Goal: Task Accomplishment & Management: Manage account settings

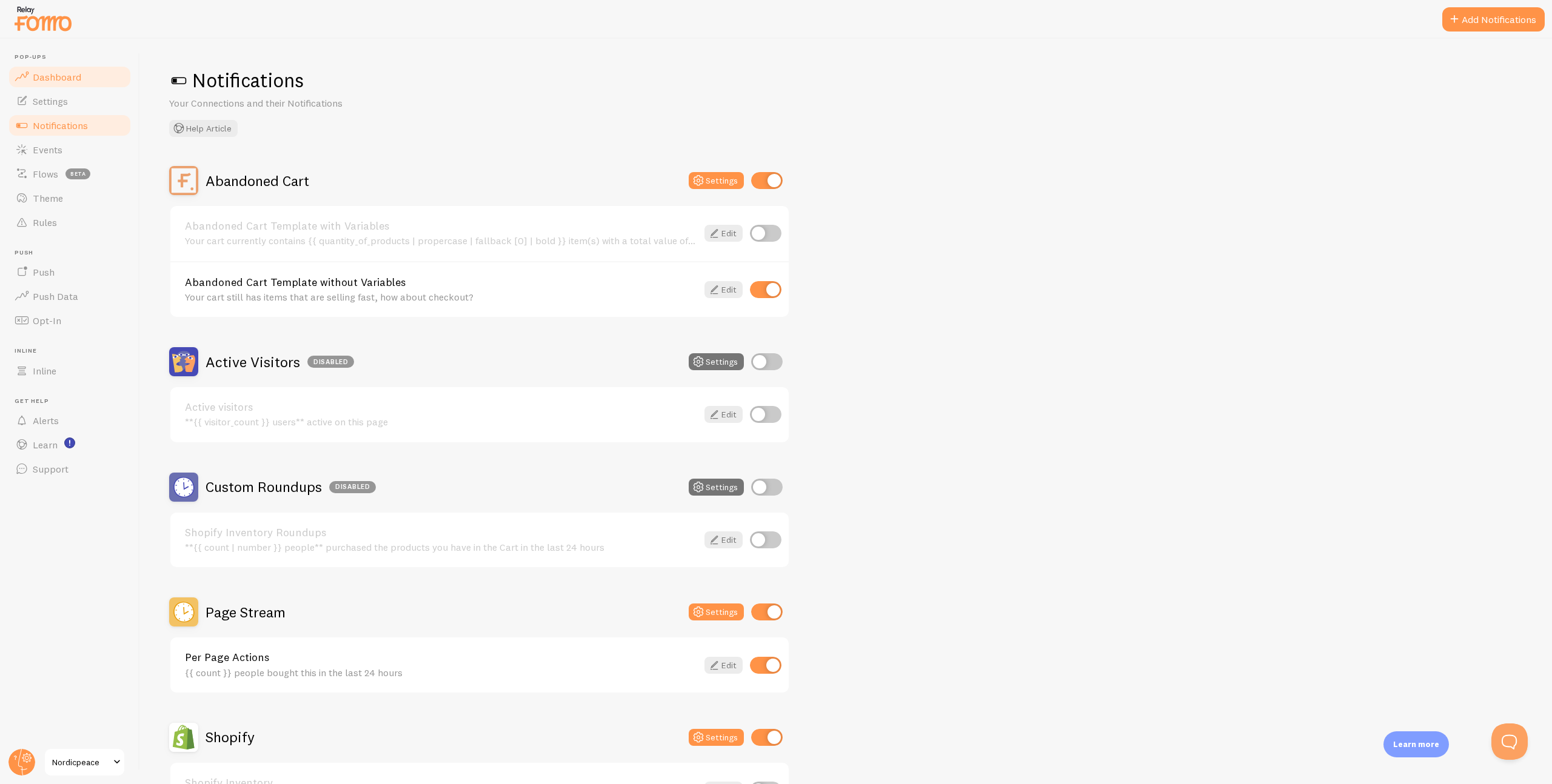
click at [91, 78] on link "Dashboard" at bounding box center [70, 77] width 124 height 24
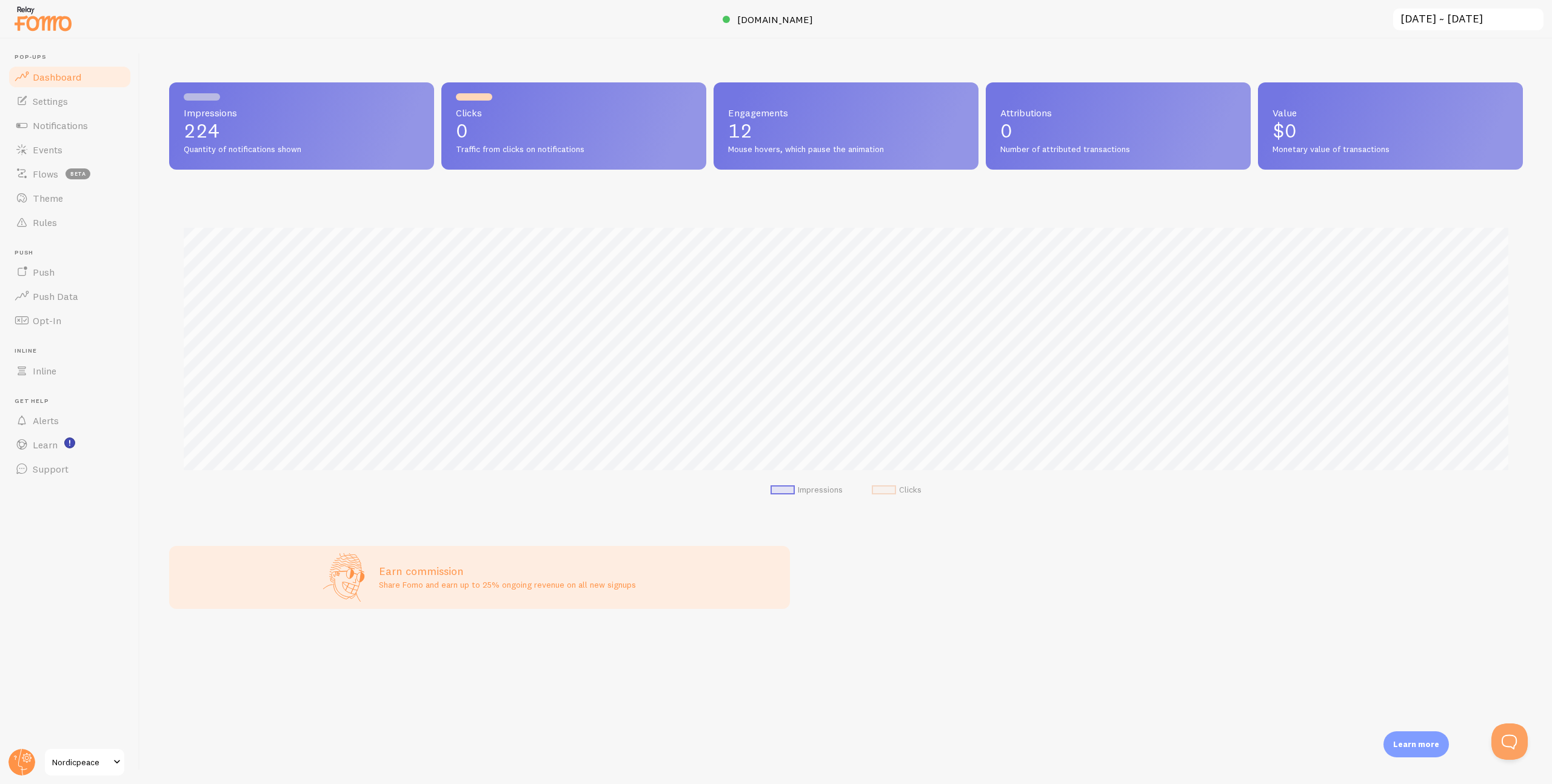
scroll to position [318, 1353]
click at [88, 132] on link "Notifications" at bounding box center [70, 125] width 124 height 24
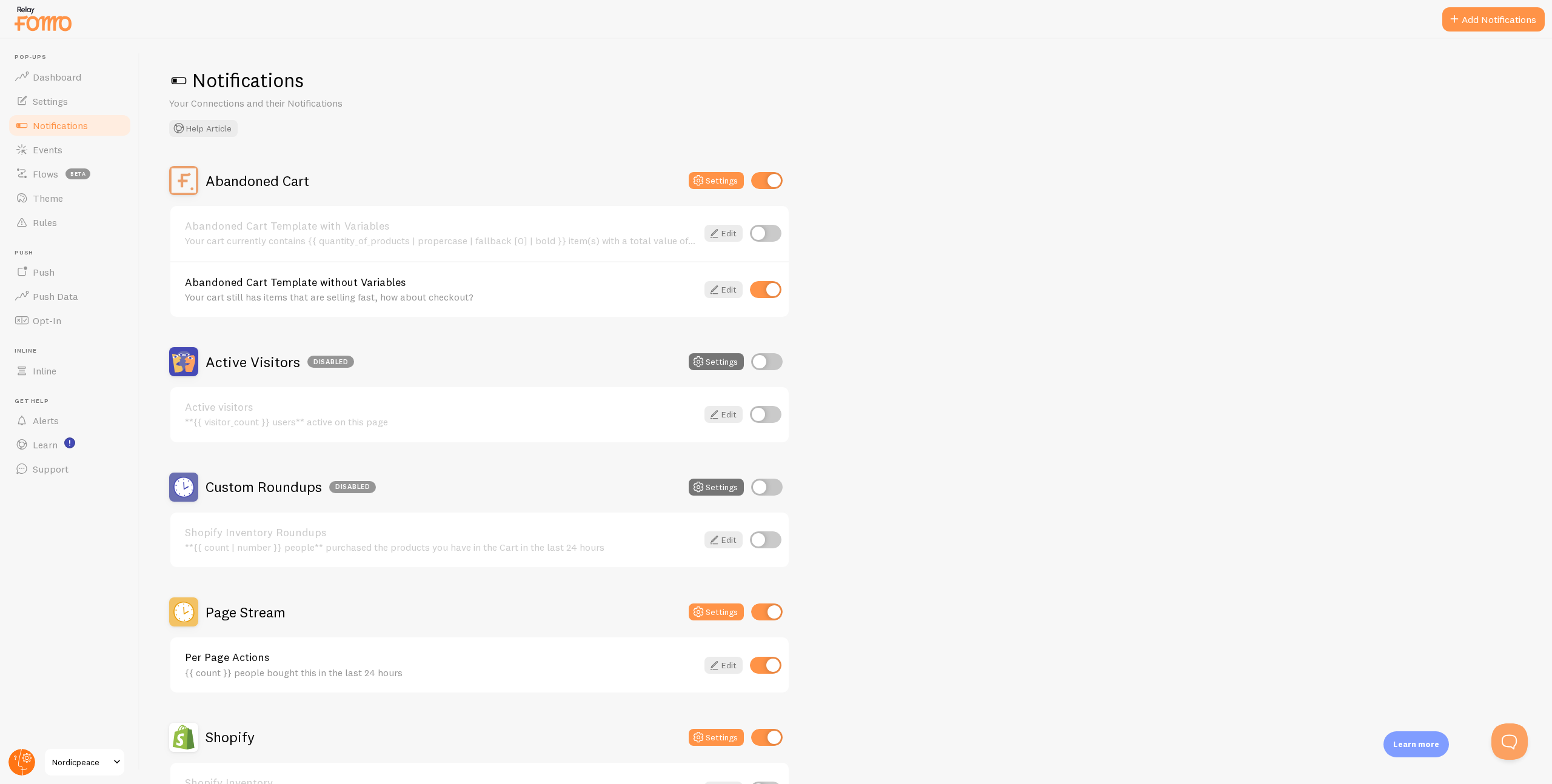
click at [14, 759] on circle at bounding box center [21, 762] width 27 height 27
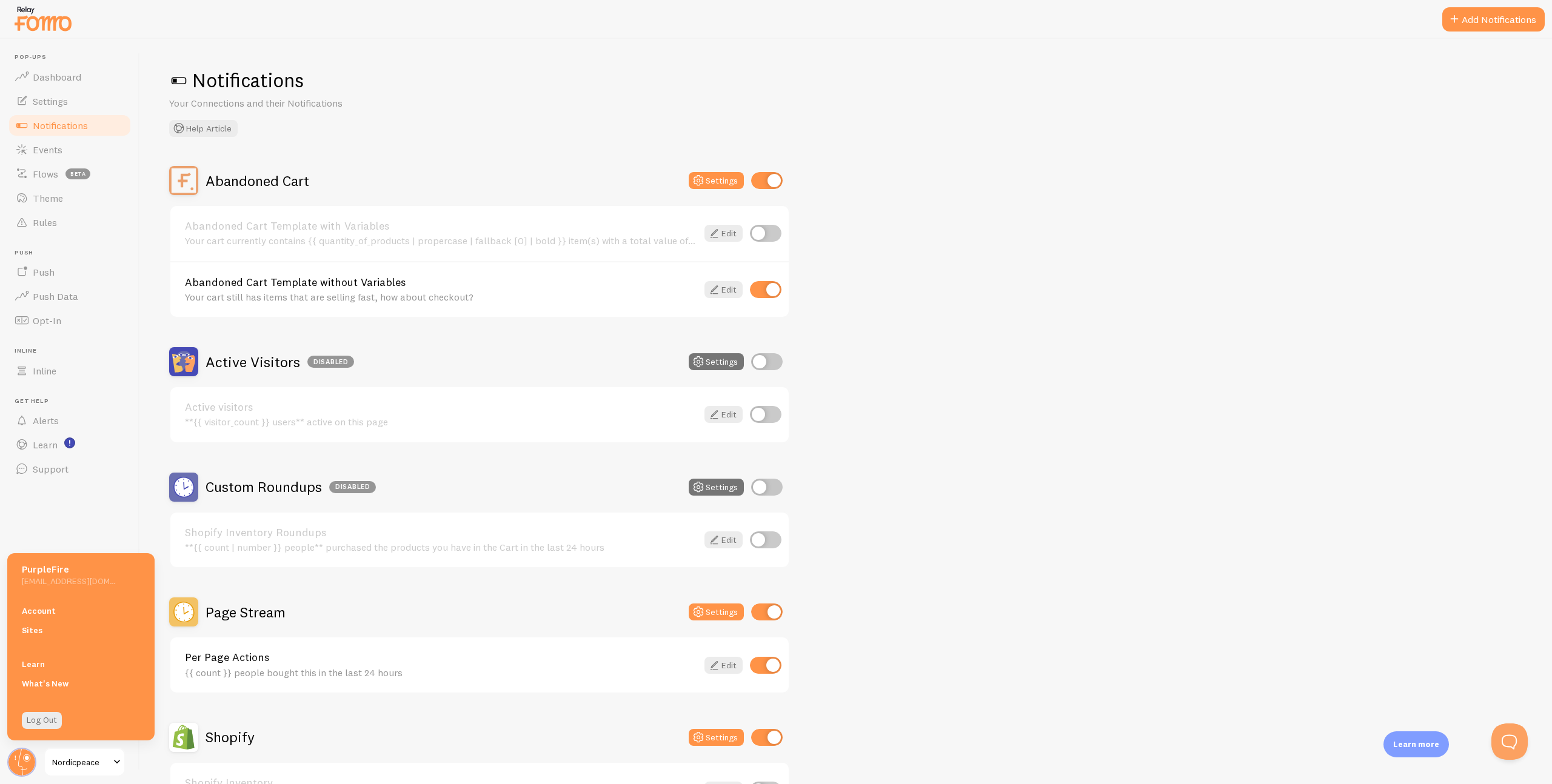
click at [70, 758] on span "Nordicpeace" at bounding box center [81, 762] width 58 height 15
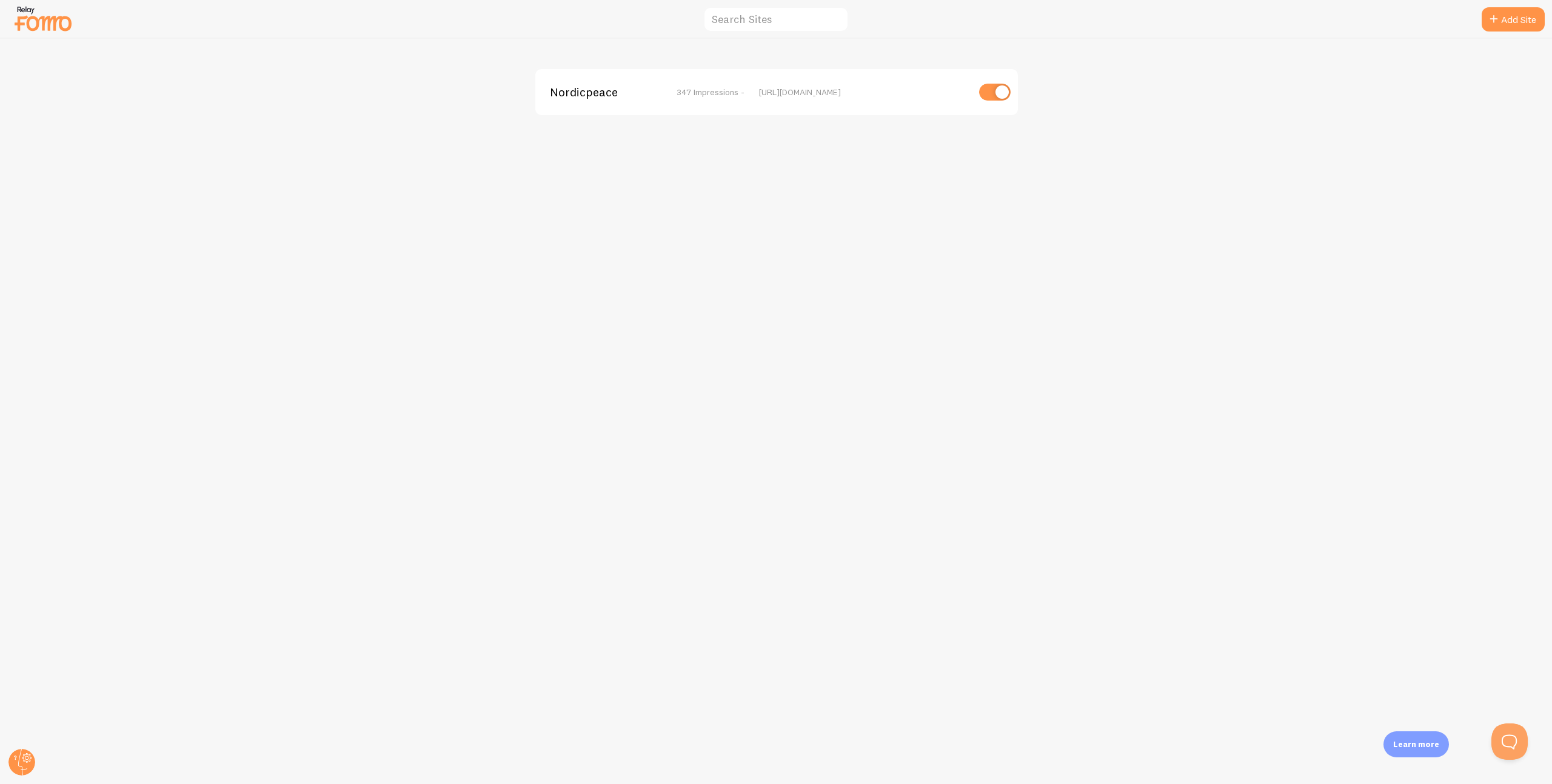
click at [768, 93] on div "[URL][DOMAIN_NAME]" at bounding box center [863, 92] width 210 height 11
click at [675, 89] on div "Nordicpeace 347 Impressions -" at bounding box center [647, 92] width 195 height 11
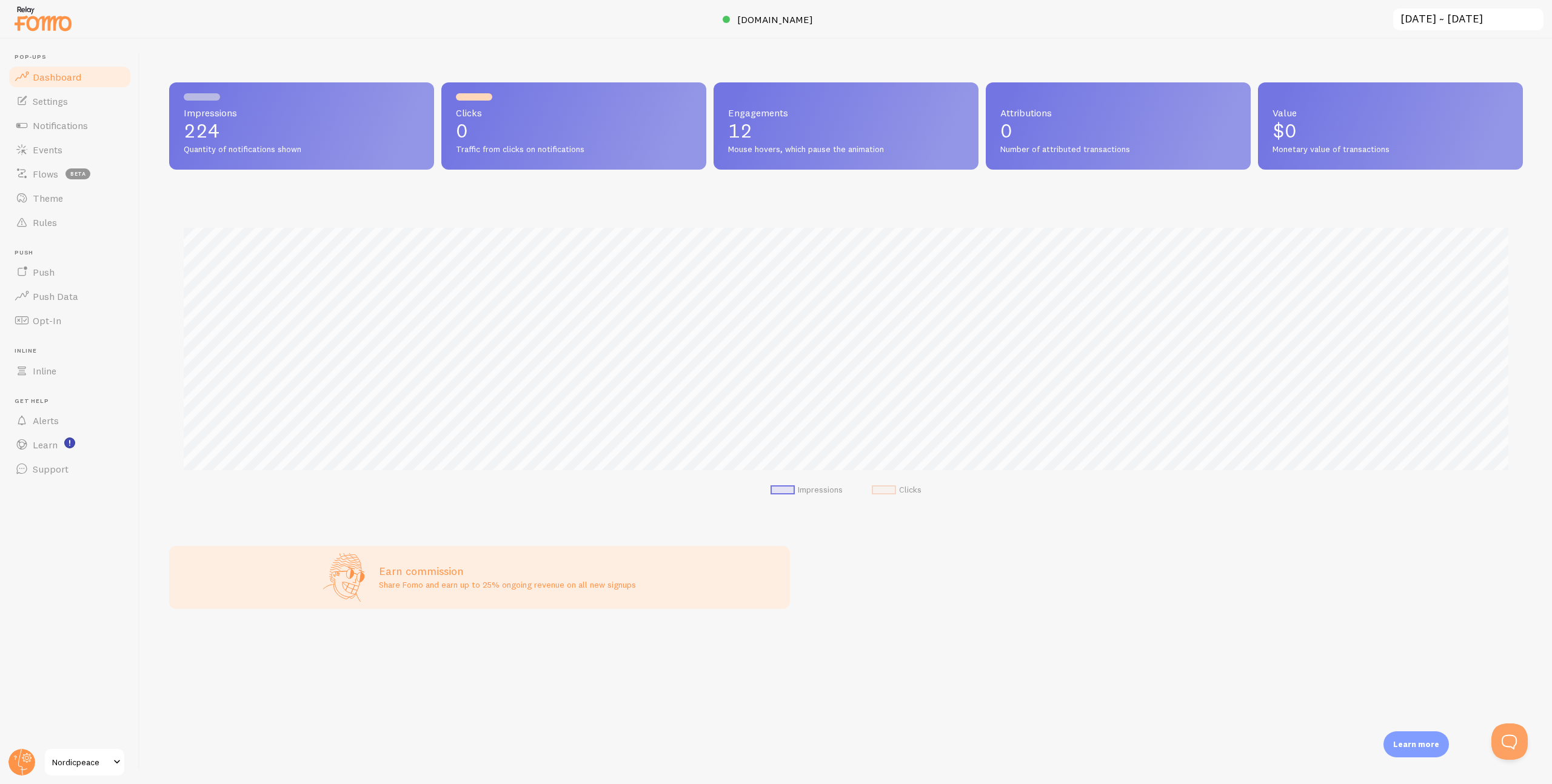
scroll to position [318, 1353]
click at [98, 758] on span "Nordicpeace" at bounding box center [81, 762] width 58 height 15
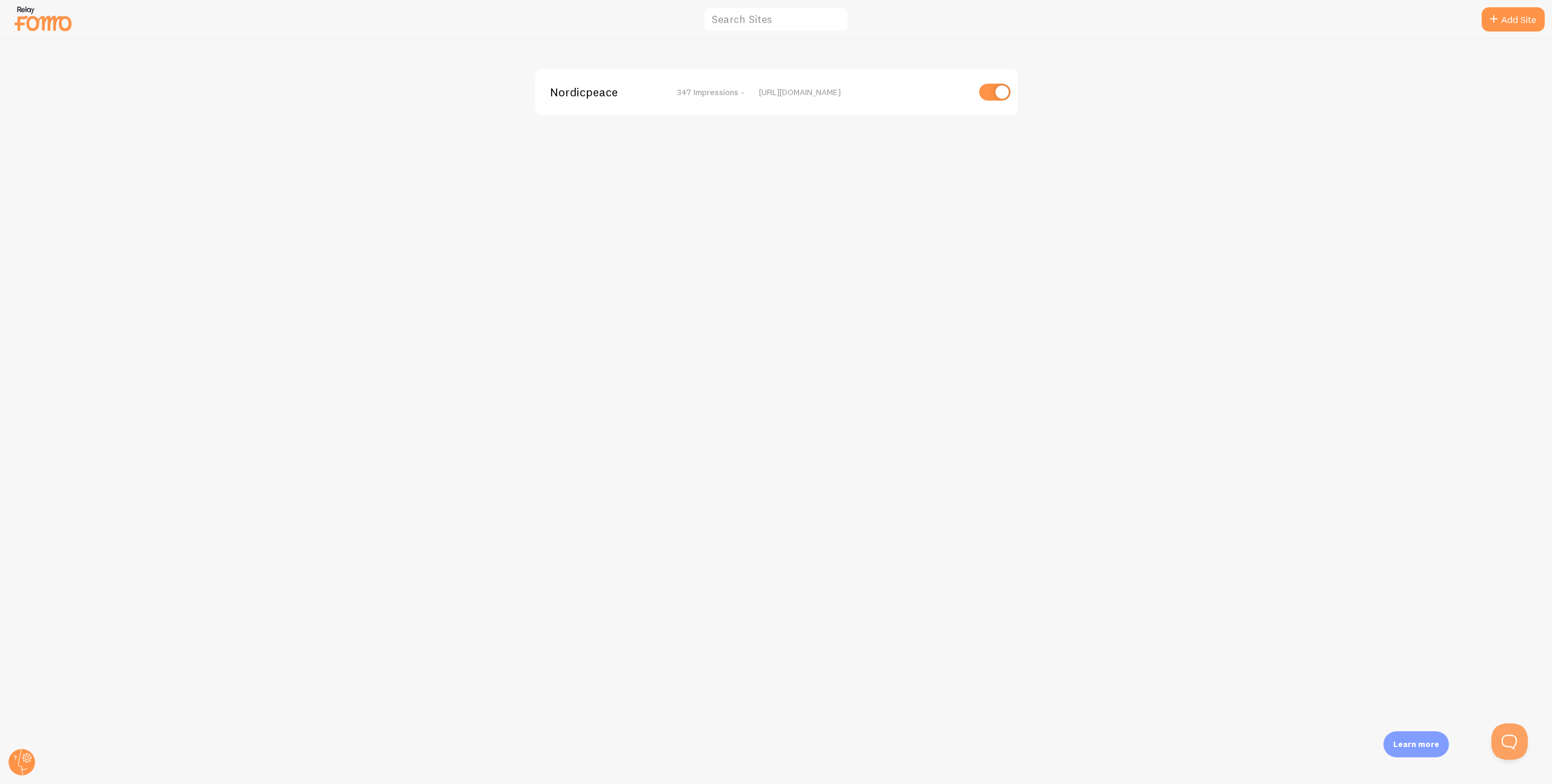
click at [996, 95] on input "checkbox" at bounding box center [995, 91] width 31 height 17
click at [1005, 94] on input "checkbox" at bounding box center [995, 91] width 31 height 17
checkbox input "true"
click at [690, 90] on span "347 Impressions -" at bounding box center [710, 92] width 68 height 11
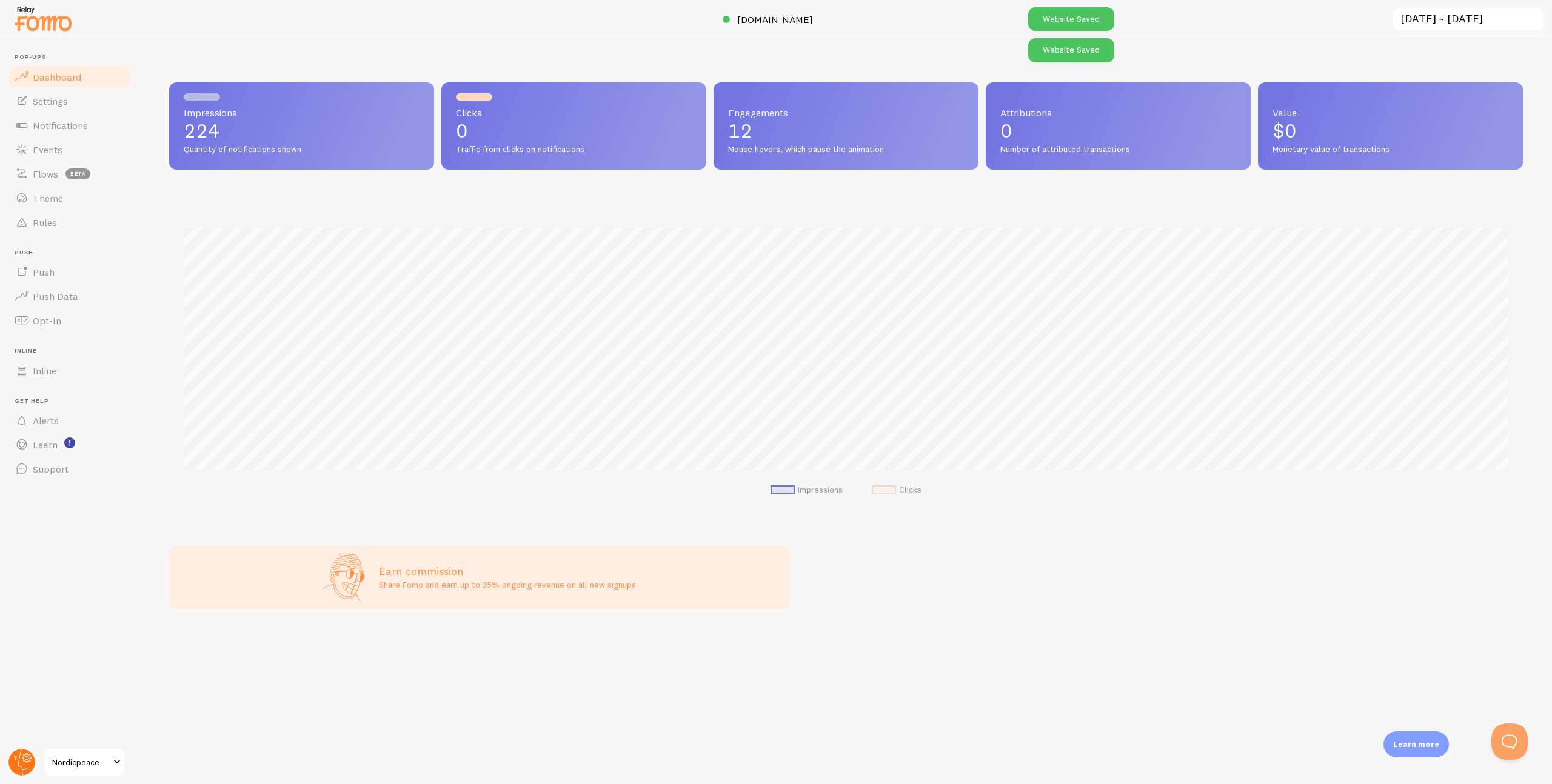
scroll to position [318, 1353]
click at [22, 764] on circle at bounding box center [21, 762] width 27 height 27
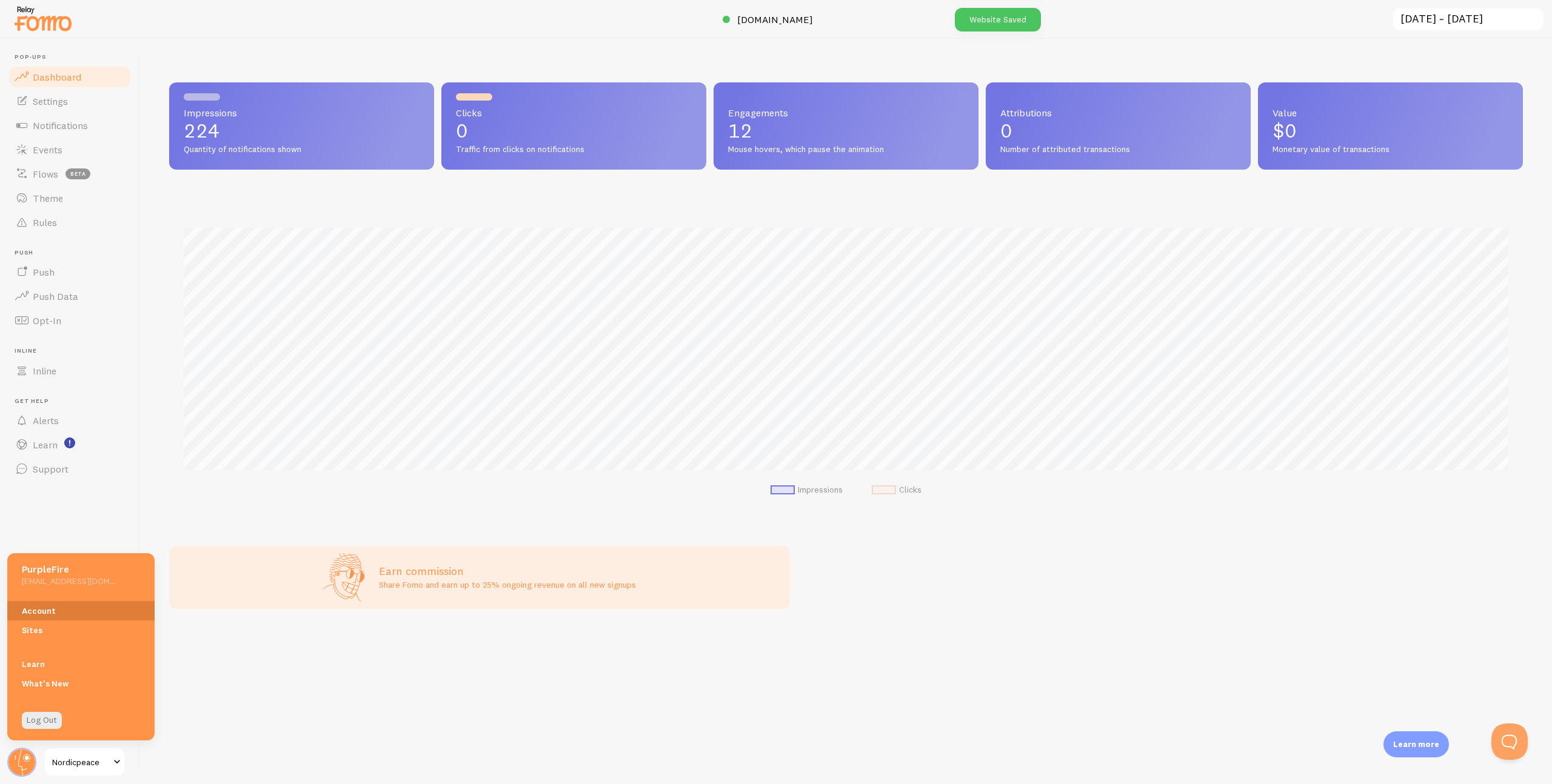
click at [60, 615] on link "Account" at bounding box center [81, 610] width 147 height 19
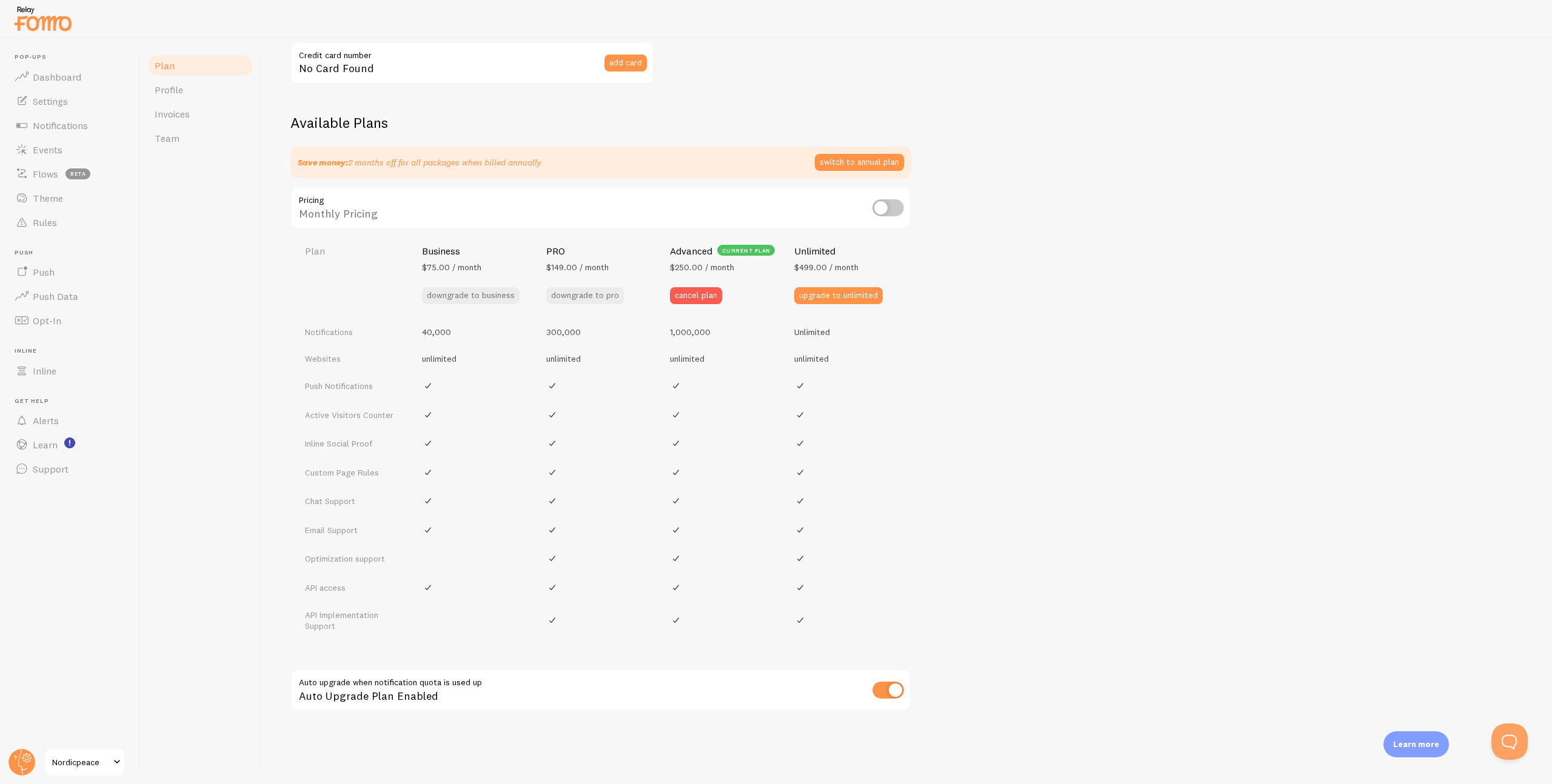
scroll to position [324, 0]
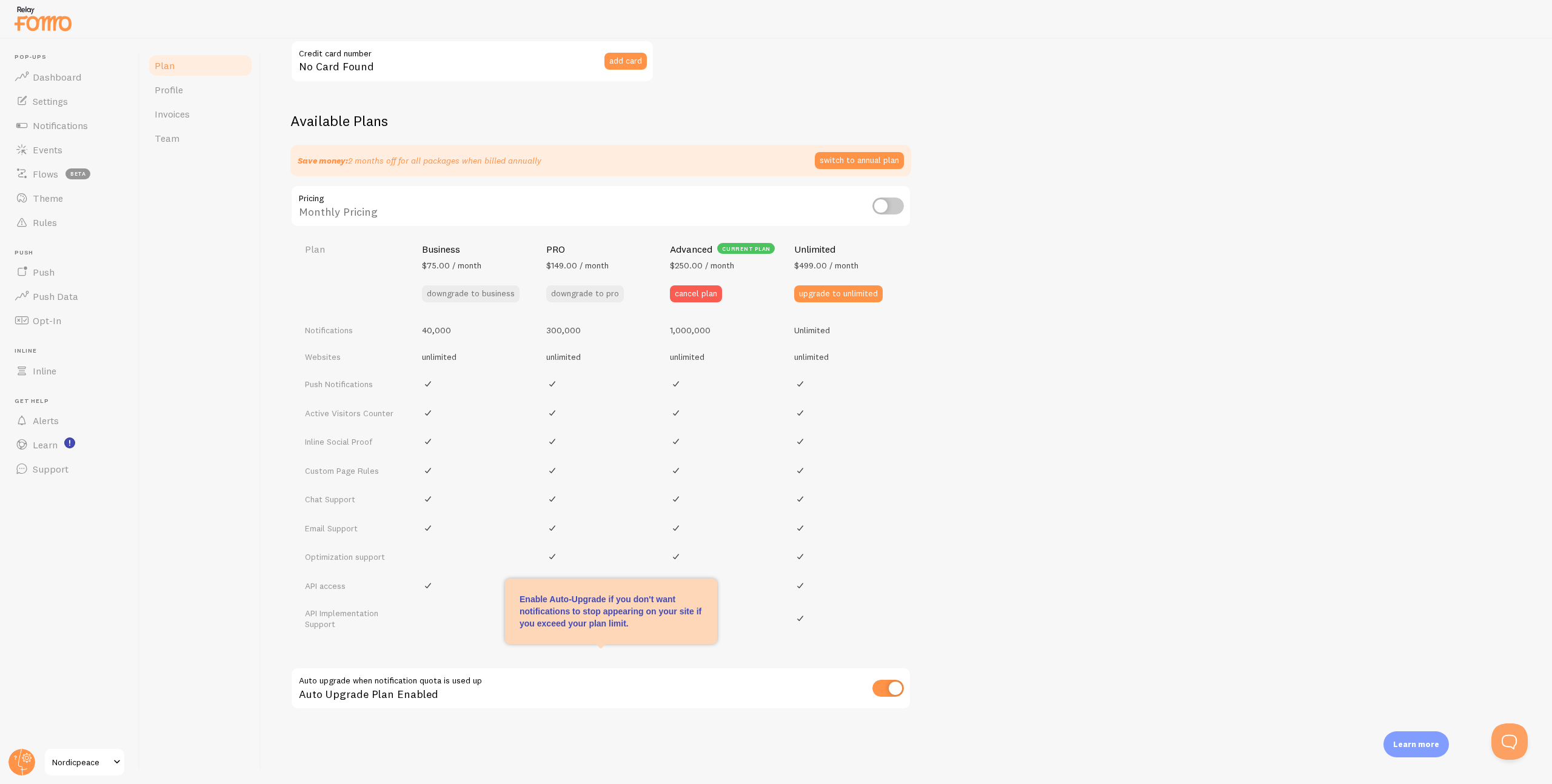
click at [885, 689] on input "checkbox" at bounding box center [888, 688] width 31 height 17
checkbox input "false"
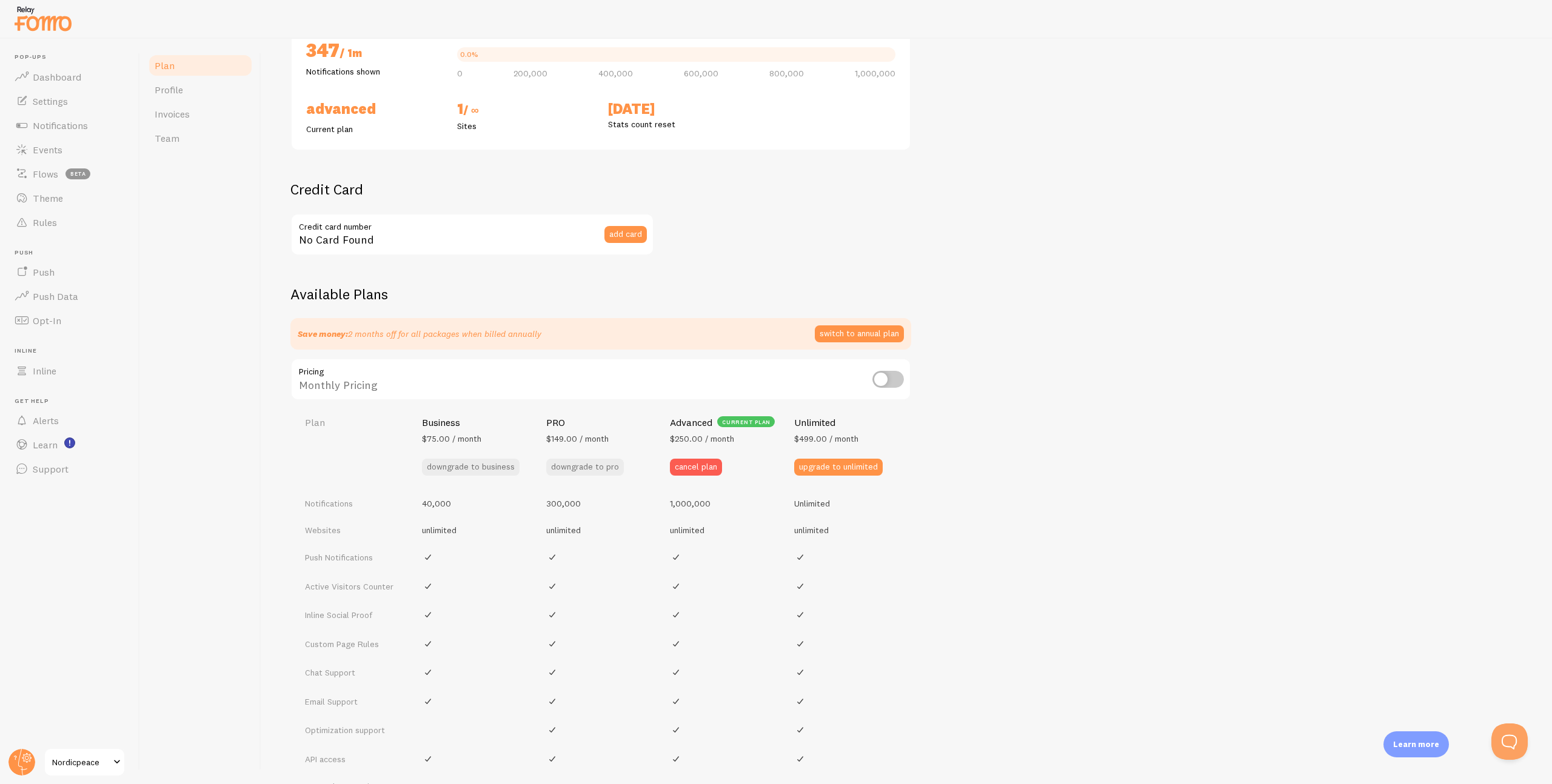
scroll to position [156, 0]
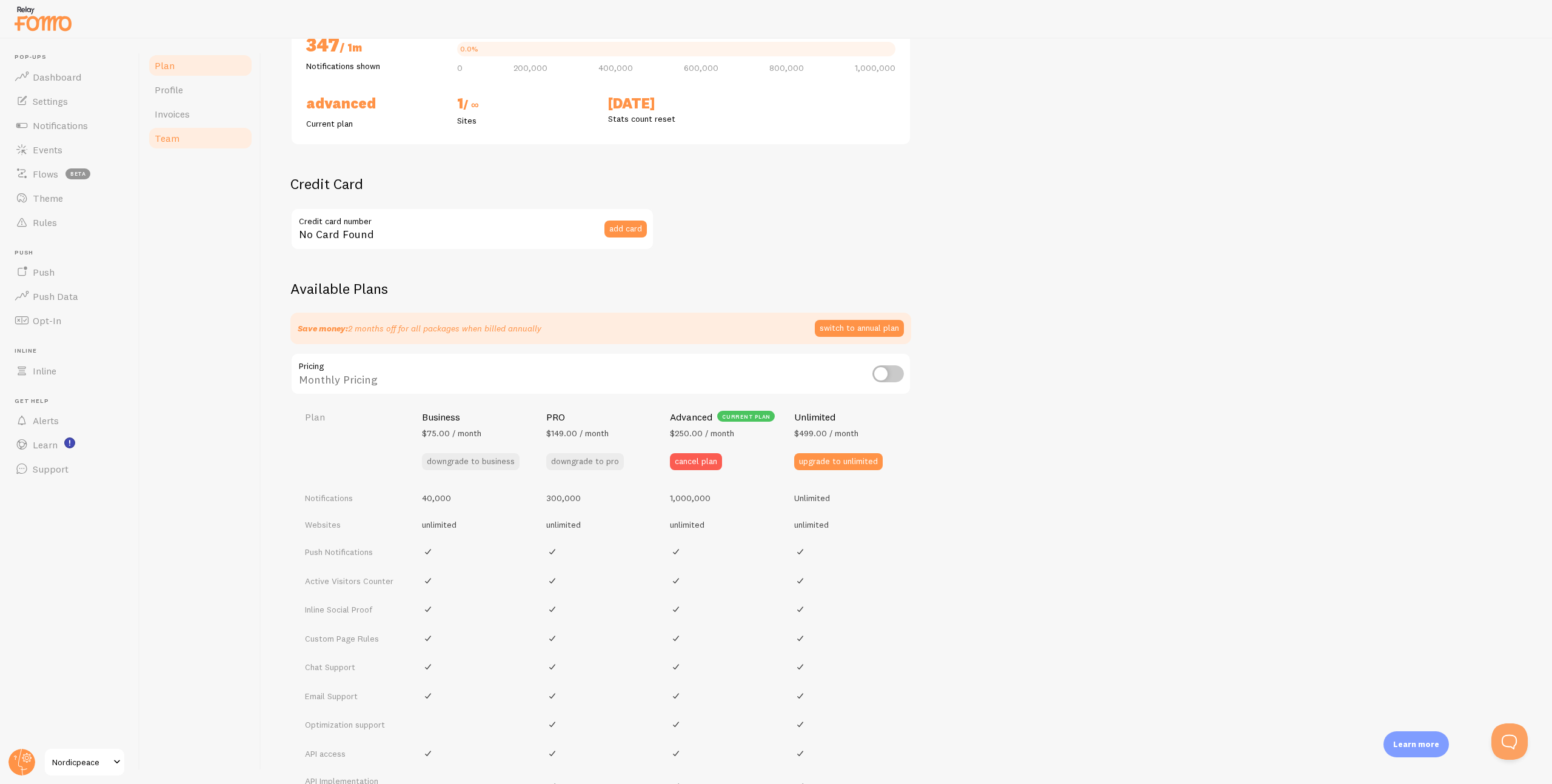
click at [185, 142] on link "Team" at bounding box center [200, 138] width 106 height 24
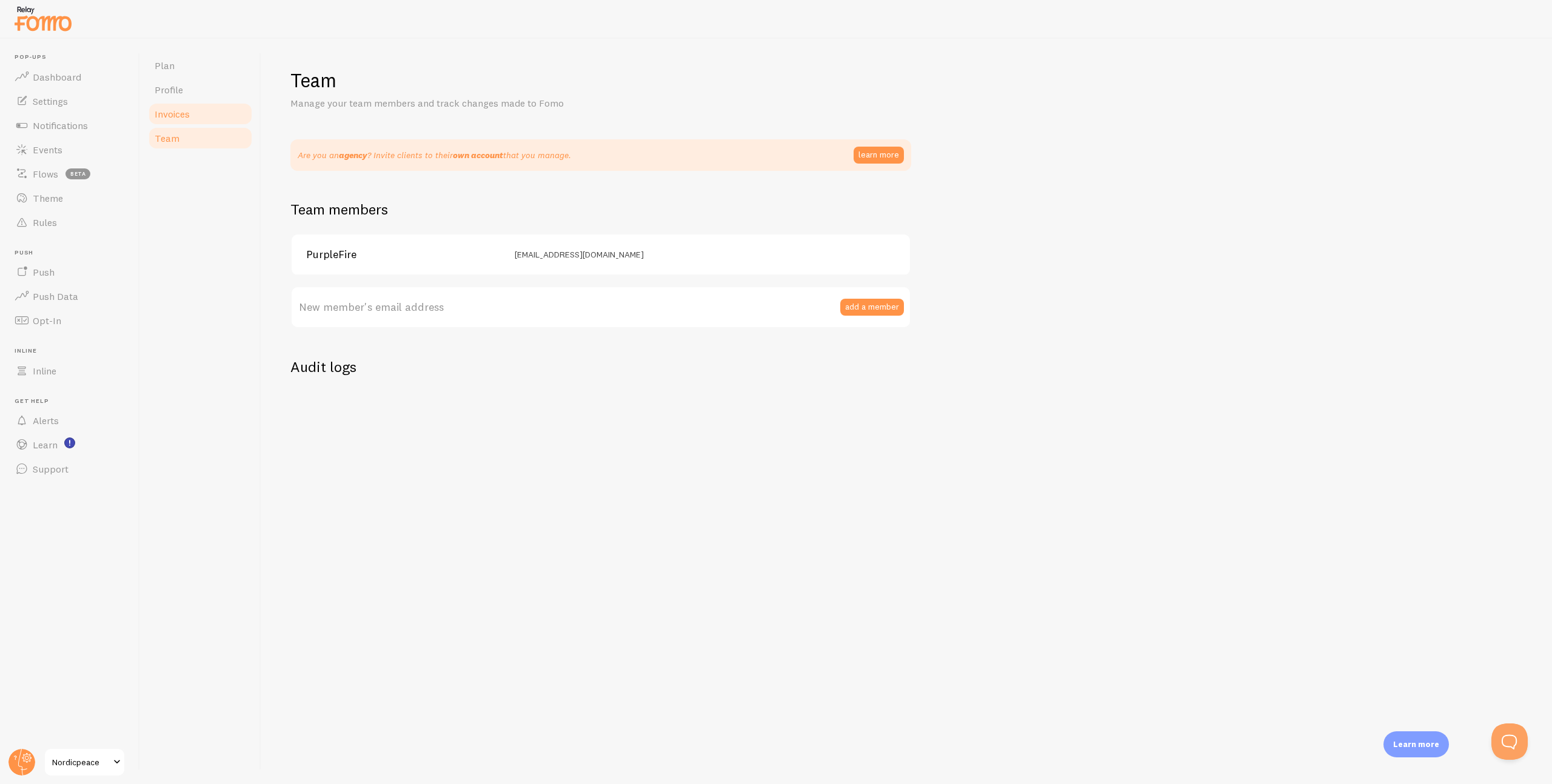
click at [188, 119] on span "Invoices" at bounding box center [172, 113] width 35 height 12
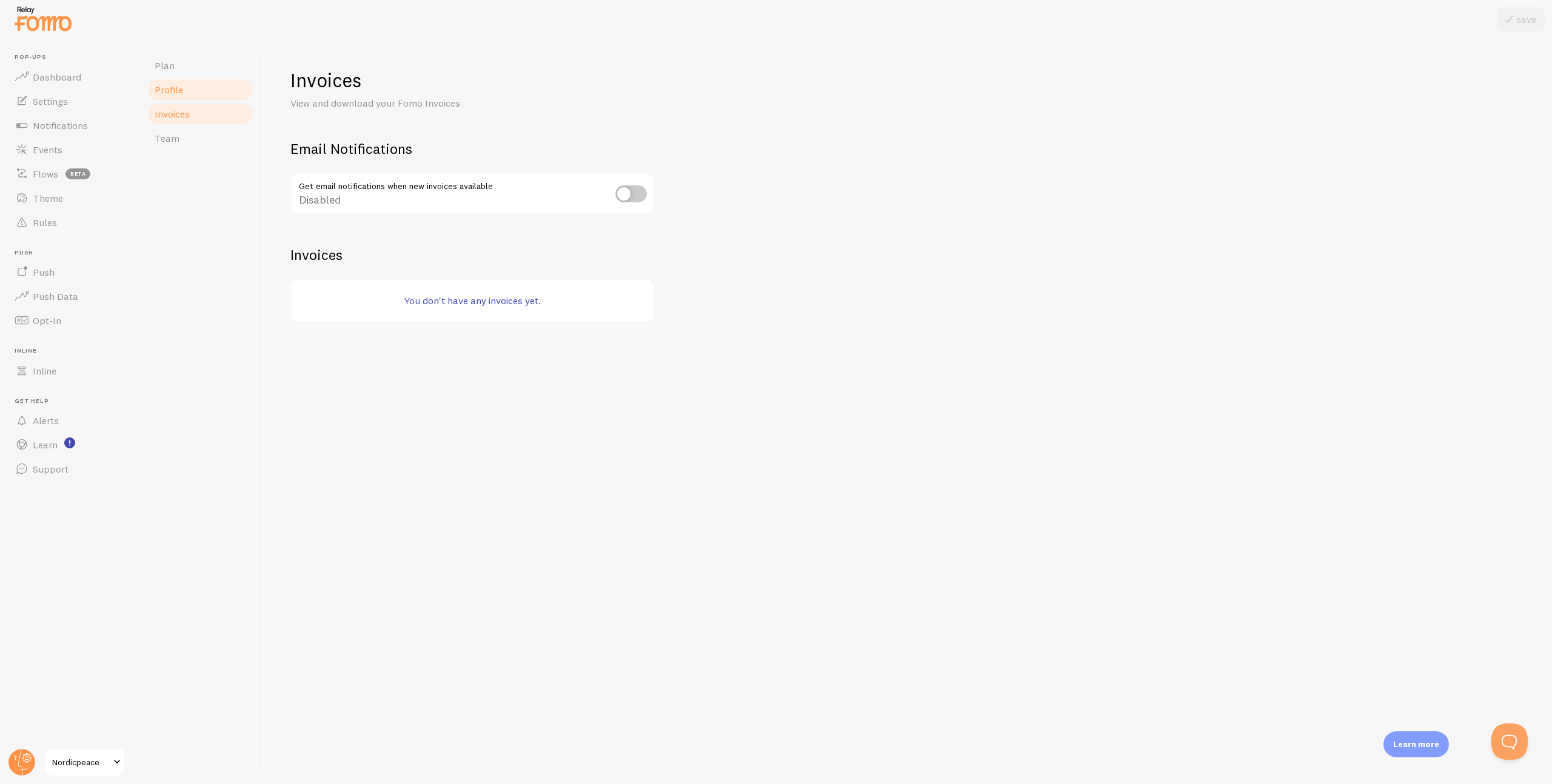
click at [194, 90] on link "Profile" at bounding box center [200, 90] width 106 height 24
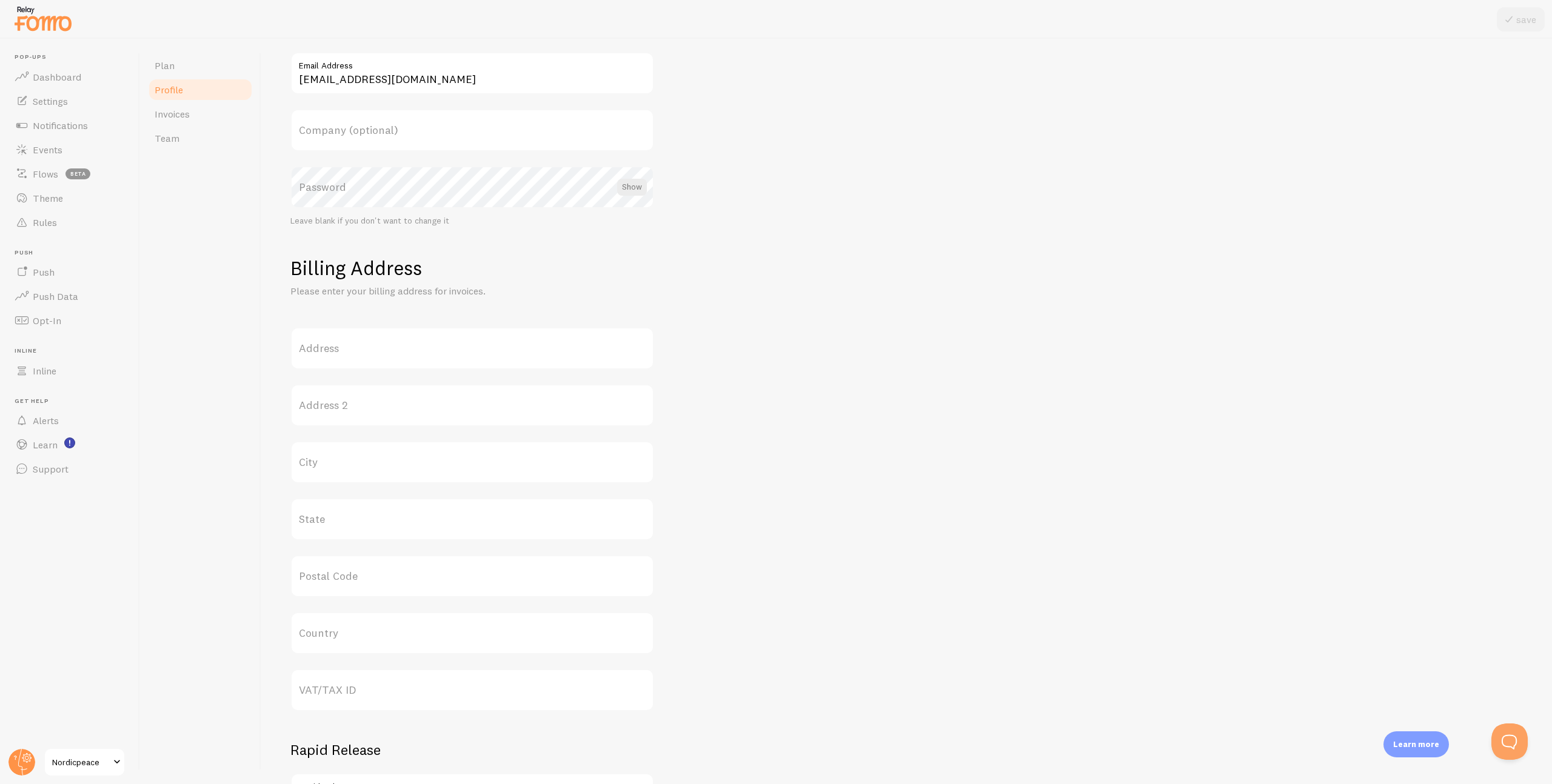
scroll to position [253, 0]
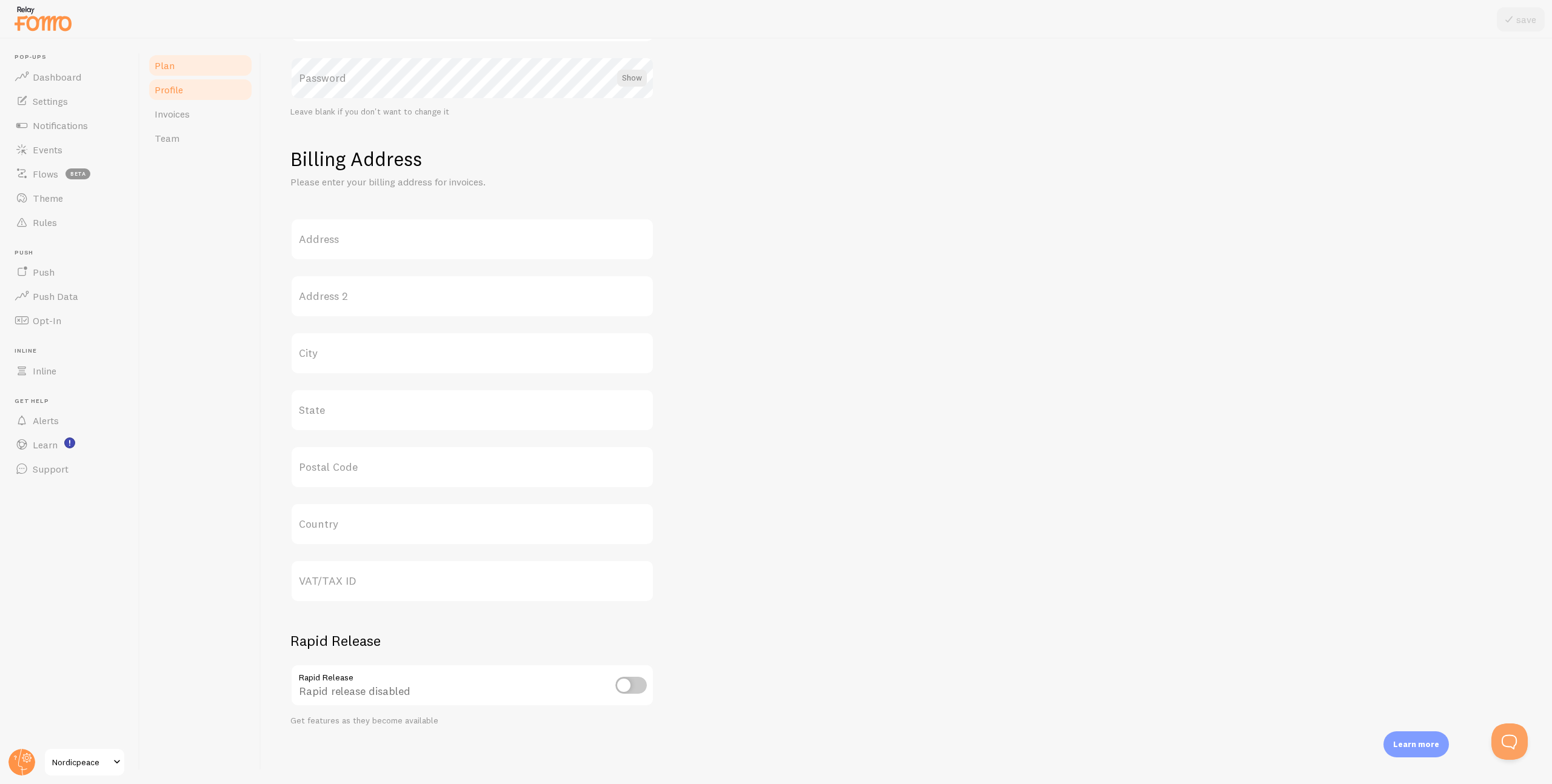
click at [201, 72] on link "Plan" at bounding box center [200, 65] width 106 height 24
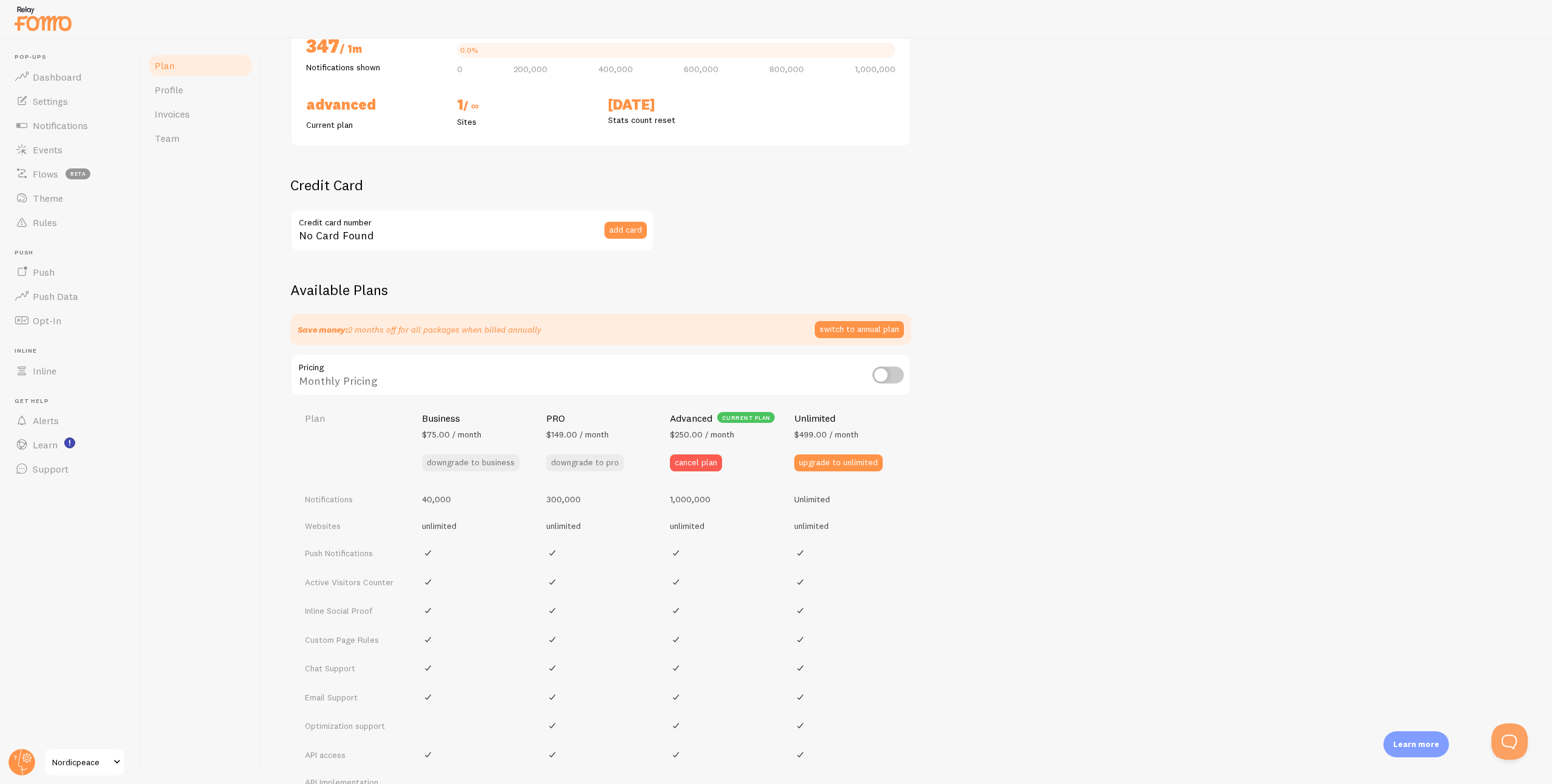
scroll to position [324, 0]
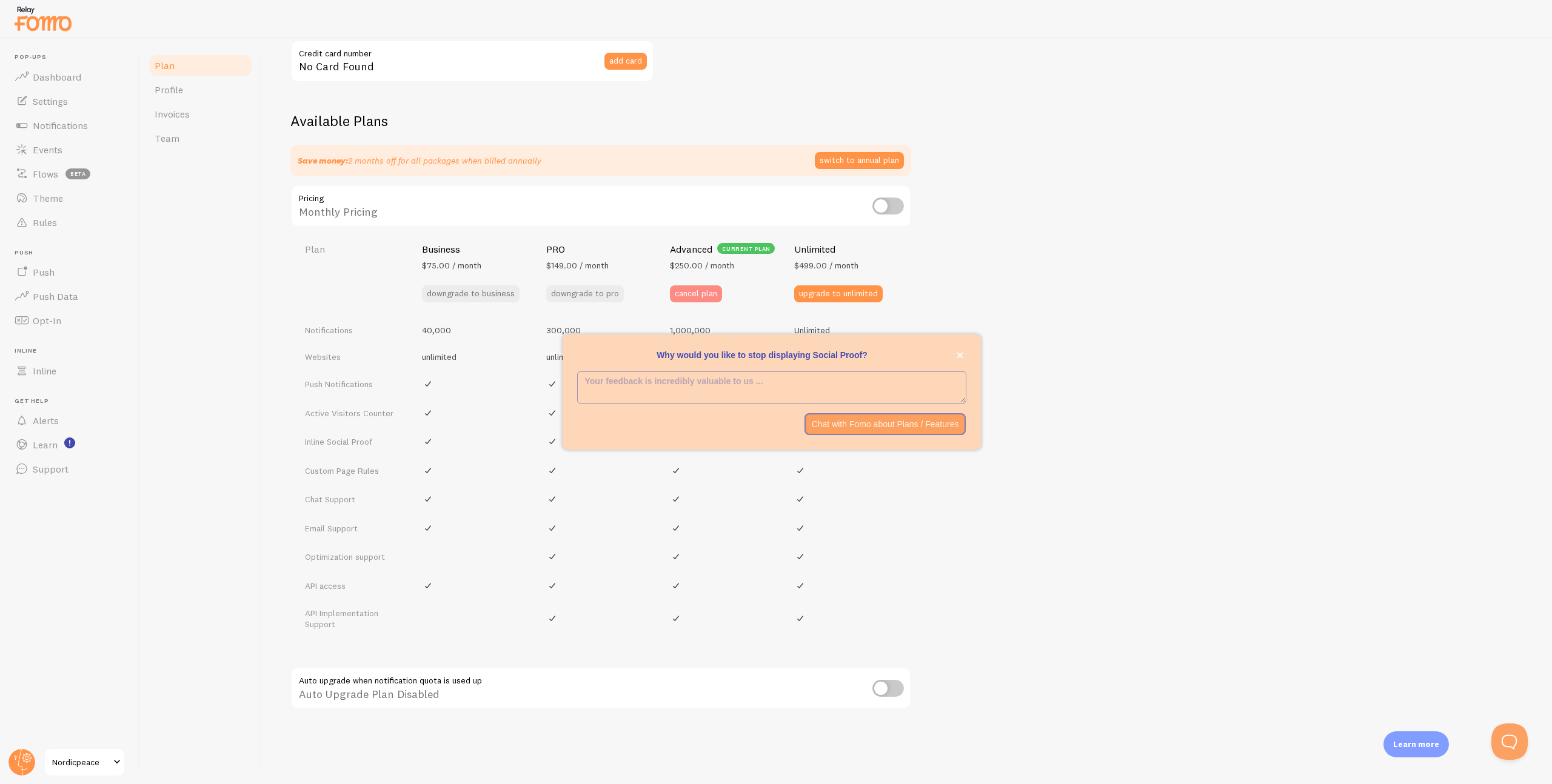
click at [706, 297] on button "cancel plan" at bounding box center [695, 294] width 52 height 17
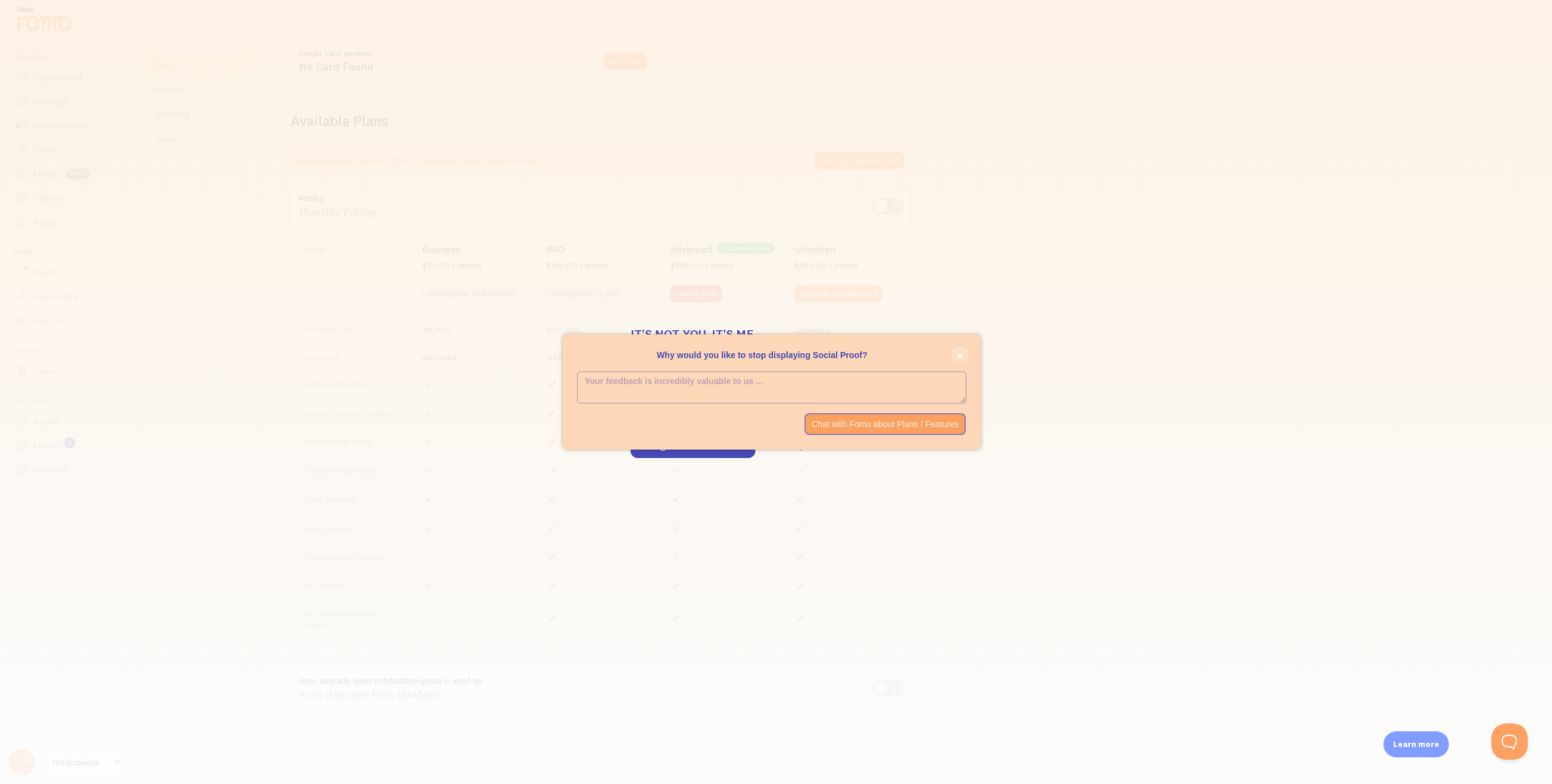
click at [961, 359] on button "close," at bounding box center [960, 356] width 13 height 13
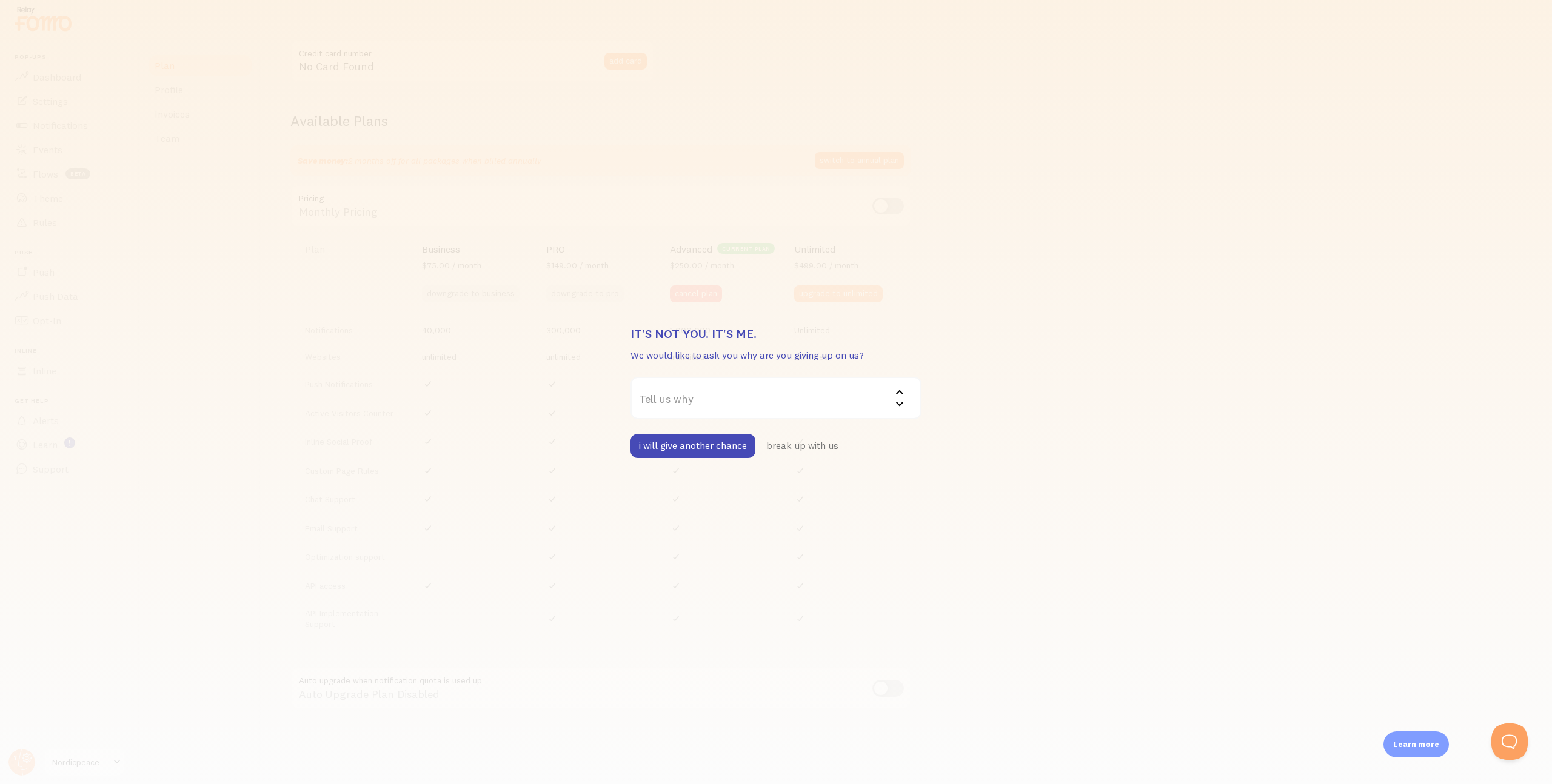
click at [798, 450] on button "break up with us" at bounding box center [802, 446] width 89 height 24
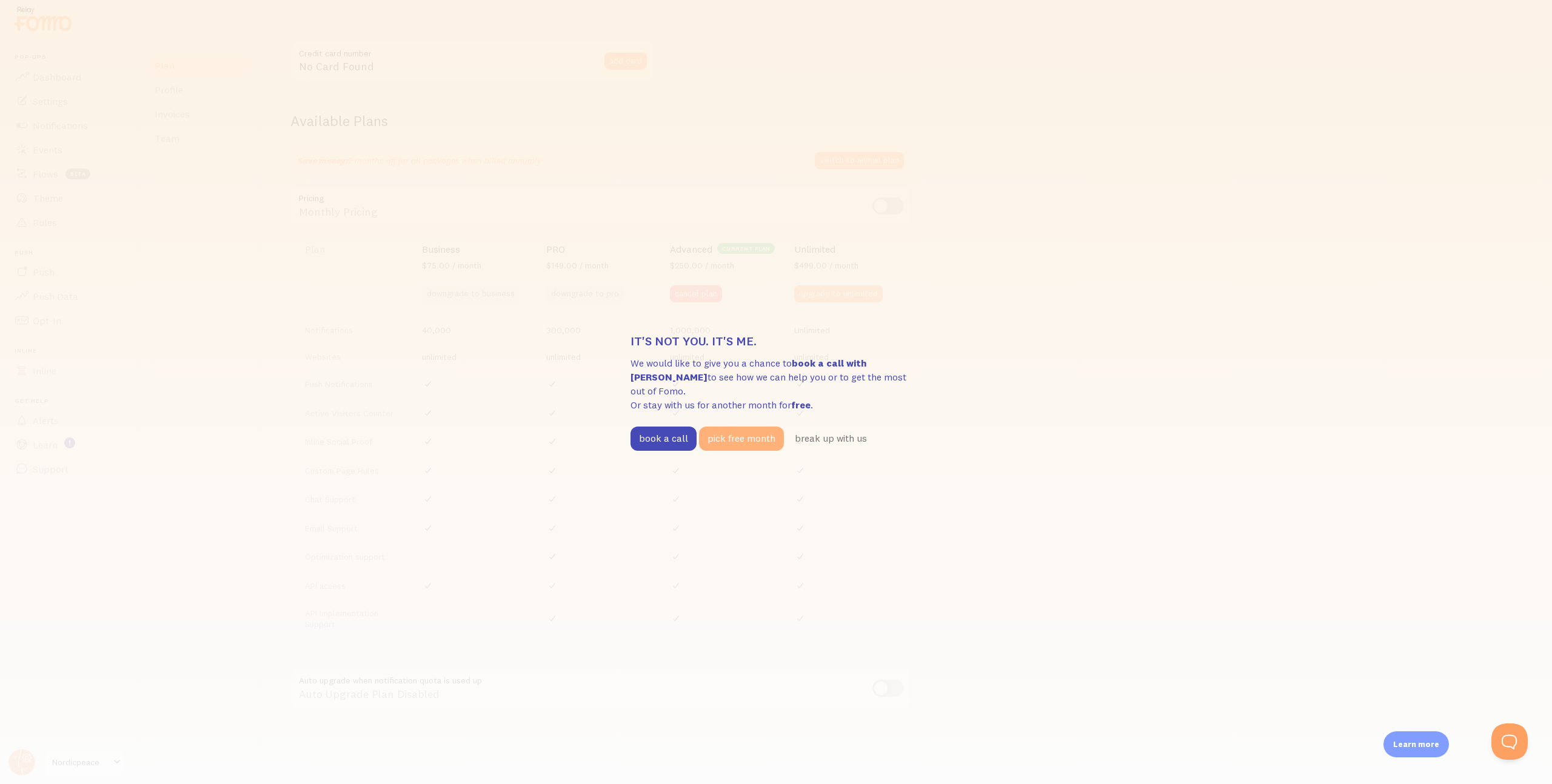
click at [739, 433] on button "pick free month" at bounding box center [741, 438] width 85 height 24
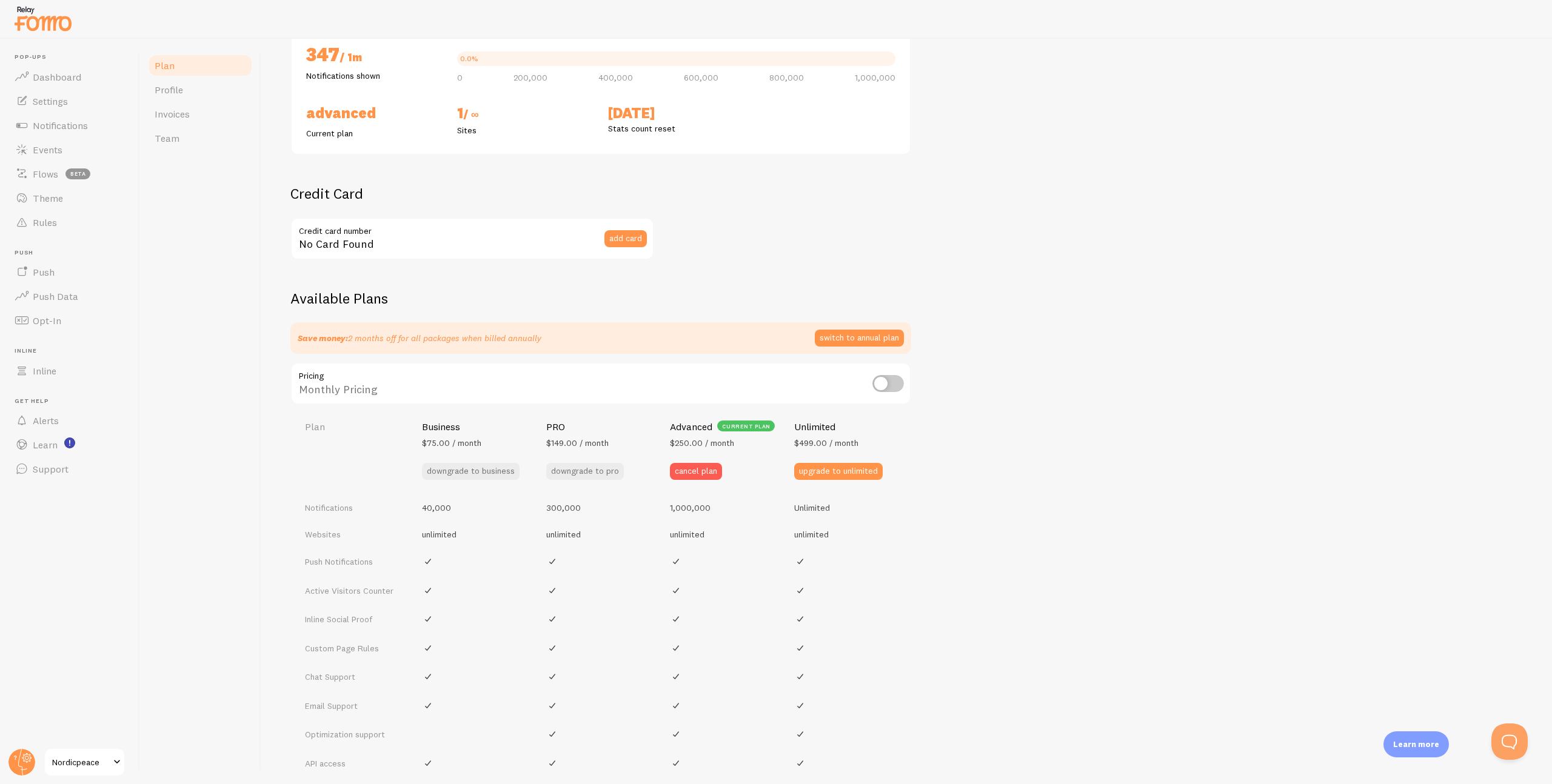
scroll to position [112, 0]
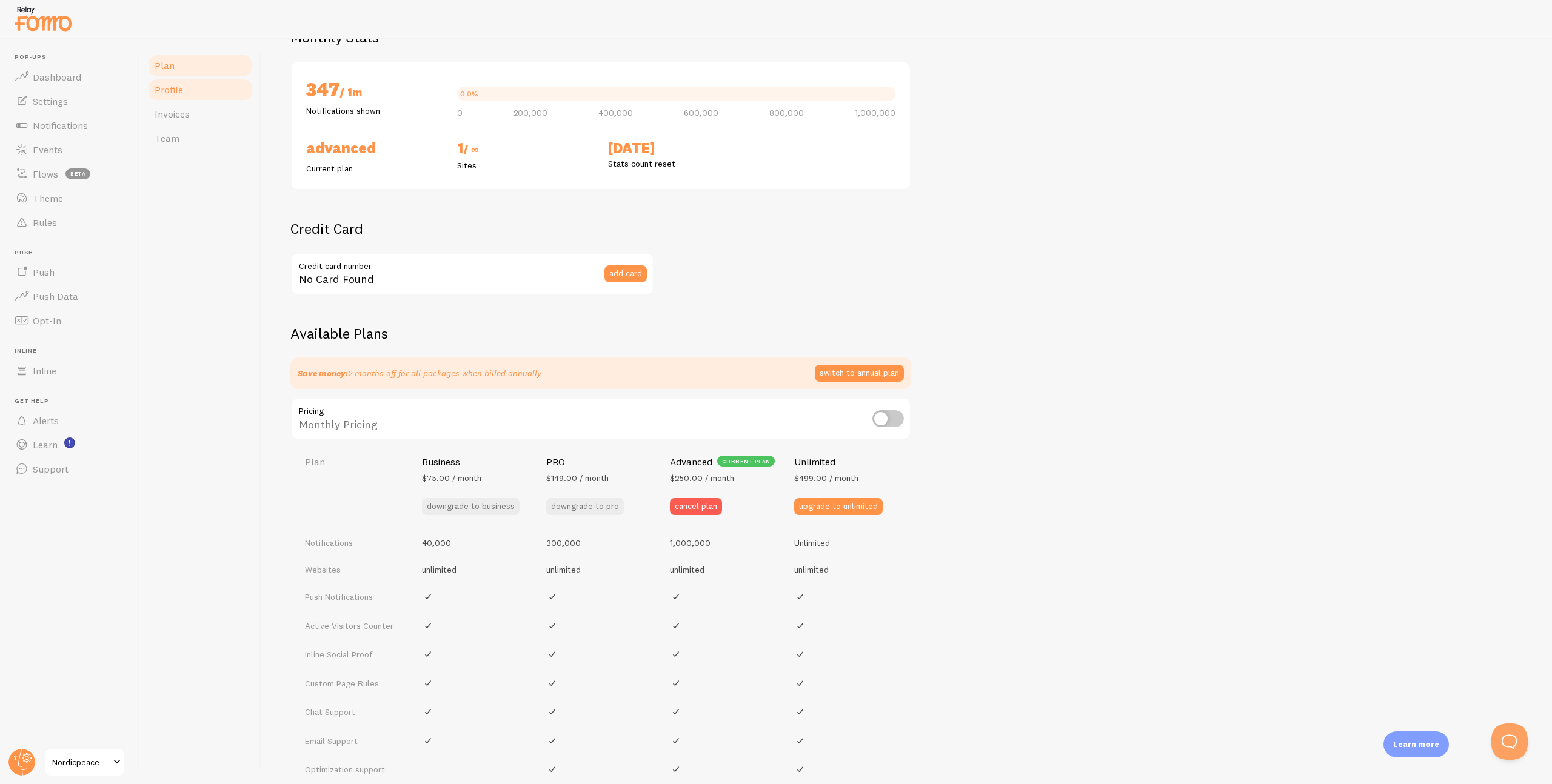
click at [188, 94] on link "Profile" at bounding box center [200, 90] width 106 height 24
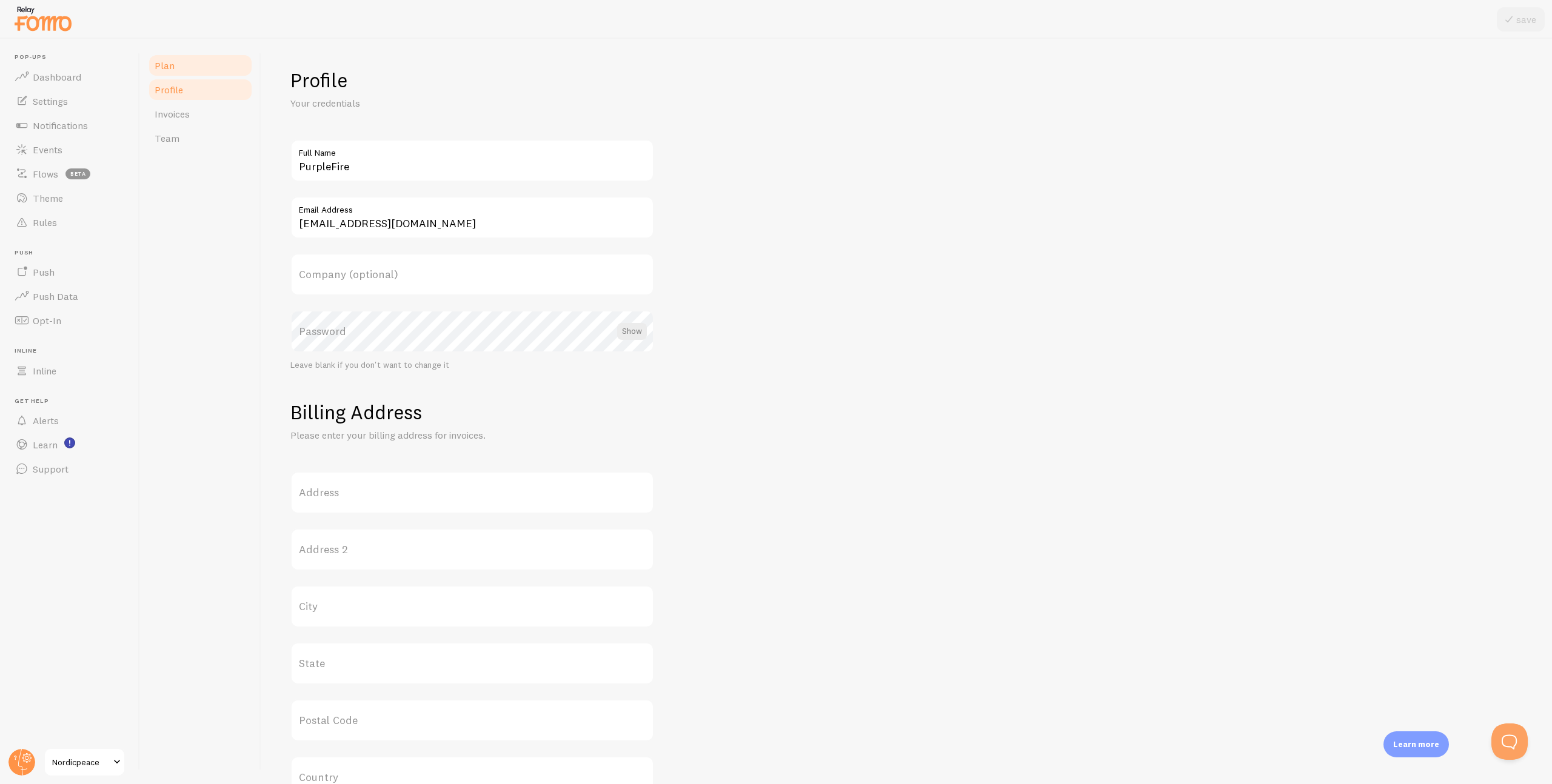
click at [201, 69] on link "Plan" at bounding box center [200, 65] width 106 height 24
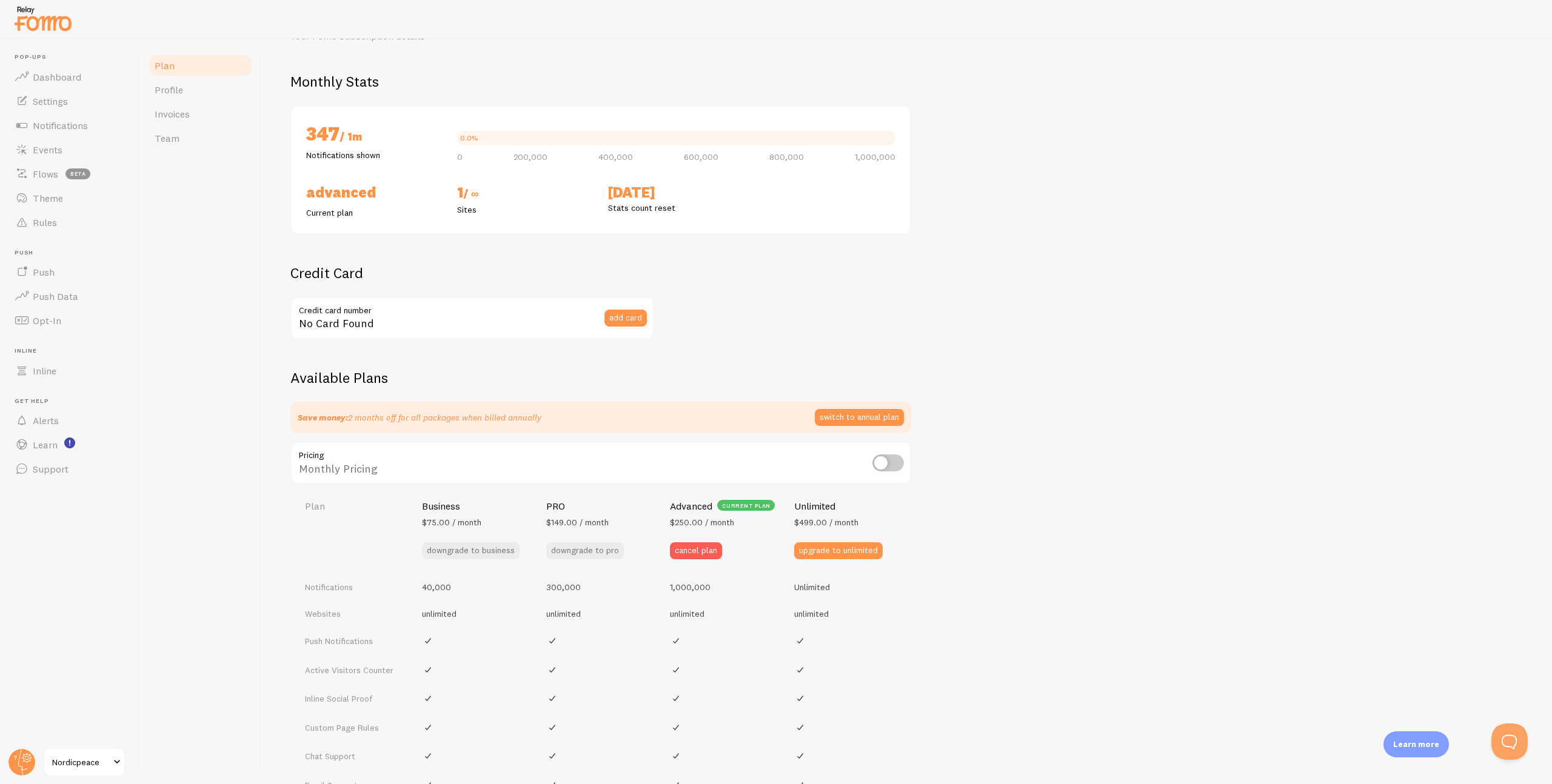
scroll to position [324, 0]
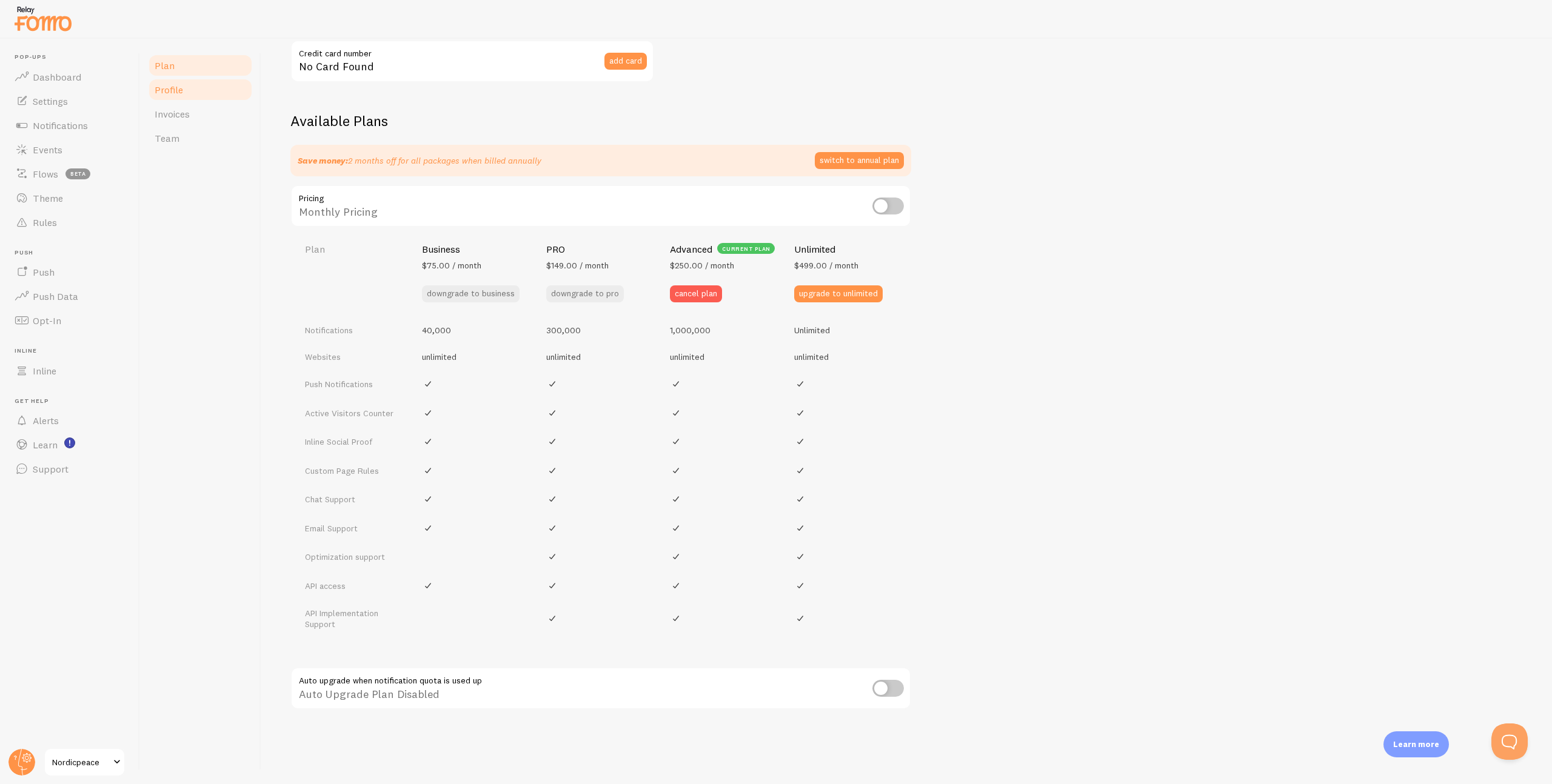
click at [203, 91] on link "Profile" at bounding box center [200, 90] width 106 height 24
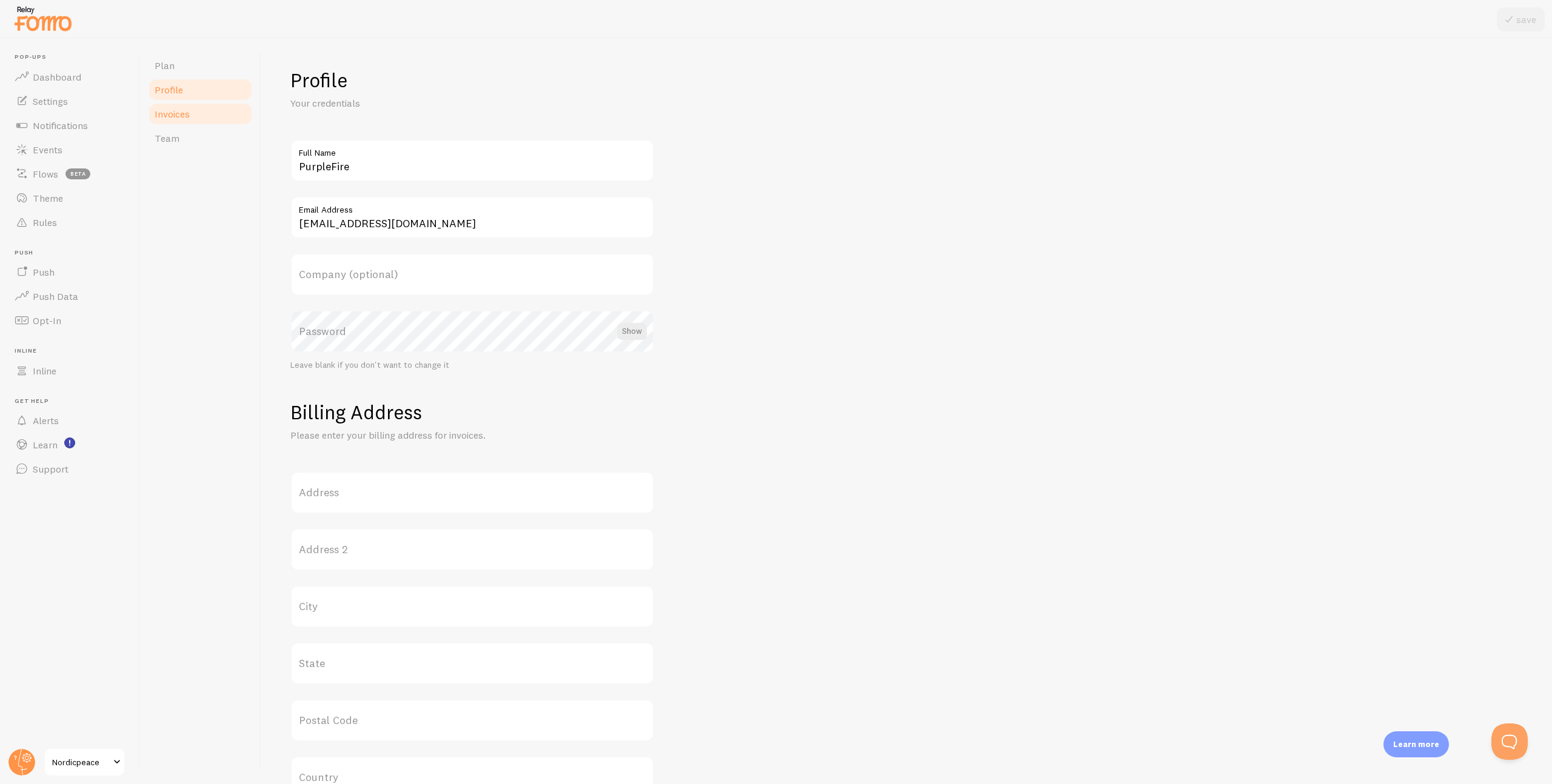
click at [206, 122] on link "Invoices" at bounding box center [200, 113] width 106 height 24
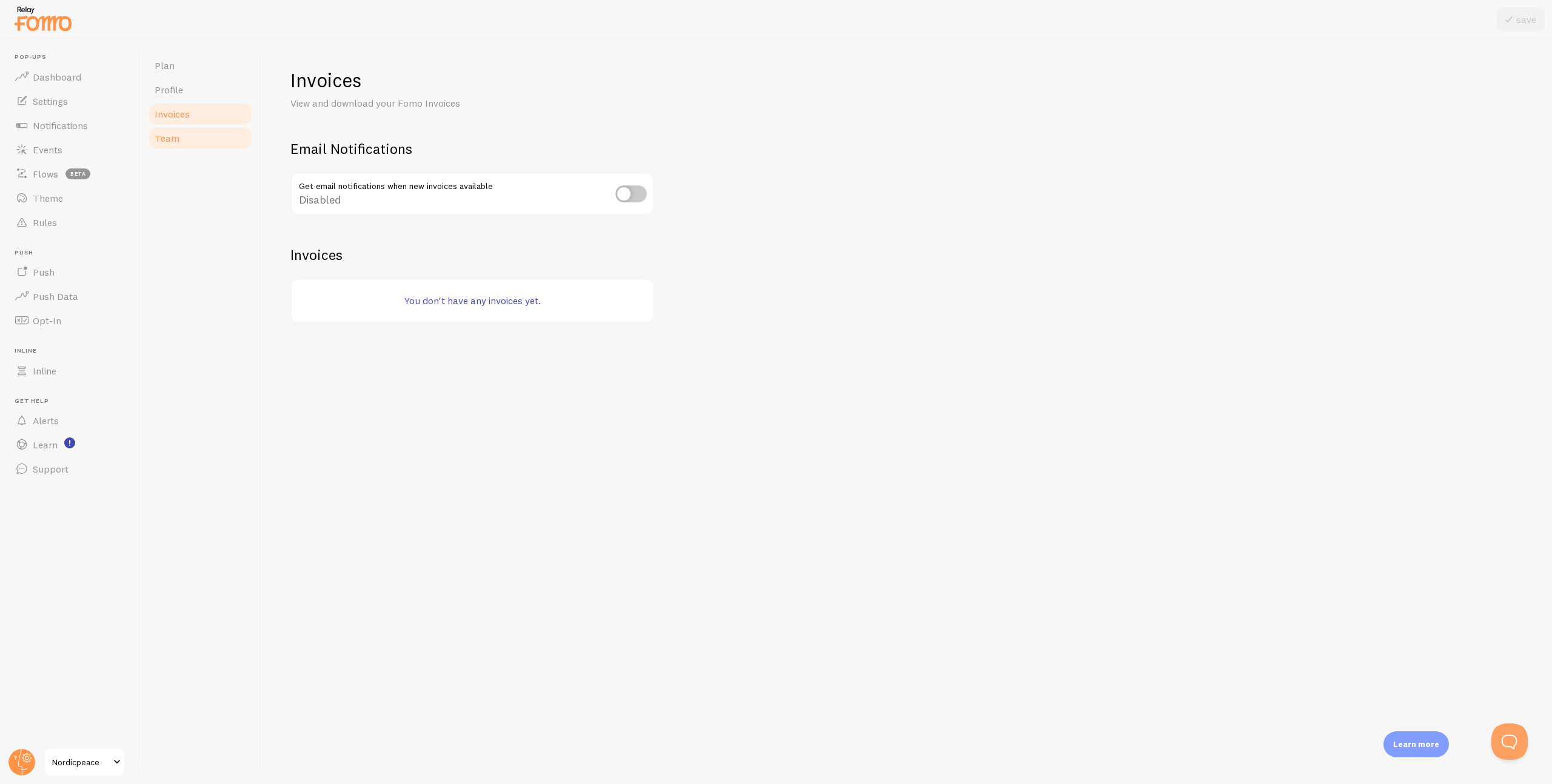
click at [216, 132] on link "Team" at bounding box center [200, 138] width 106 height 24
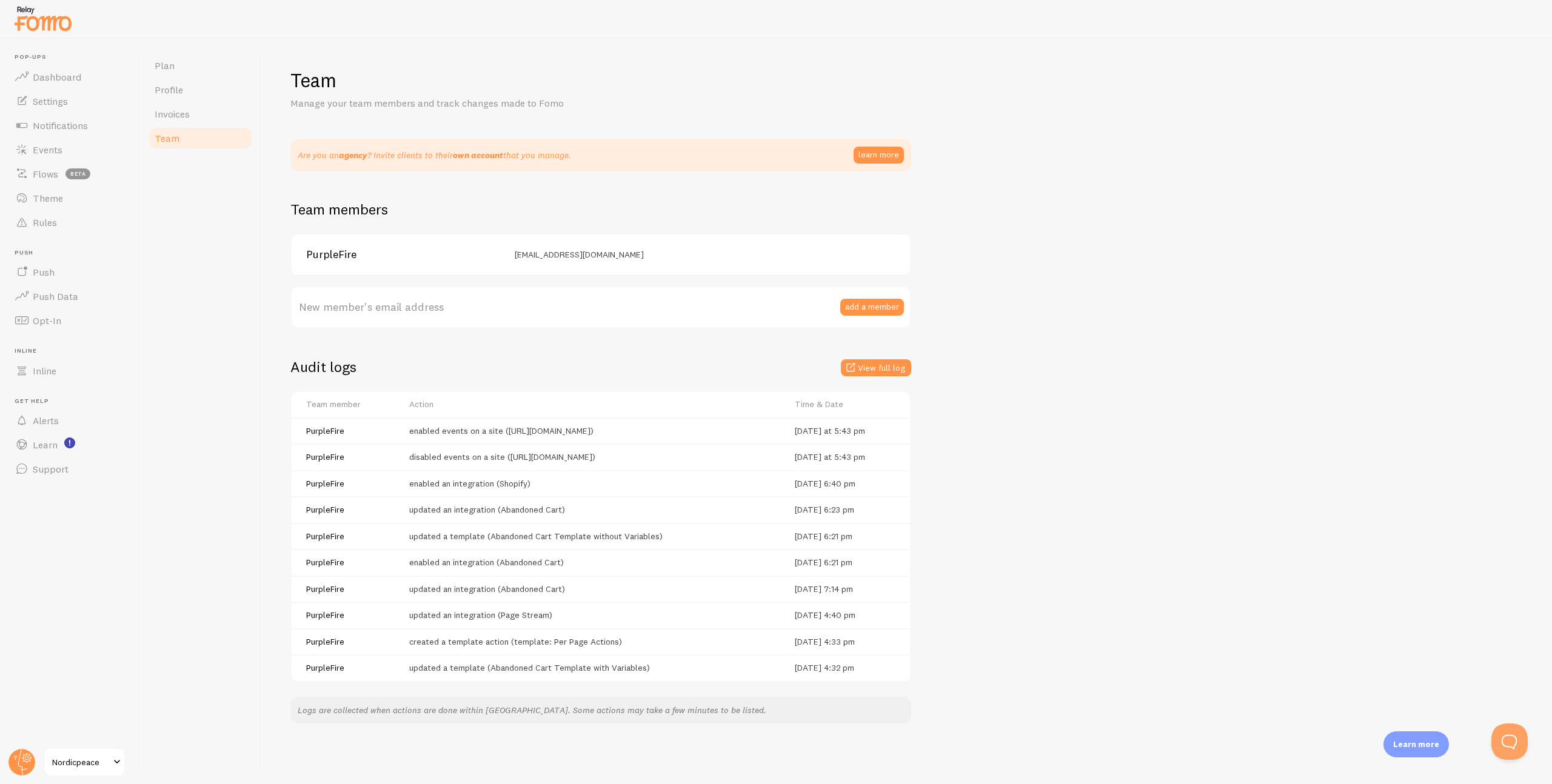
click at [93, 761] on span "Nordicpeace" at bounding box center [81, 762] width 58 height 15
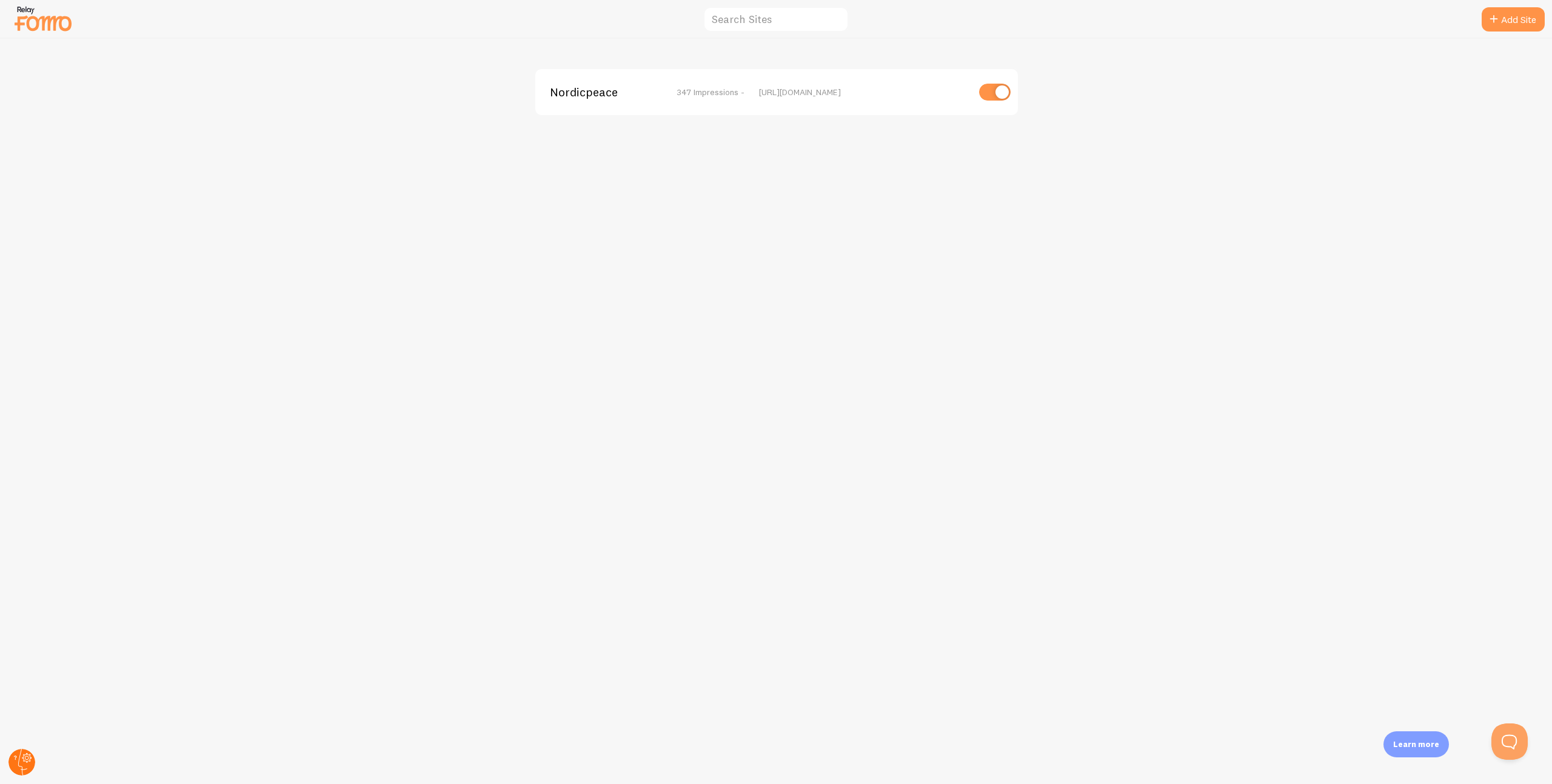
click at [24, 762] on circle at bounding box center [21, 762] width 27 height 27
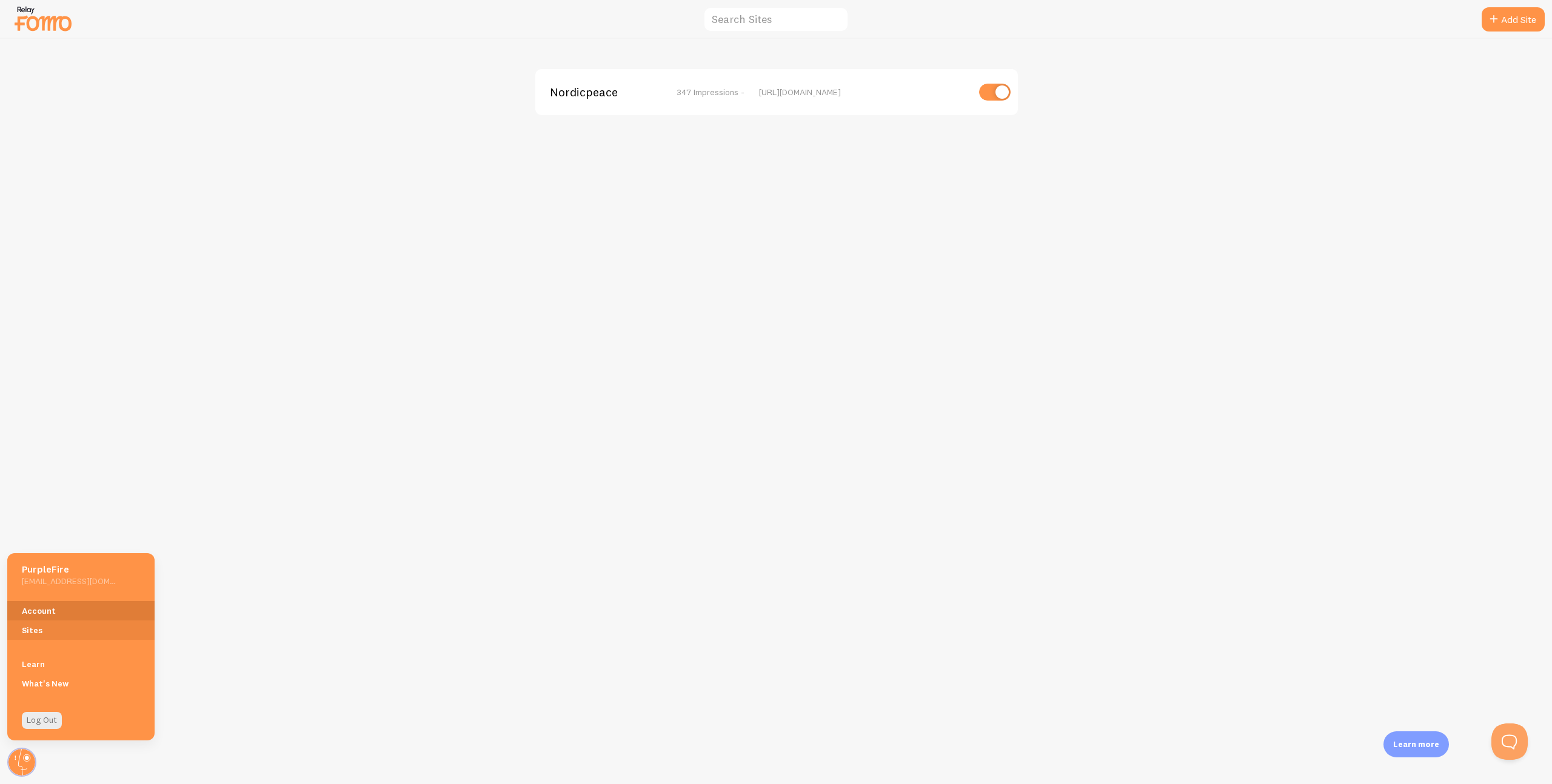
click at [91, 613] on link "Account" at bounding box center [81, 610] width 147 height 19
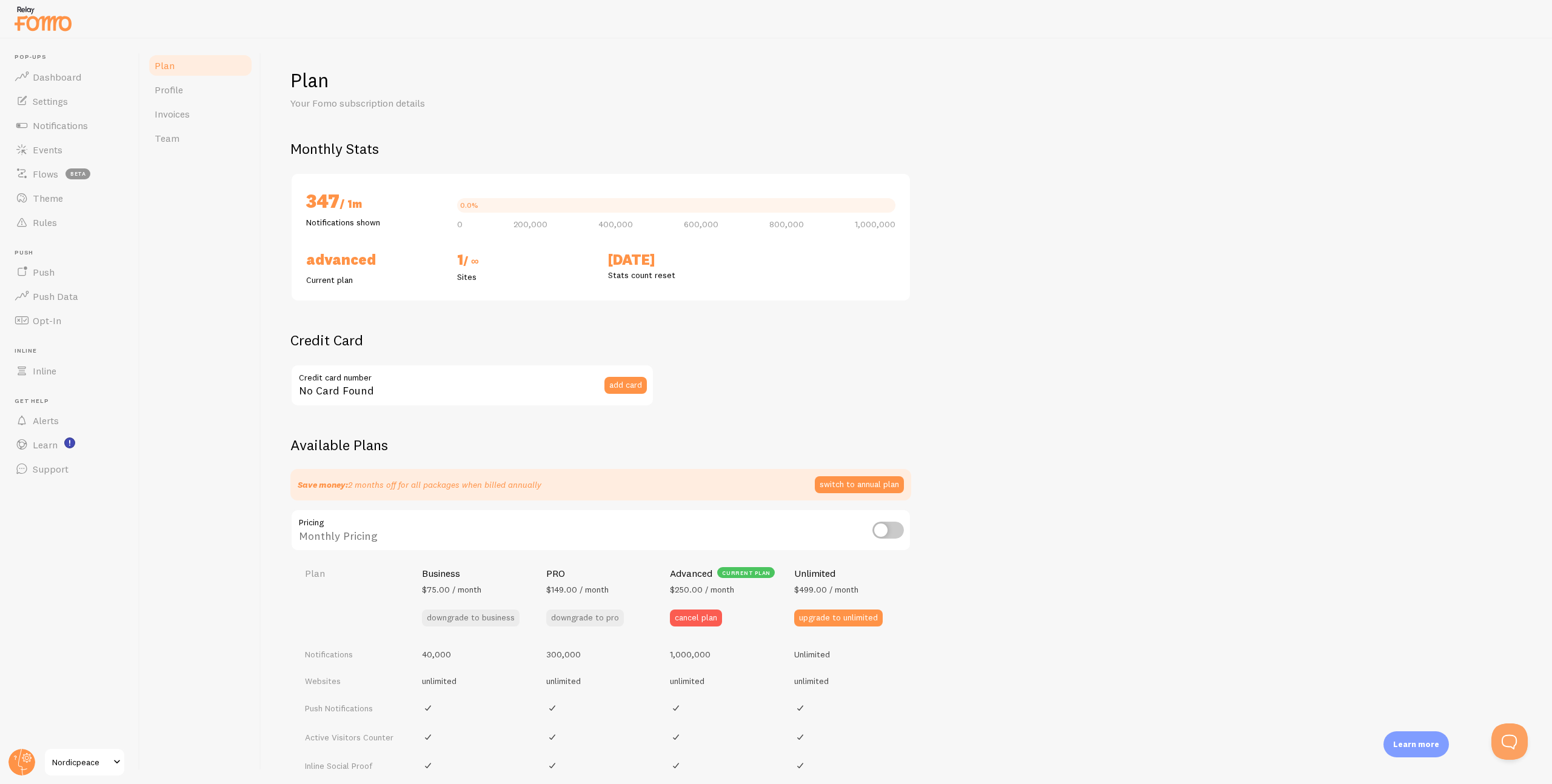
click at [383, 261] on h2 "Advanced" at bounding box center [374, 260] width 136 height 19
click at [197, 94] on link "Profile" at bounding box center [200, 90] width 106 height 24
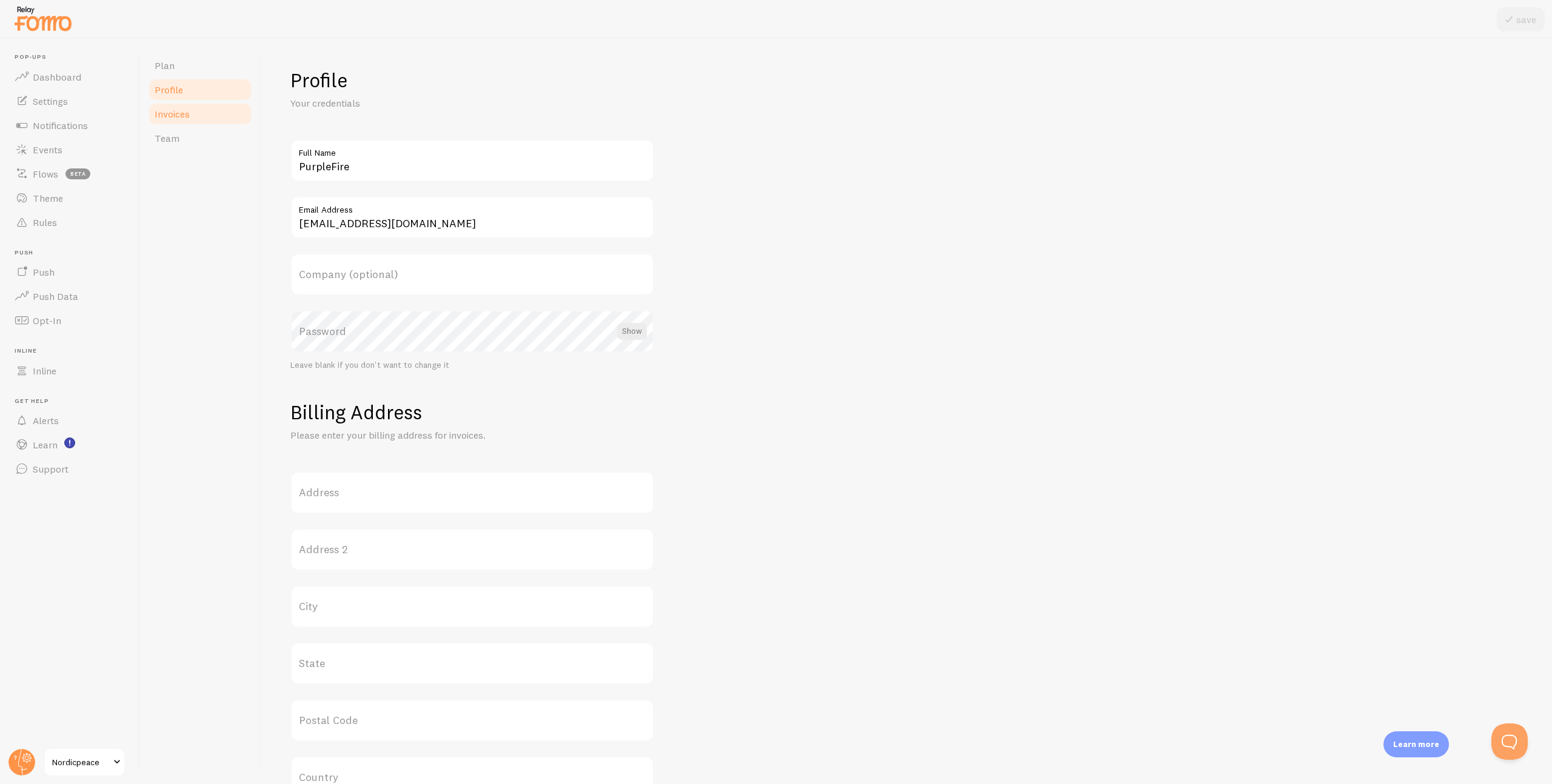
click at [212, 114] on link "Invoices" at bounding box center [200, 113] width 106 height 24
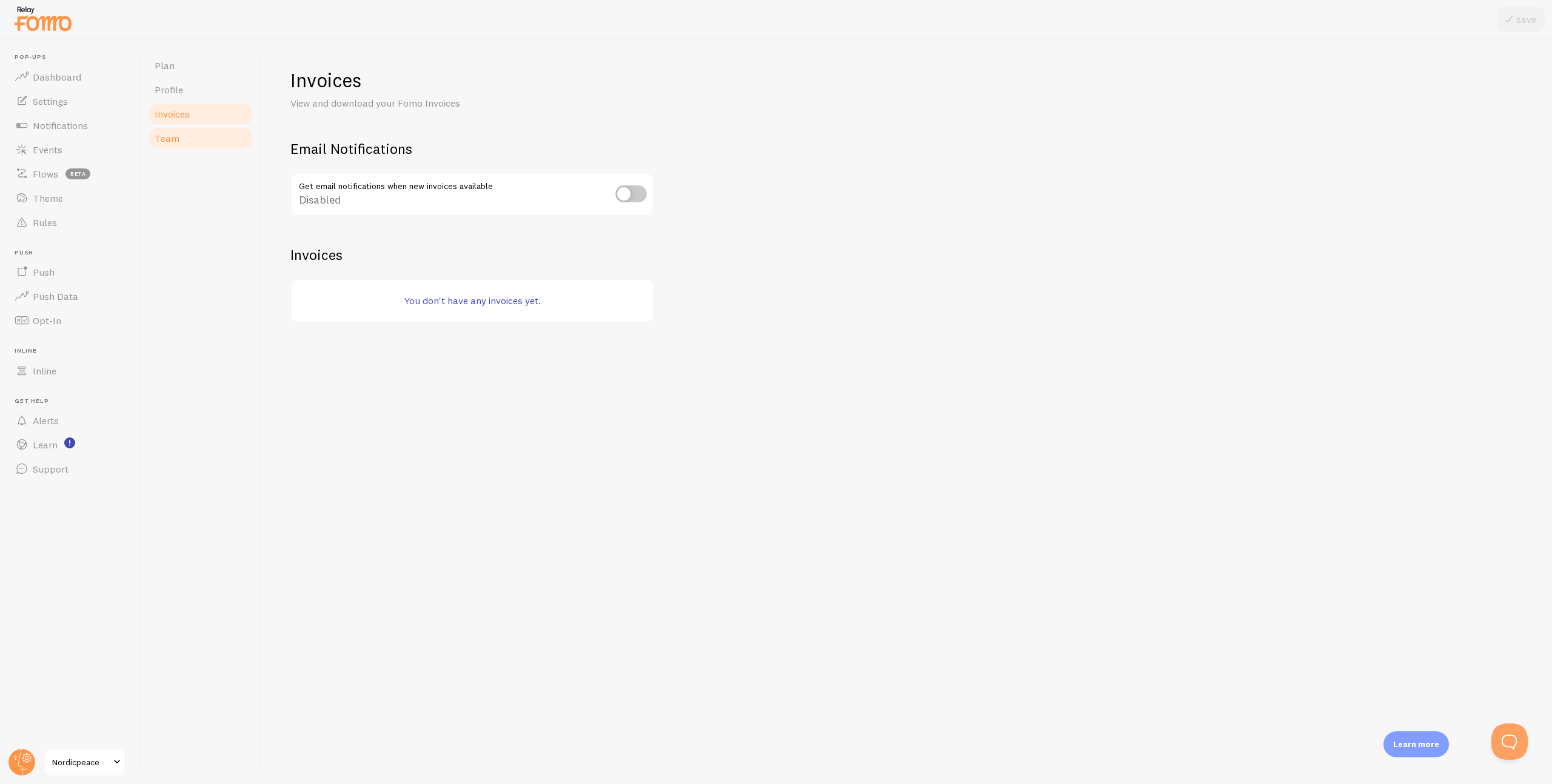
click at [205, 137] on link "Team" at bounding box center [200, 138] width 106 height 24
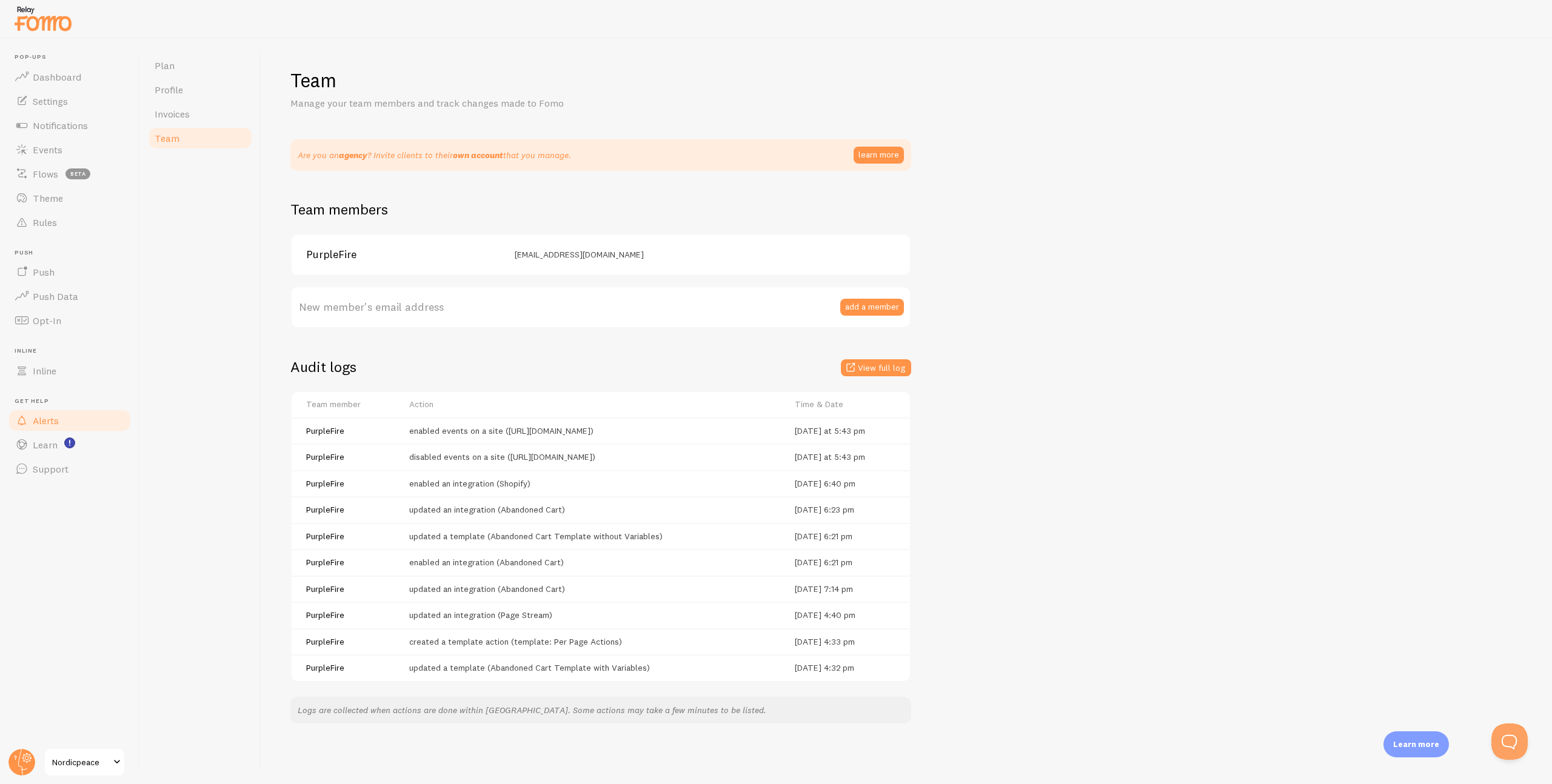
click at [72, 419] on link "Alerts" at bounding box center [70, 420] width 124 height 24
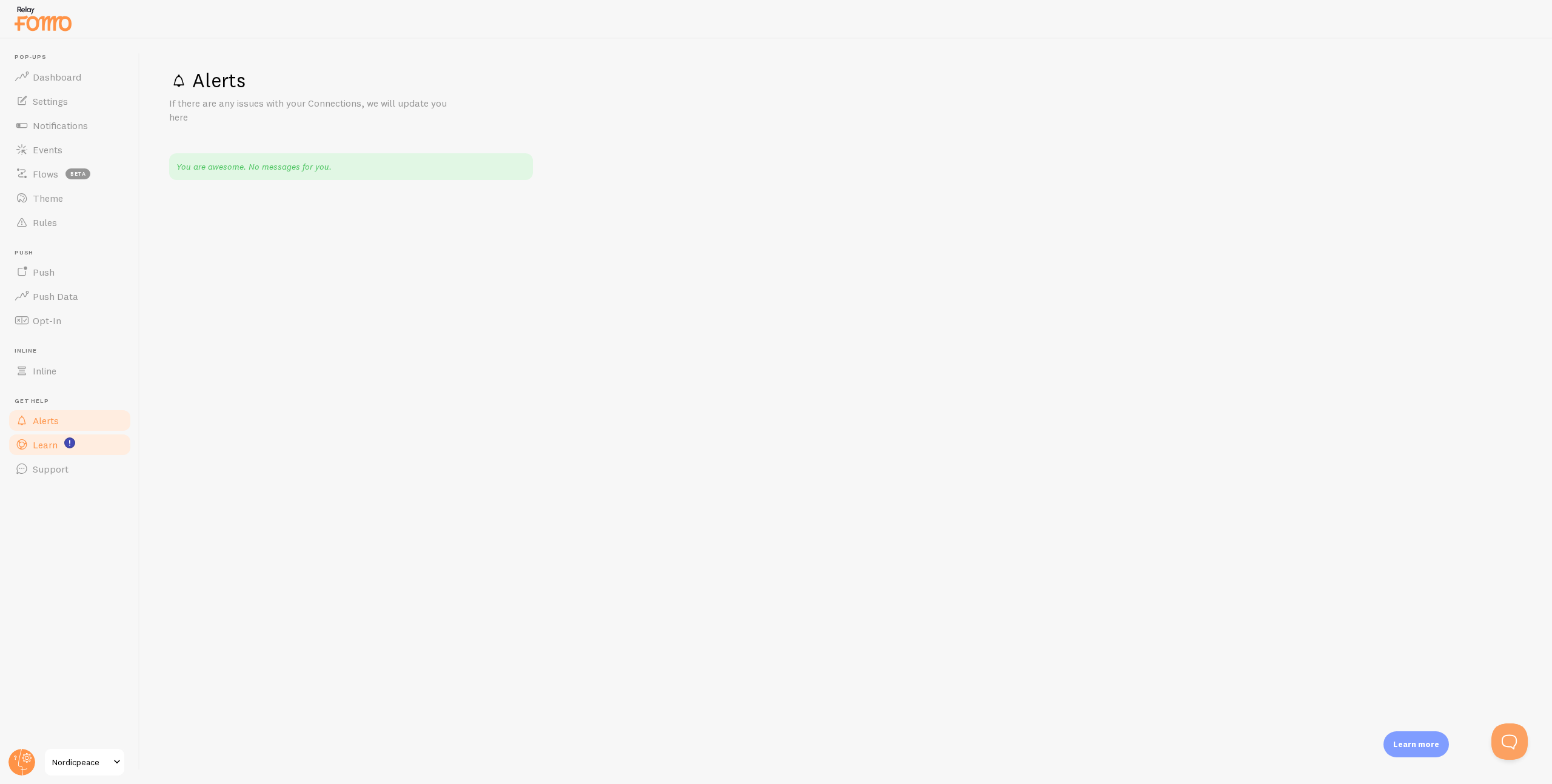
click at [78, 437] on link "Learn" at bounding box center [70, 445] width 124 height 24
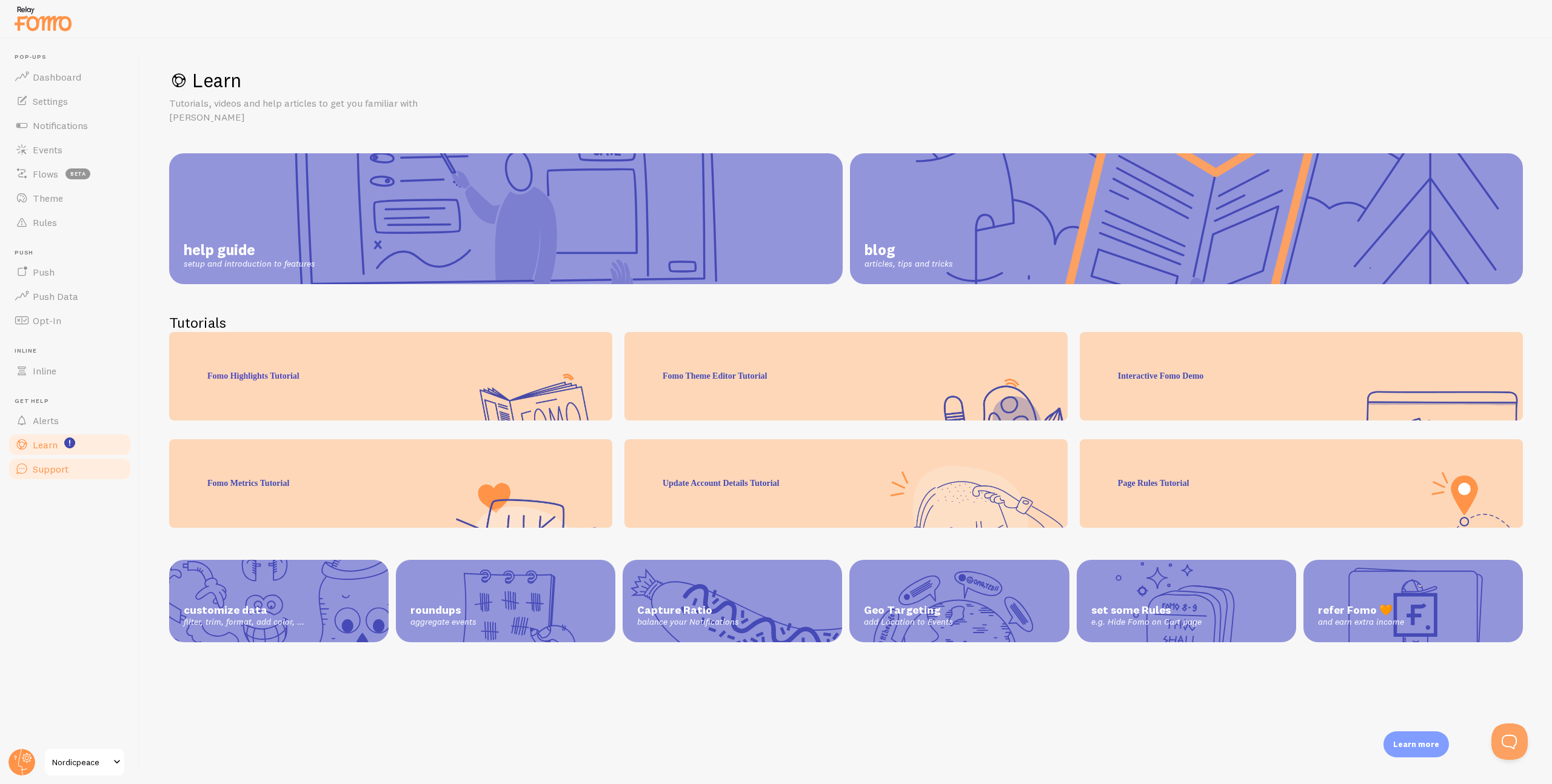
click at [76, 456] on link "Support" at bounding box center [70, 468] width 124 height 24
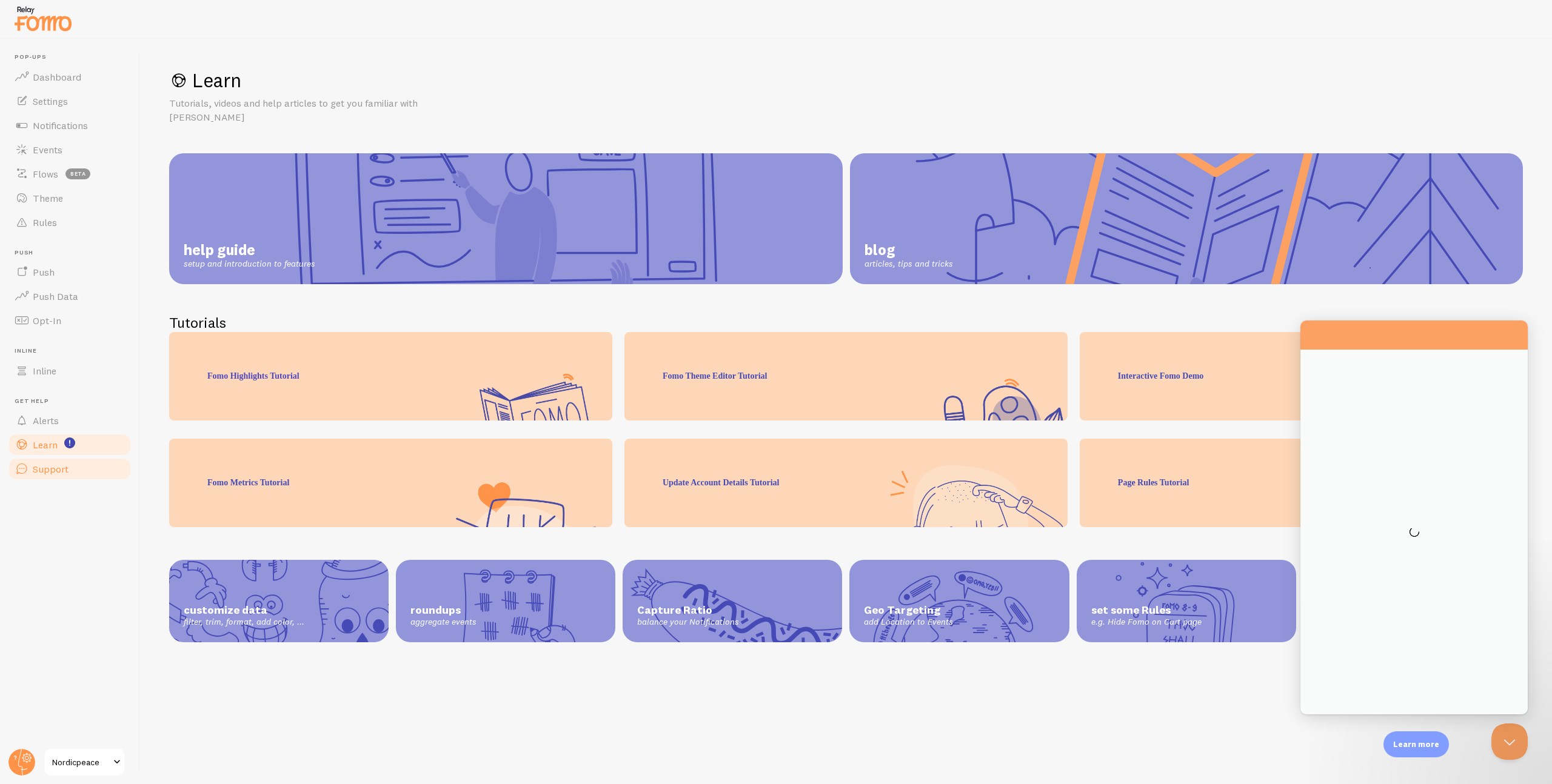
click at [76, 472] on link "Support" at bounding box center [70, 468] width 124 height 24
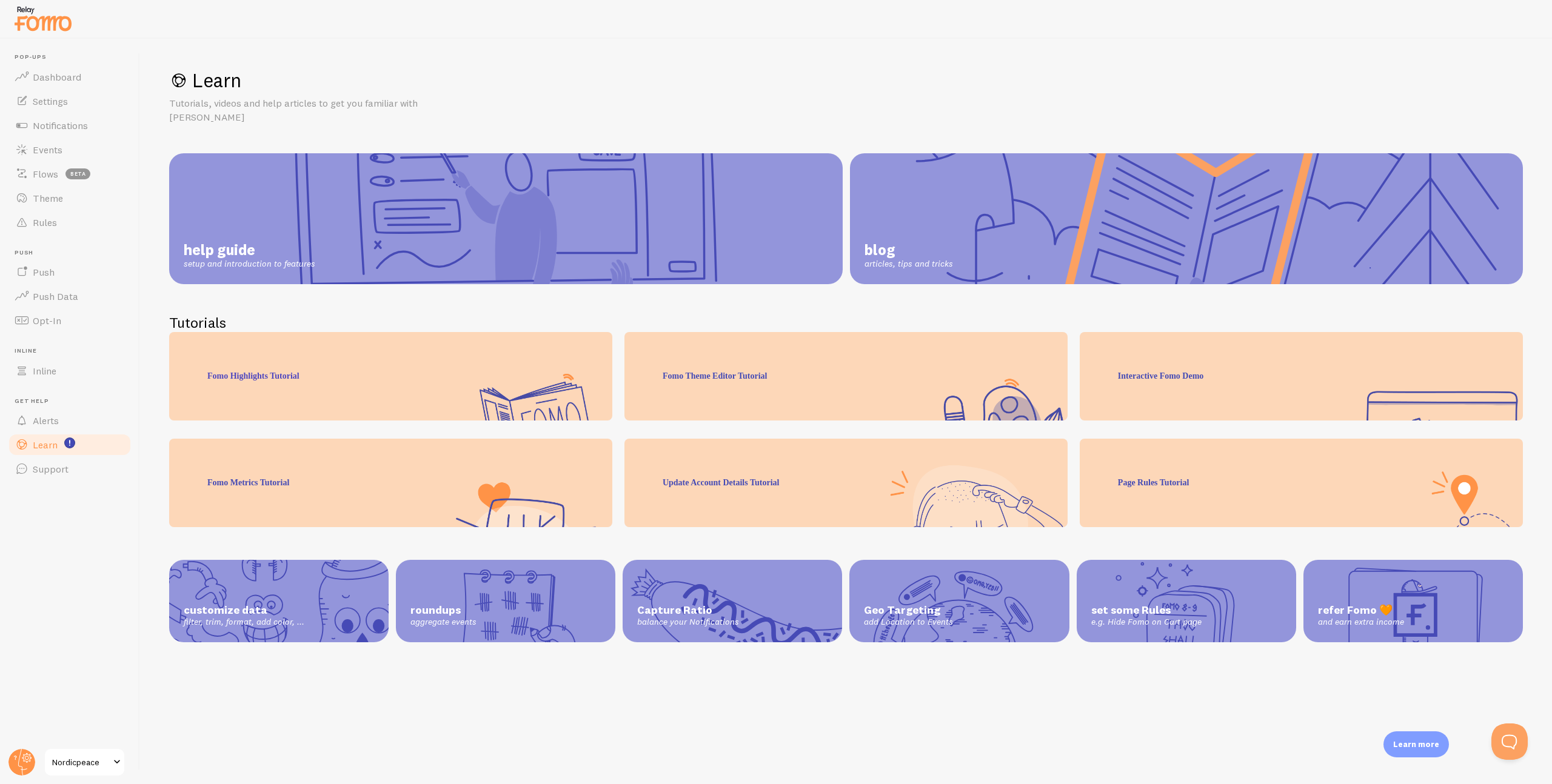
click at [1398, 738] on p "Learn more" at bounding box center [1416, 744] width 46 height 12
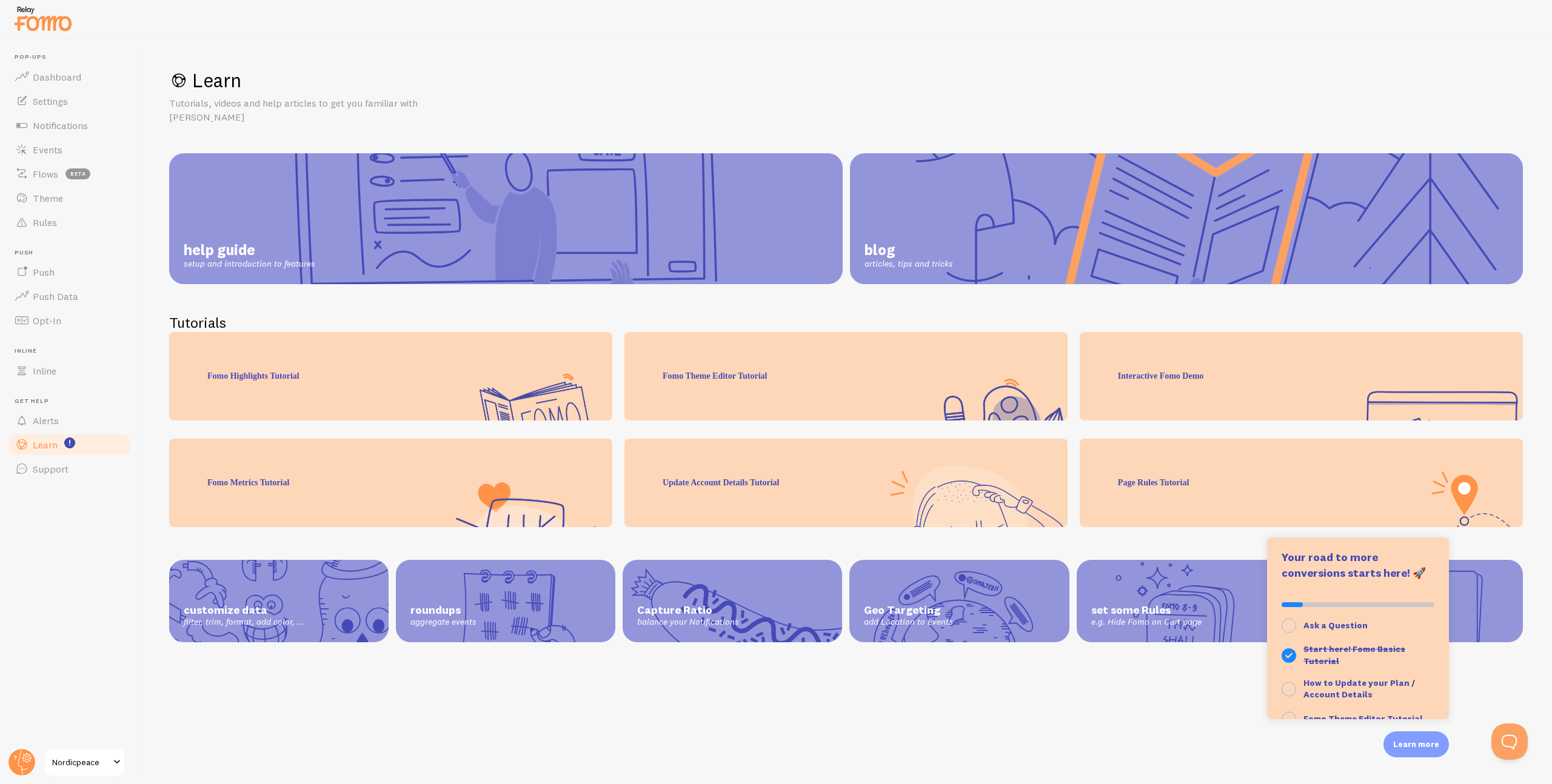
click at [905, 734] on div "Learn Tutorials, videos and help articles to get you familiar with Fomo help gu…" at bounding box center [846, 411] width 1412 height 746
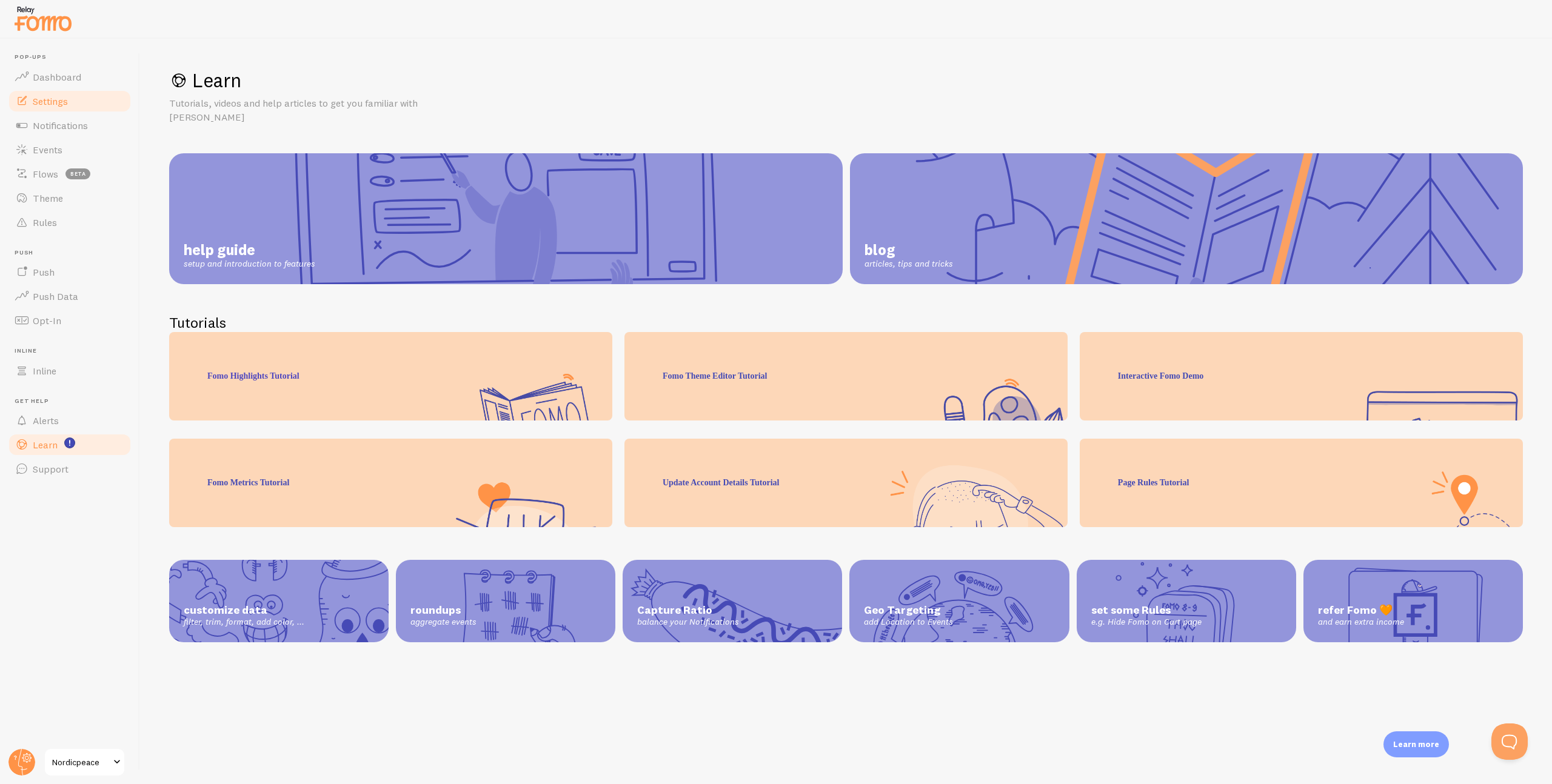
click at [83, 102] on link "Settings" at bounding box center [70, 101] width 124 height 24
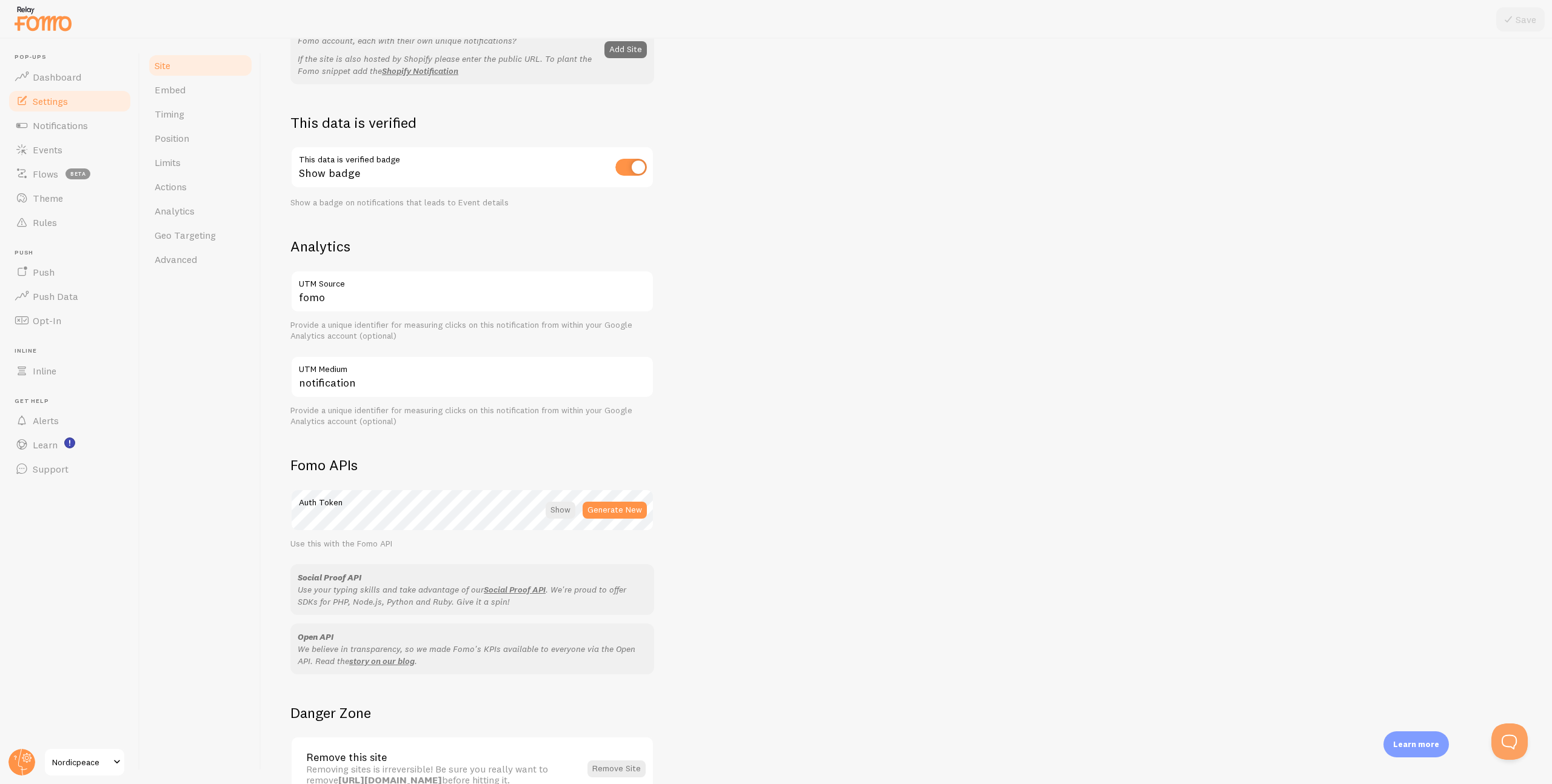
scroll to position [55, 0]
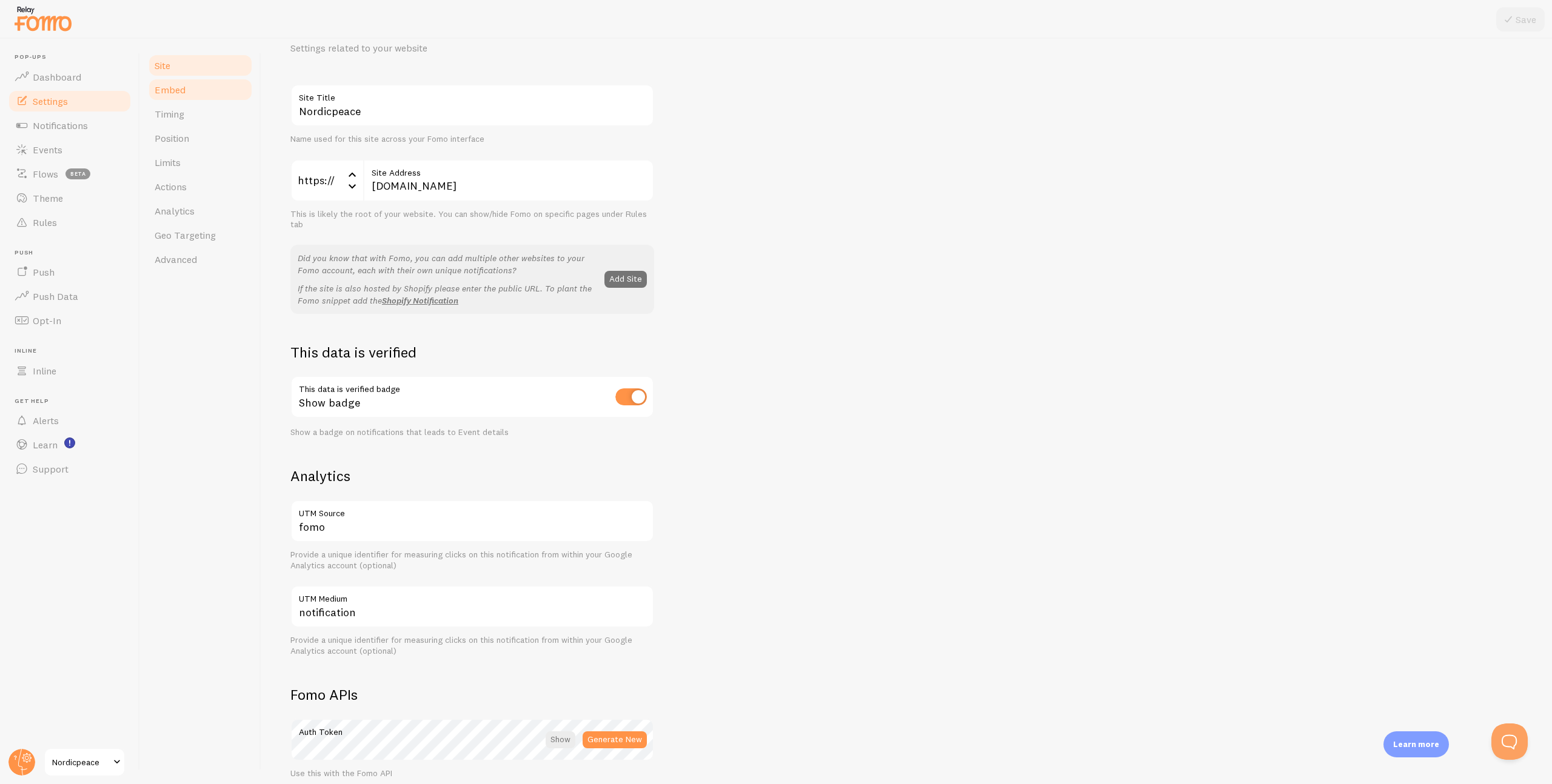
click at [191, 94] on link "Embed" at bounding box center [200, 90] width 106 height 24
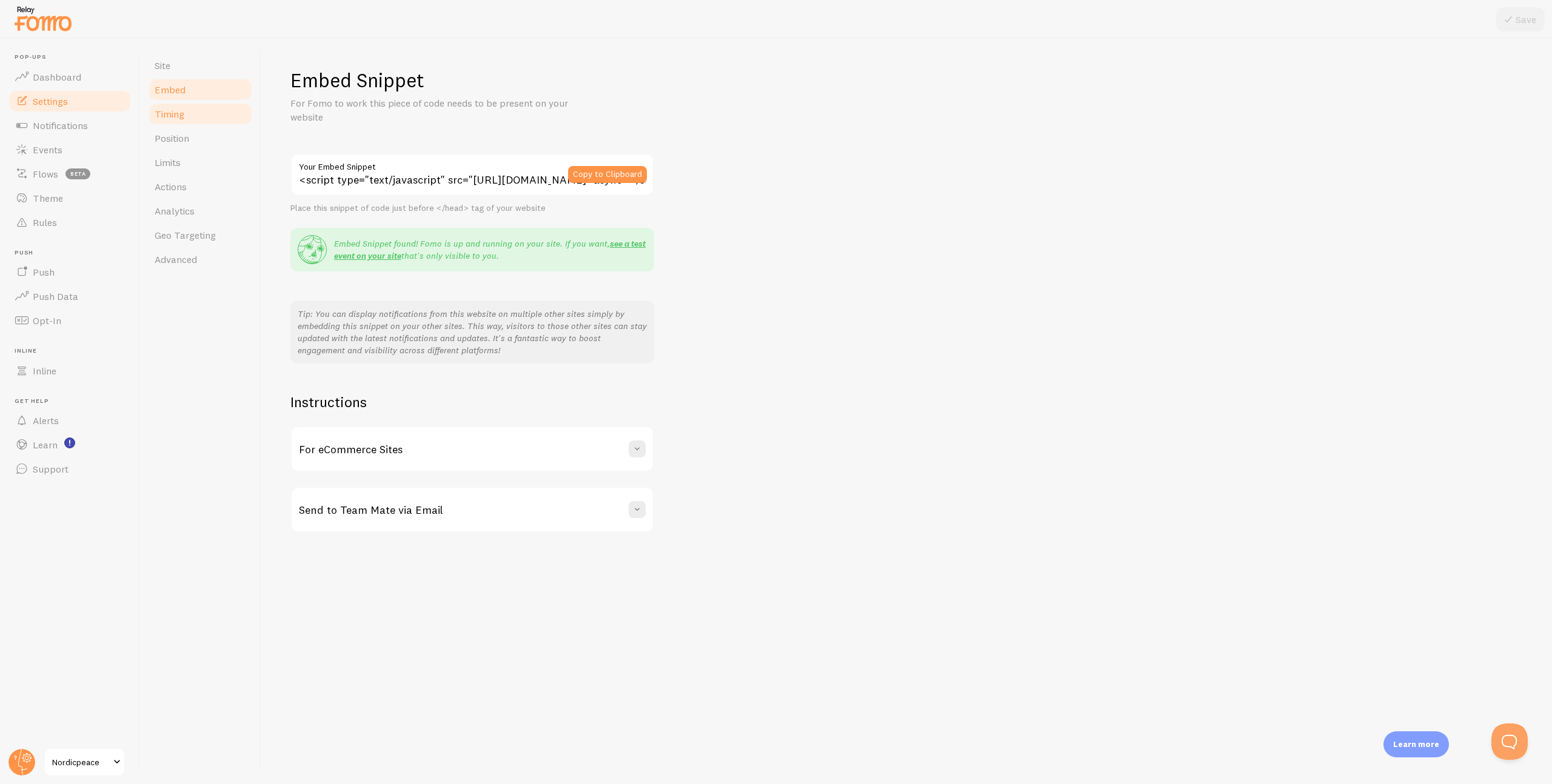
click at [210, 115] on link "Timing" at bounding box center [200, 113] width 106 height 24
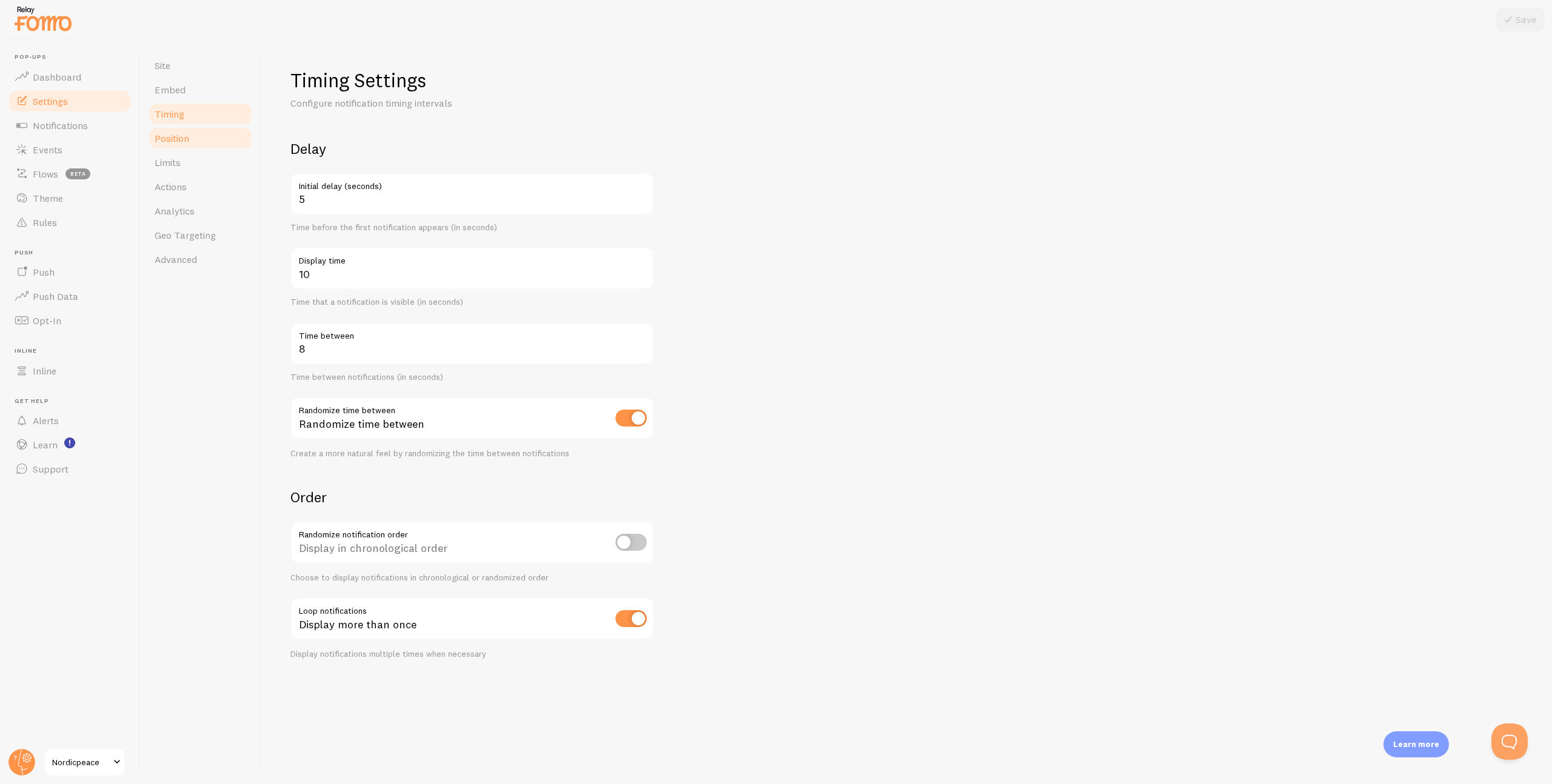
click at [208, 142] on link "Position" at bounding box center [200, 138] width 106 height 24
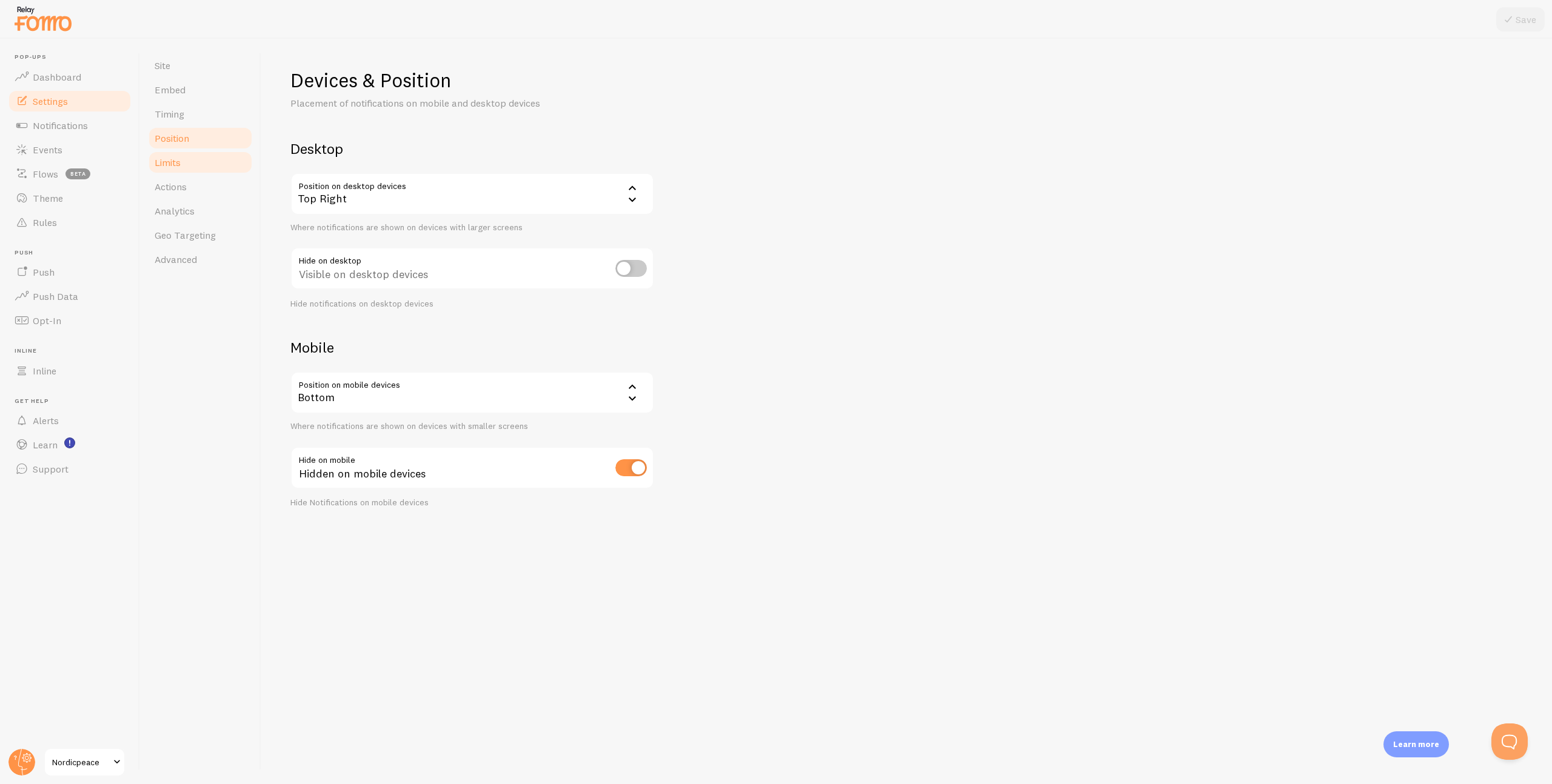
click at [218, 157] on link "Limits" at bounding box center [200, 162] width 106 height 24
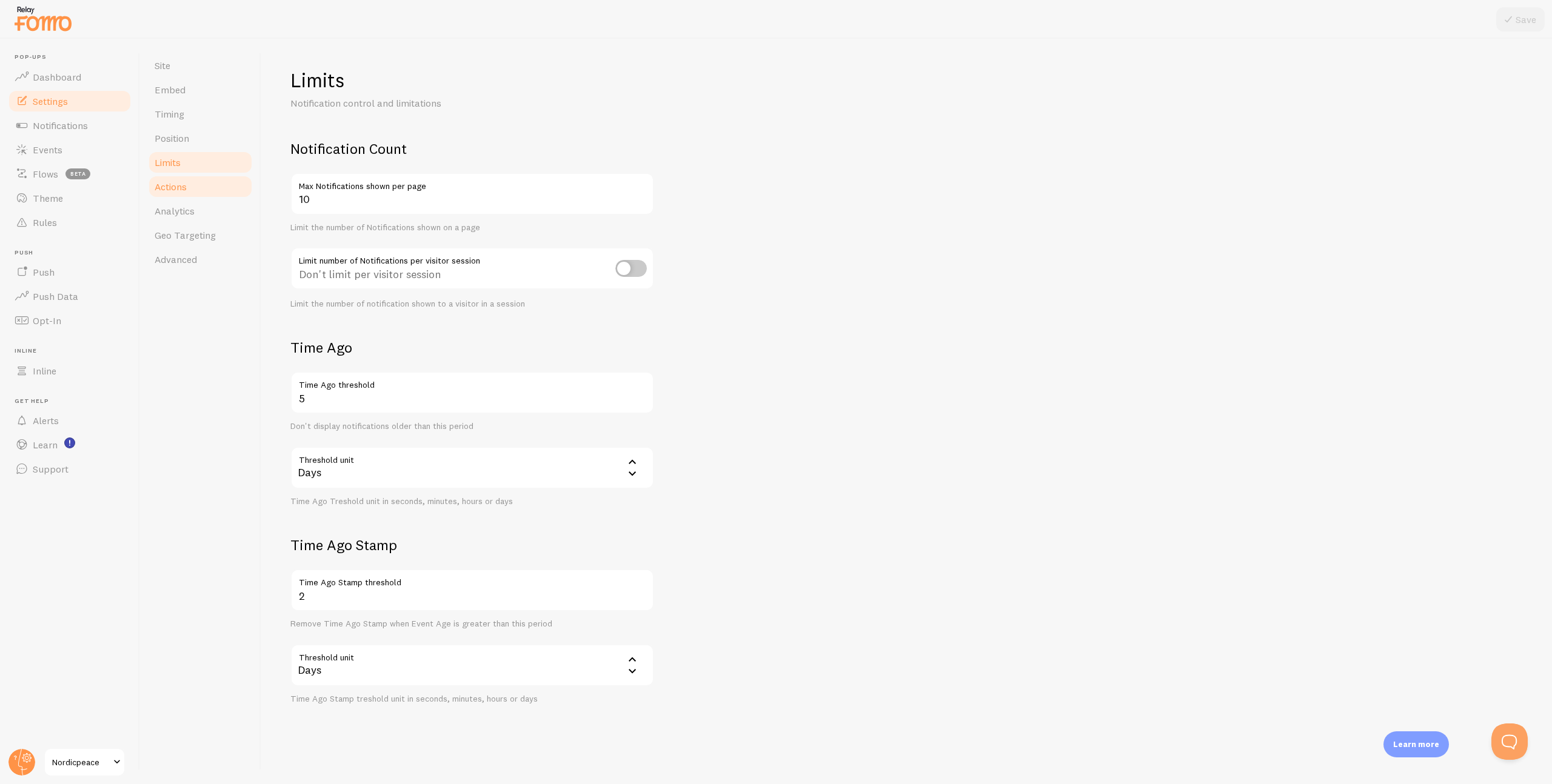
click at [223, 185] on link "Actions" at bounding box center [200, 187] width 106 height 24
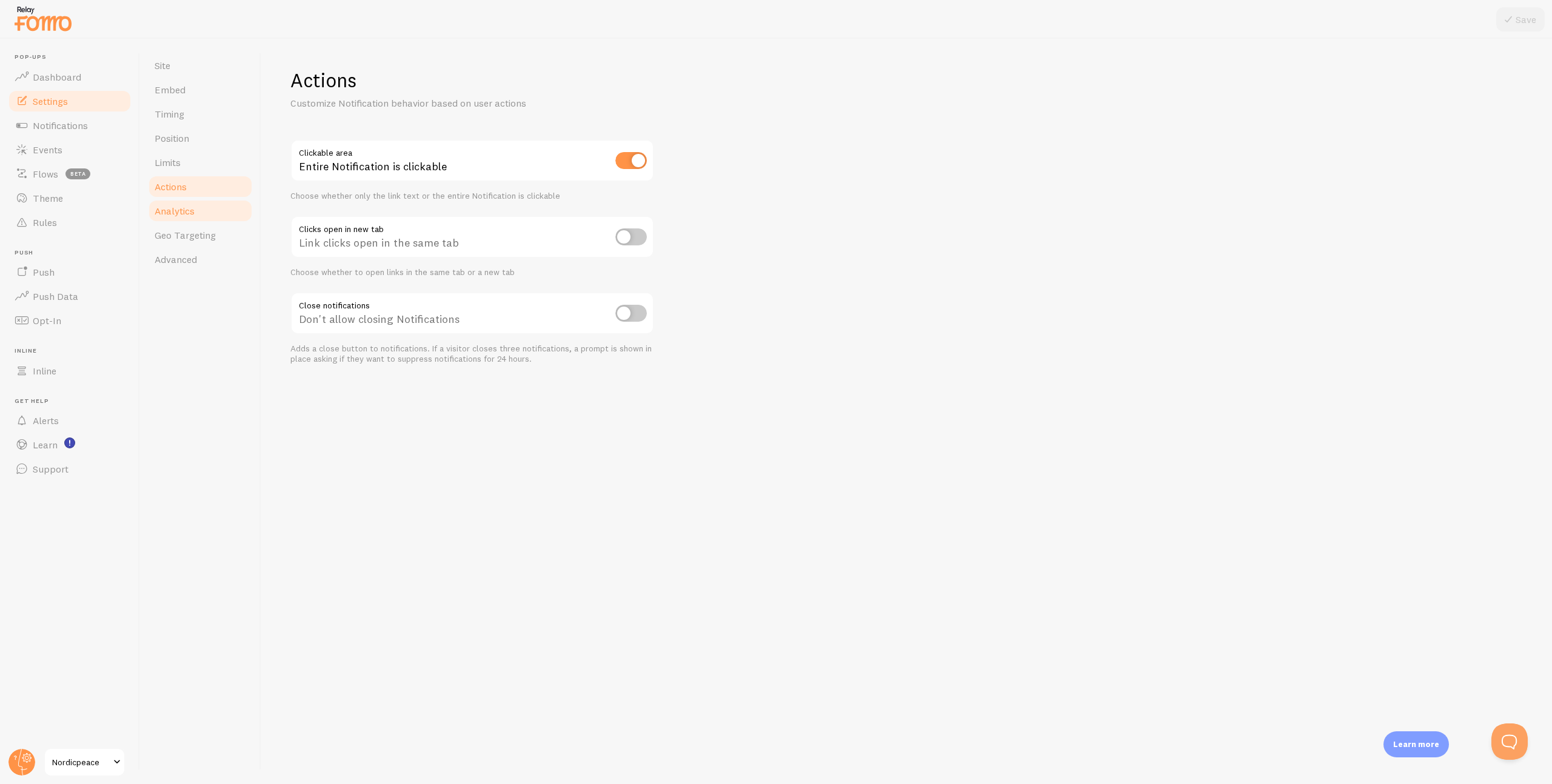
click at [215, 209] on link "Analytics" at bounding box center [200, 210] width 106 height 24
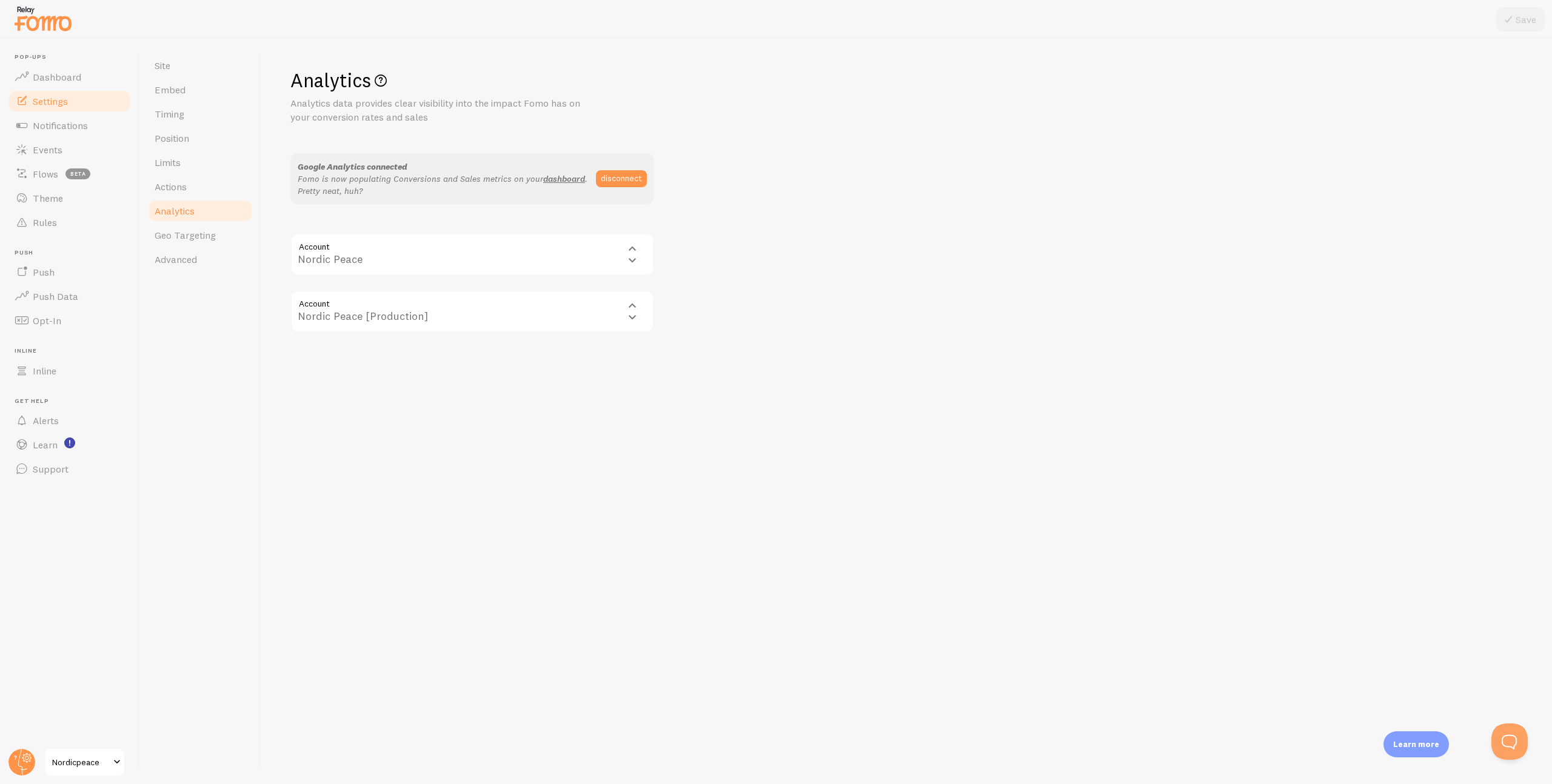
click at [218, 221] on link "Analytics" at bounding box center [200, 210] width 106 height 24
click at [227, 263] on link "Advanced" at bounding box center [200, 259] width 106 height 24
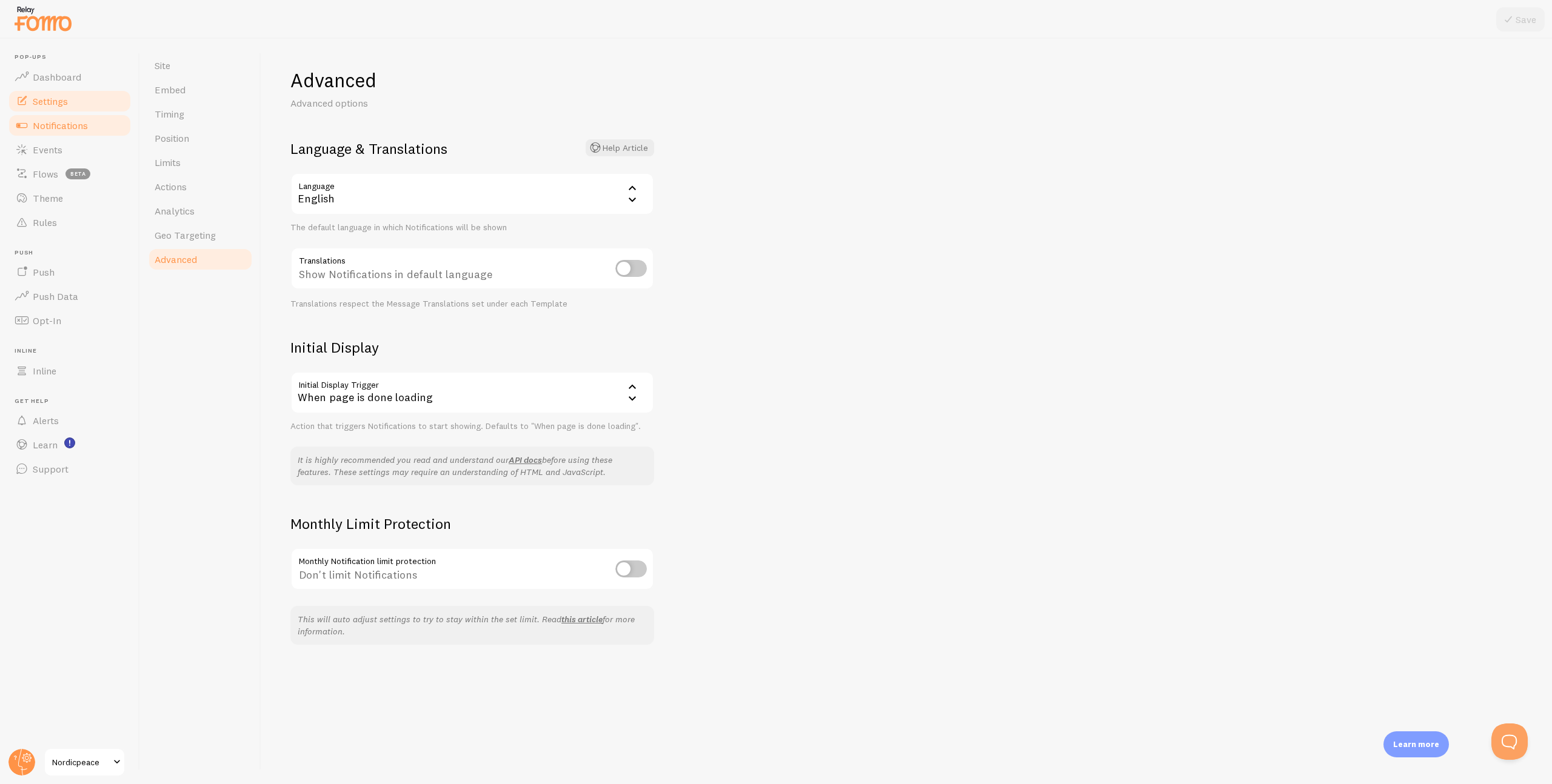
click at [78, 127] on span "Notifications" at bounding box center [60, 124] width 55 height 12
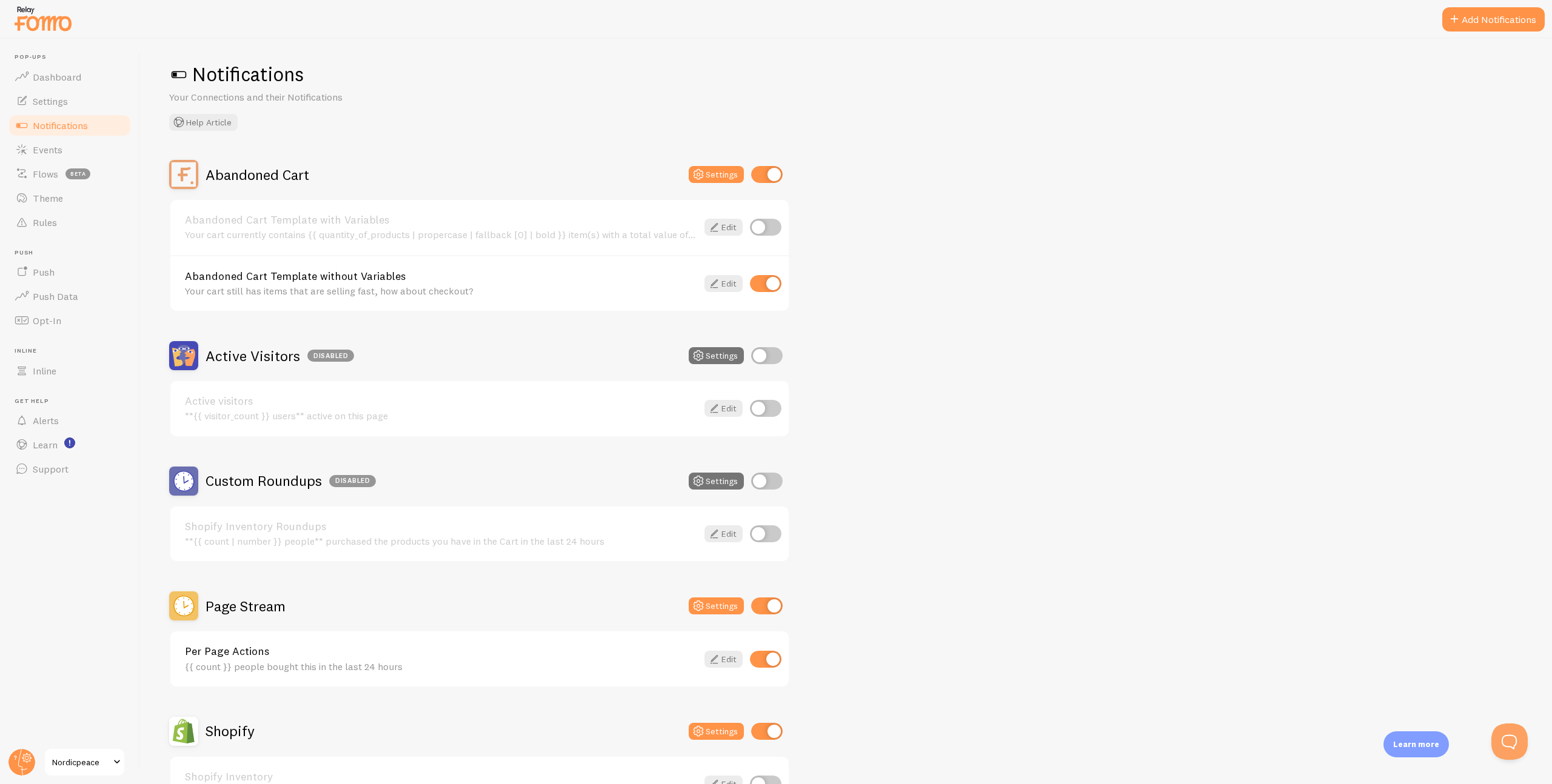
scroll to position [9, 0]
click at [766, 352] on input "checkbox" at bounding box center [767, 352] width 31 height 17
checkbox input "true"
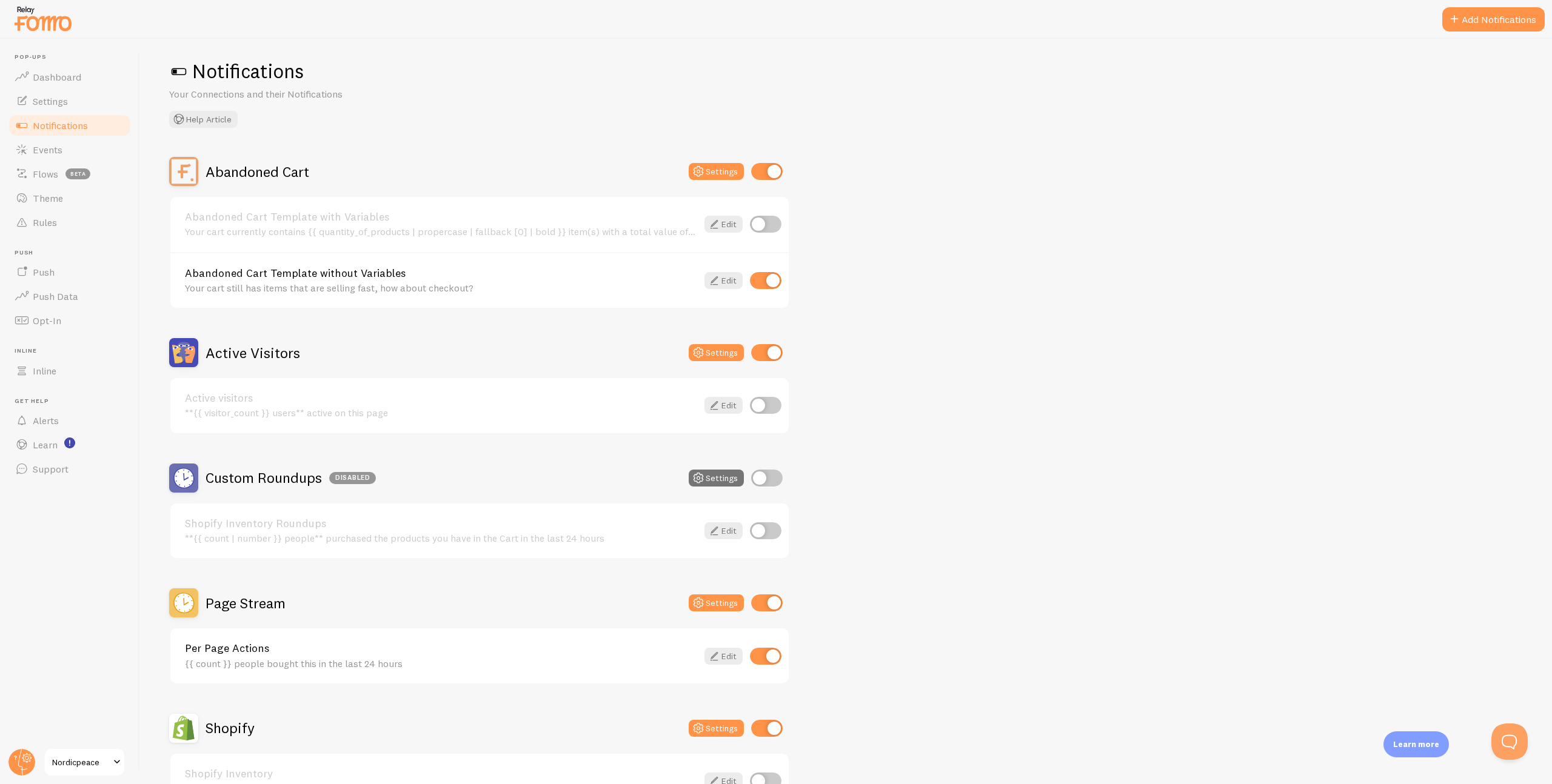
click at [760, 177] on input "checkbox" at bounding box center [767, 171] width 31 height 17
checkbox input "false"
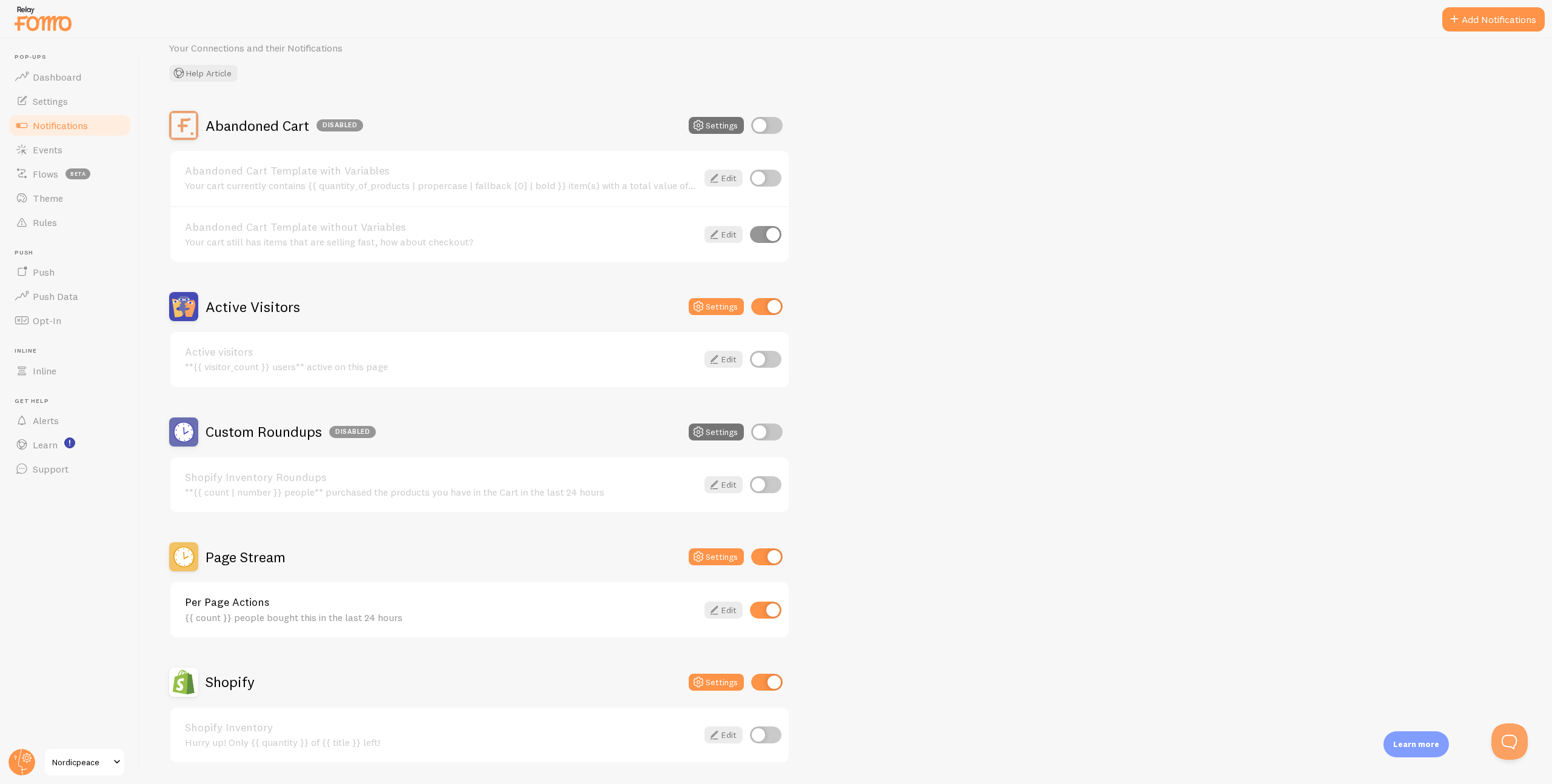
scroll to position [218, 0]
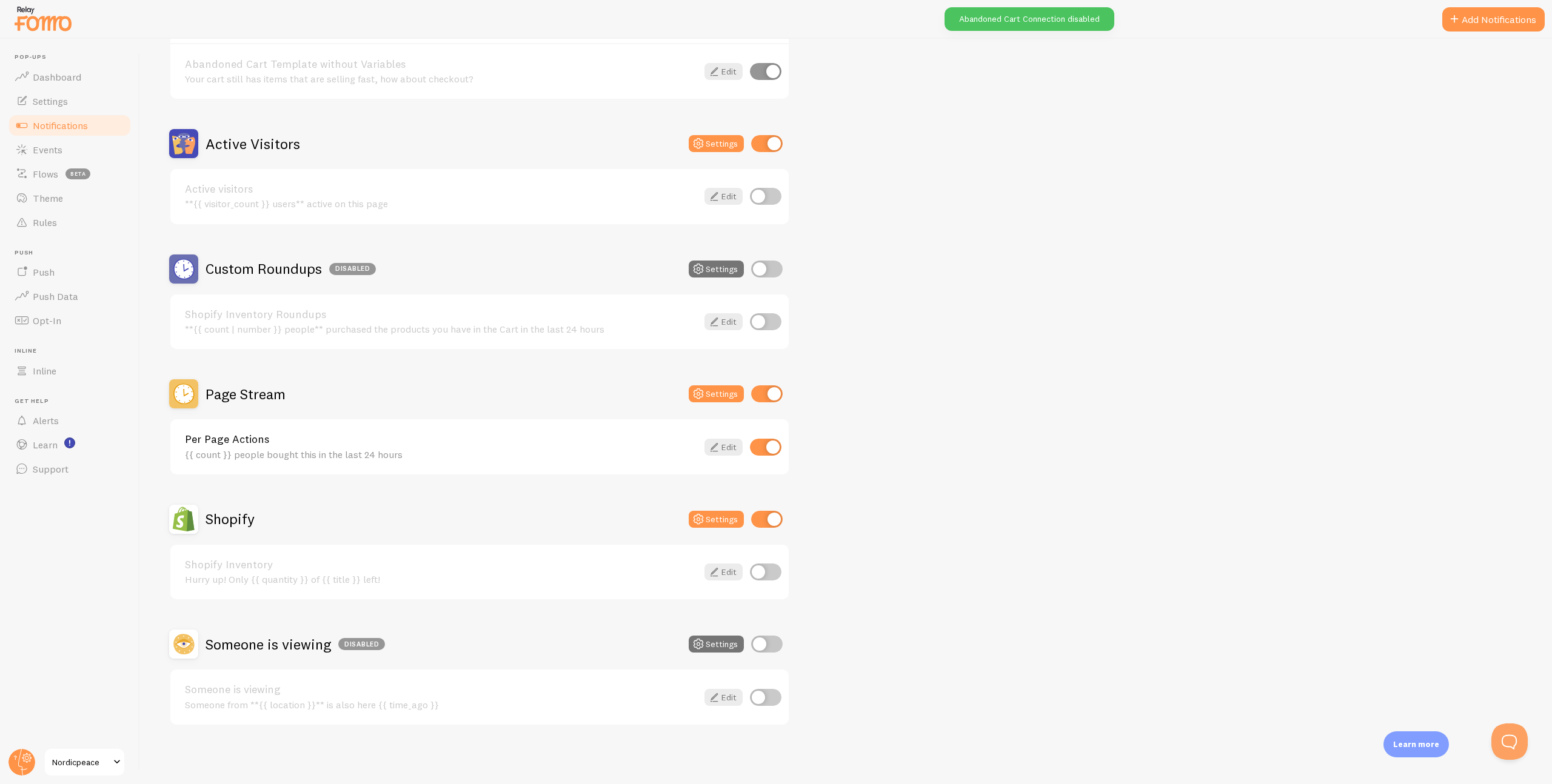
click at [766, 573] on input "checkbox" at bounding box center [765, 572] width 31 height 17
checkbox input "true"
click at [762, 195] on input "checkbox" at bounding box center [765, 196] width 31 height 17
checkbox input "true"
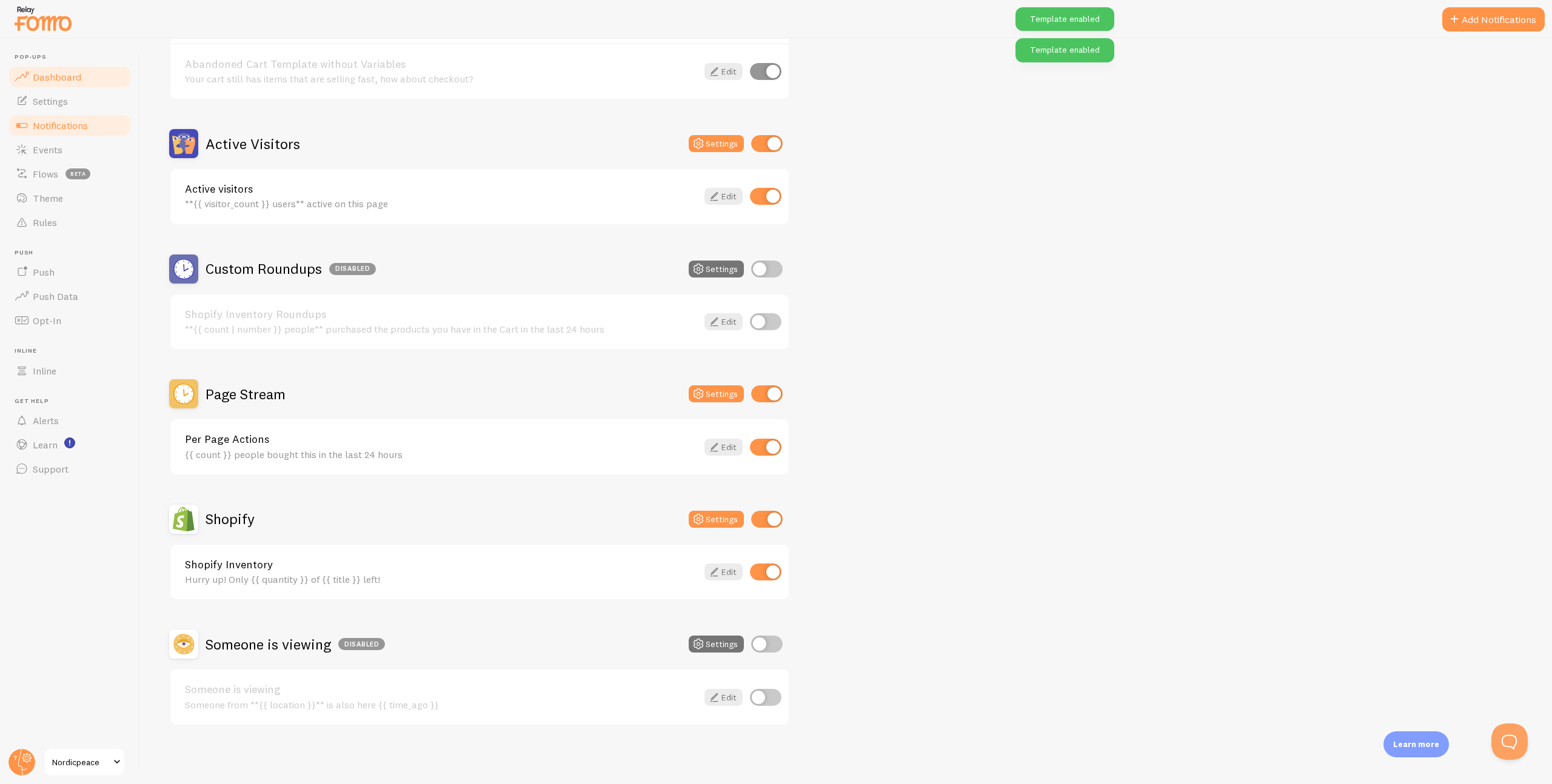
click at [107, 74] on link "Dashboard" at bounding box center [70, 77] width 124 height 24
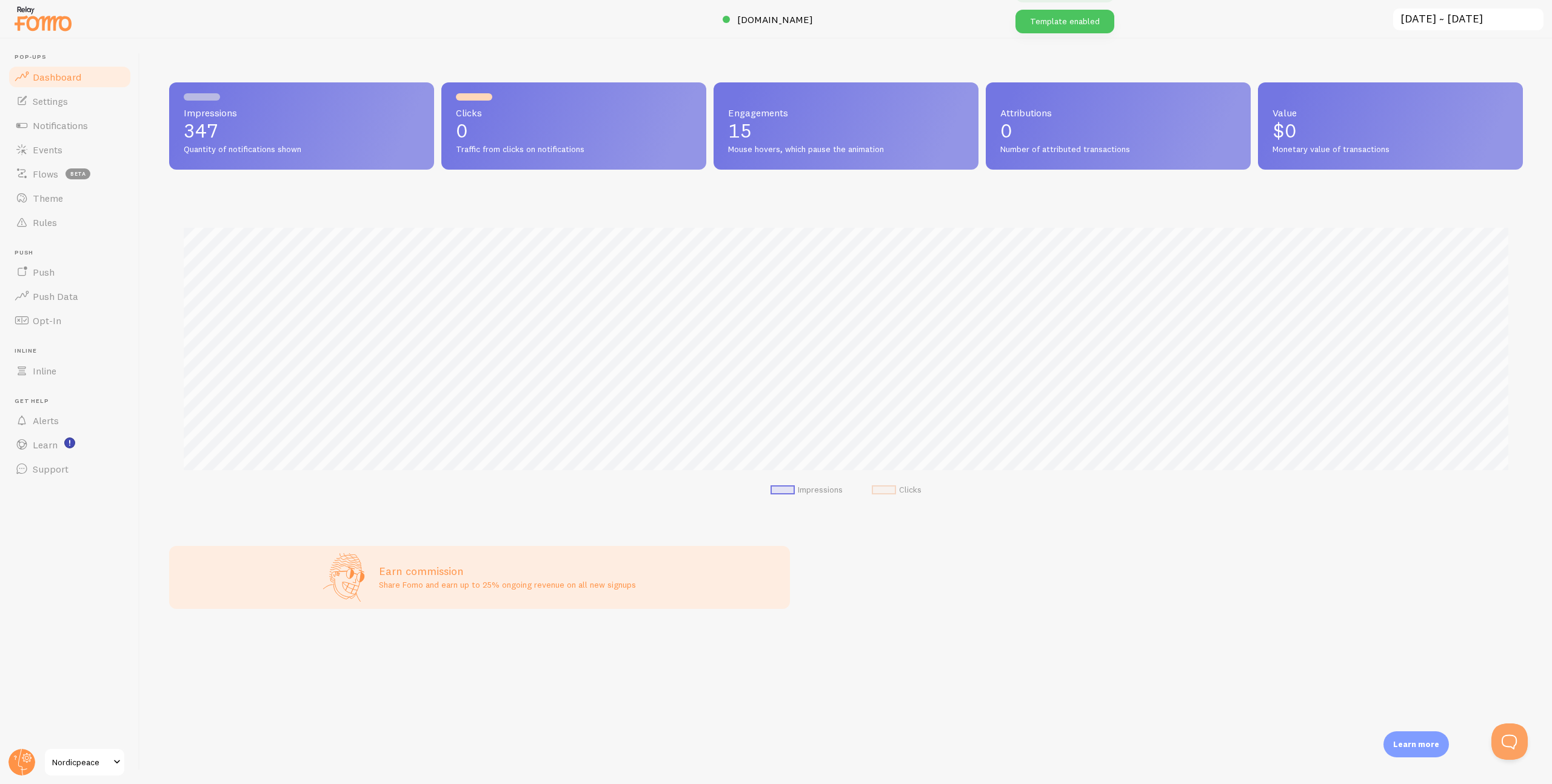
scroll to position [318, 1353]
click at [80, 94] on link "Settings" at bounding box center [70, 101] width 124 height 24
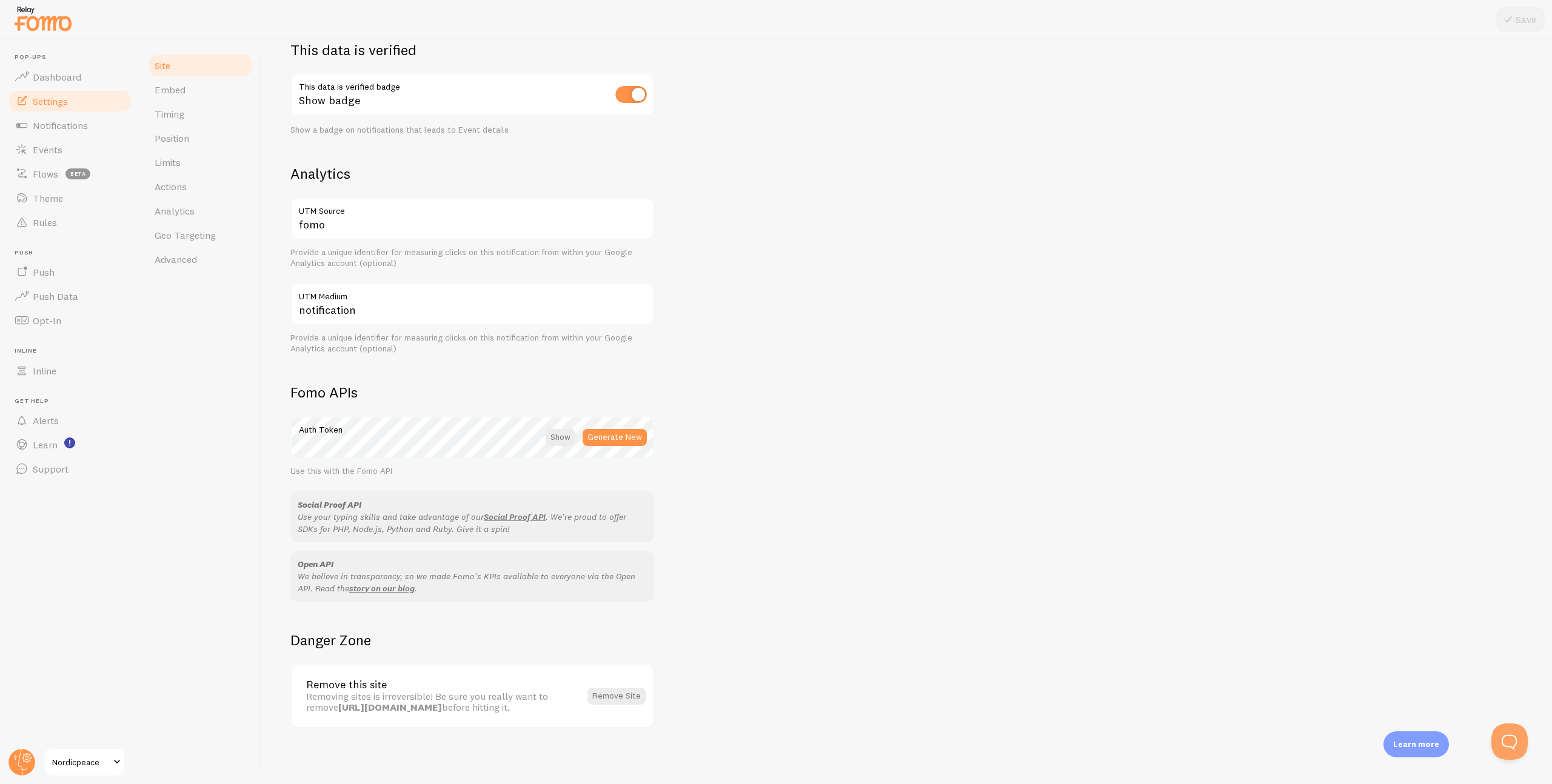
scroll to position [360, 0]
click at [184, 101] on link "Embed" at bounding box center [200, 90] width 106 height 24
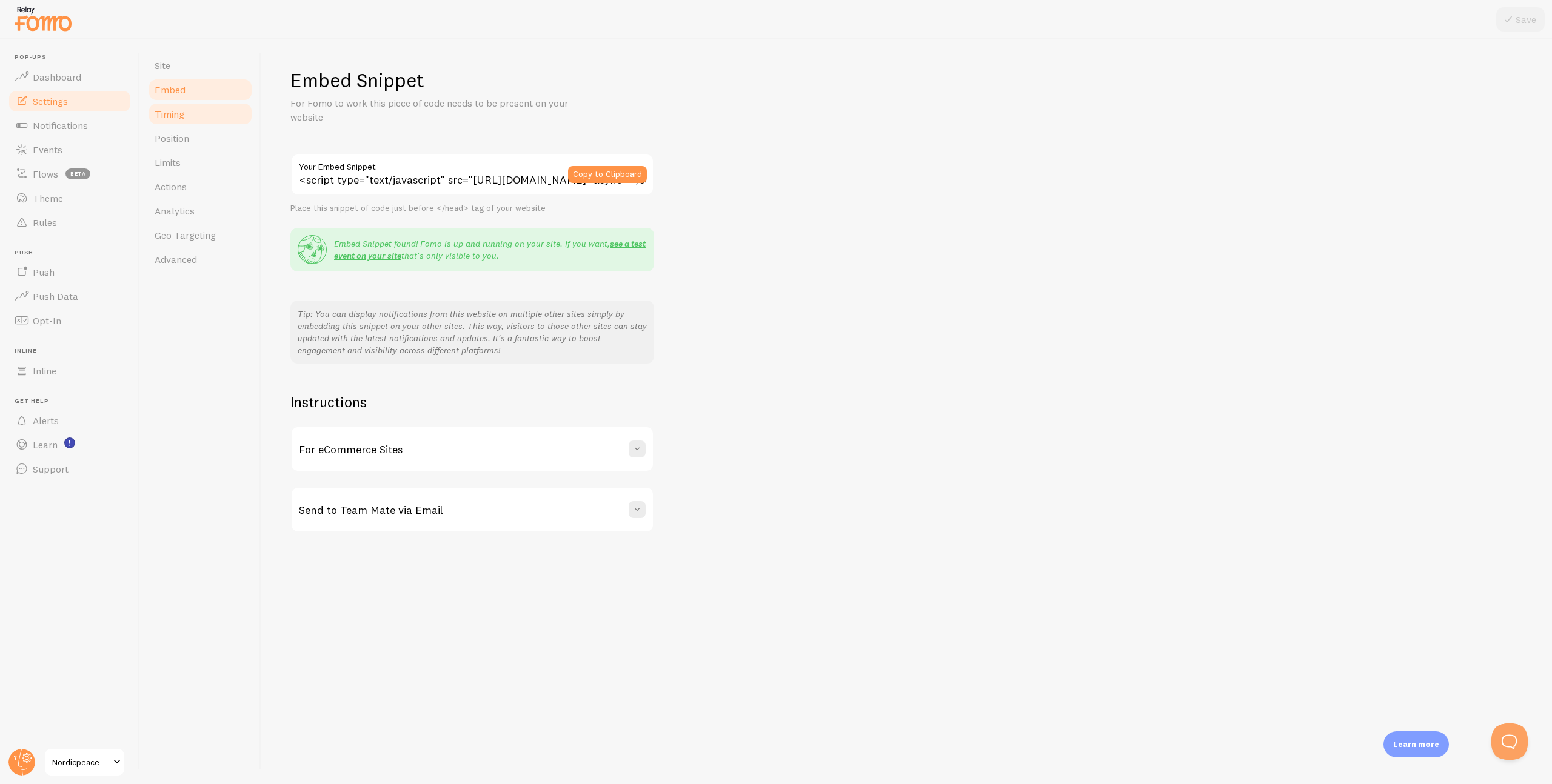
click at [173, 112] on span "Timing" at bounding box center [169, 113] width 29 height 12
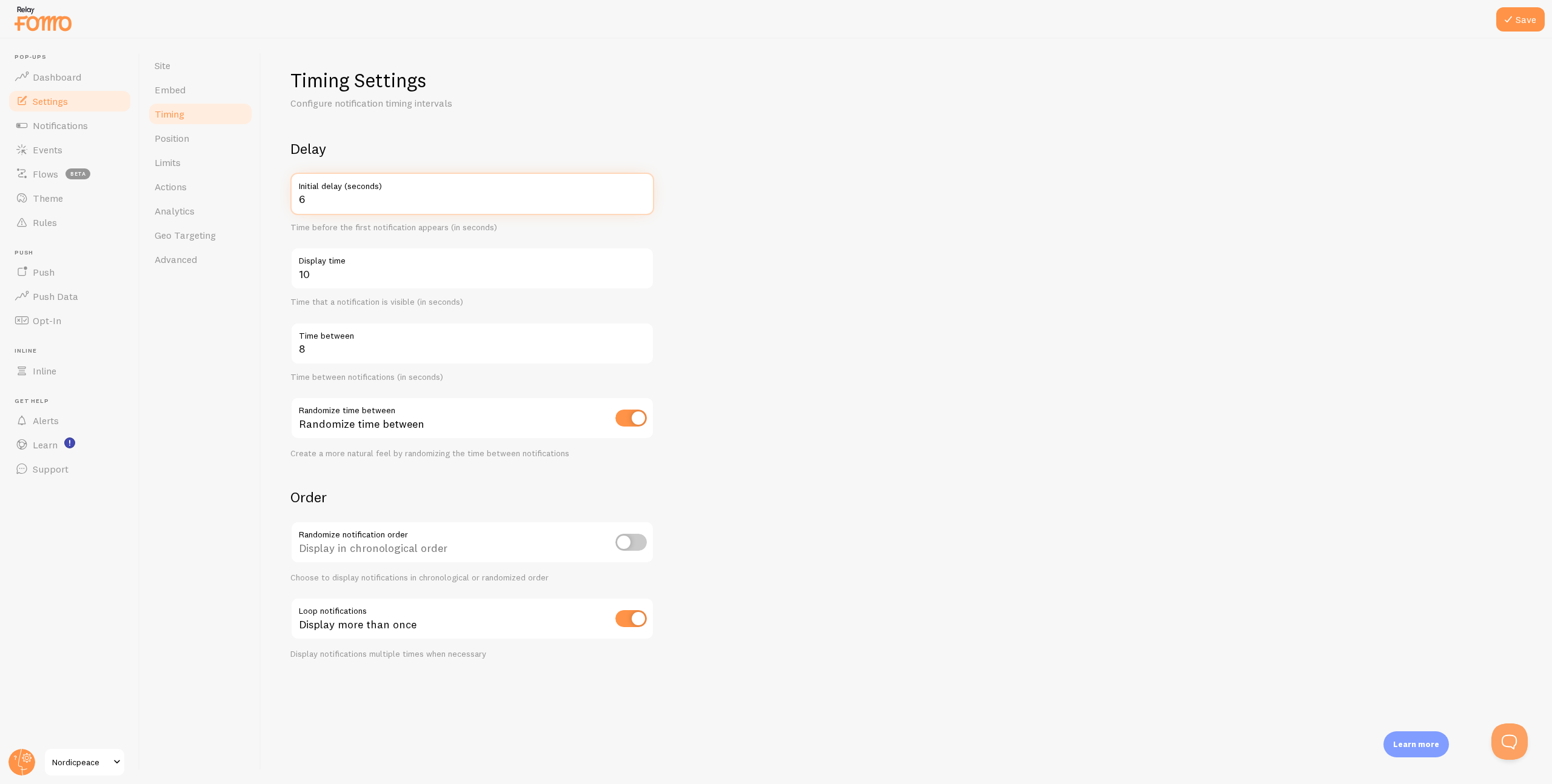
click at [641, 197] on input "6" at bounding box center [471, 194] width 363 height 42
click at [641, 197] on input "7" at bounding box center [471, 194] width 363 height 42
type input "8"
click at [641, 197] on input "8" at bounding box center [471, 194] width 363 height 42
click at [642, 277] on input "9" at bounding box center [471, 268] width 363 height 42
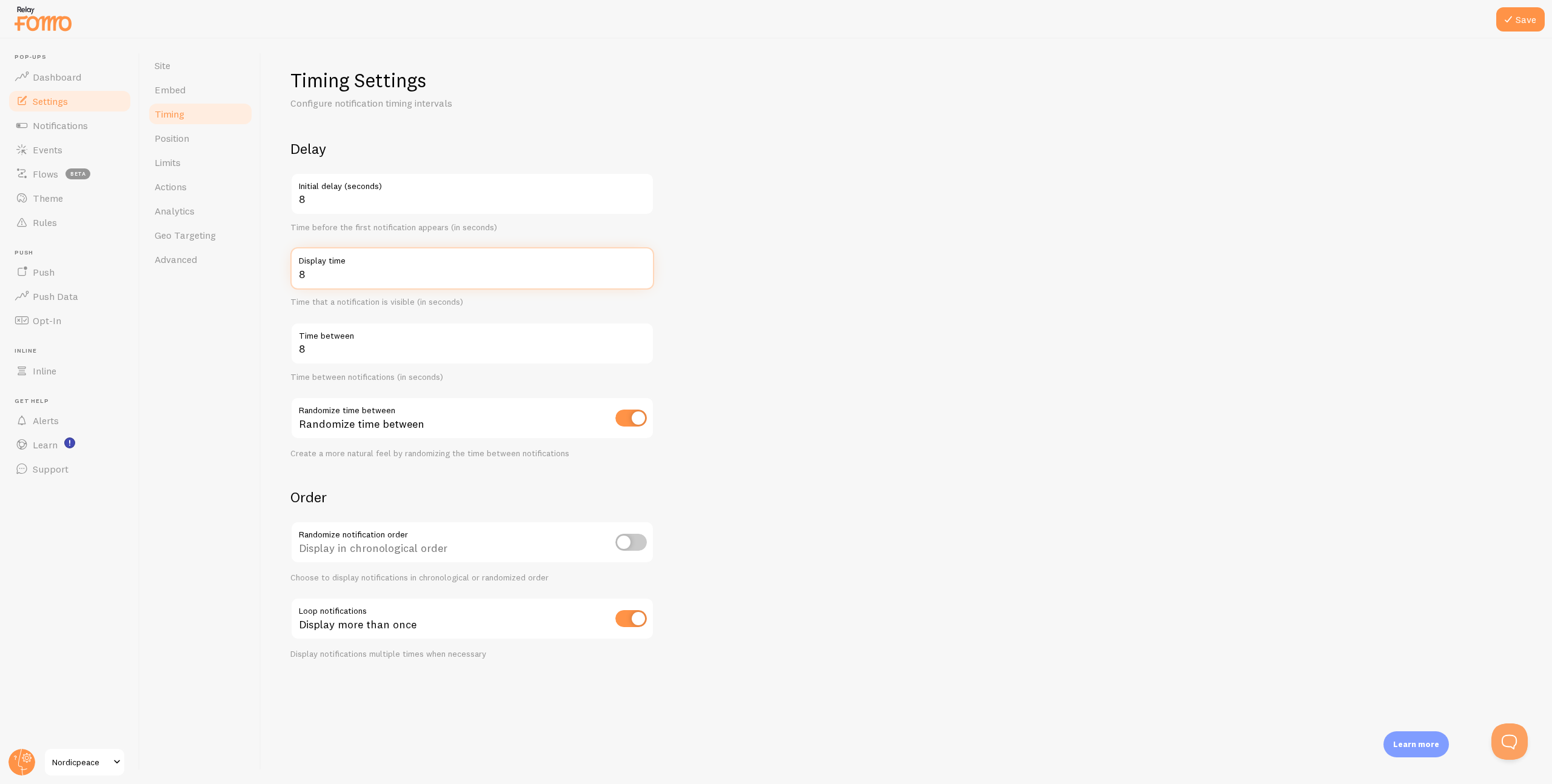
click at [642, 277] on input "8" at bounding box center [471, 268] width 363 height 42
click at [643, 272] on input "9" at bounding box center [471, 268] width 363 height 42
type input "10"
click at [643, 272] on input "10" at bounding box center [471, 268] width 363 height 42
click at [199, 147] on link "Position" at bounding box center [200, 138] width 106 height 24
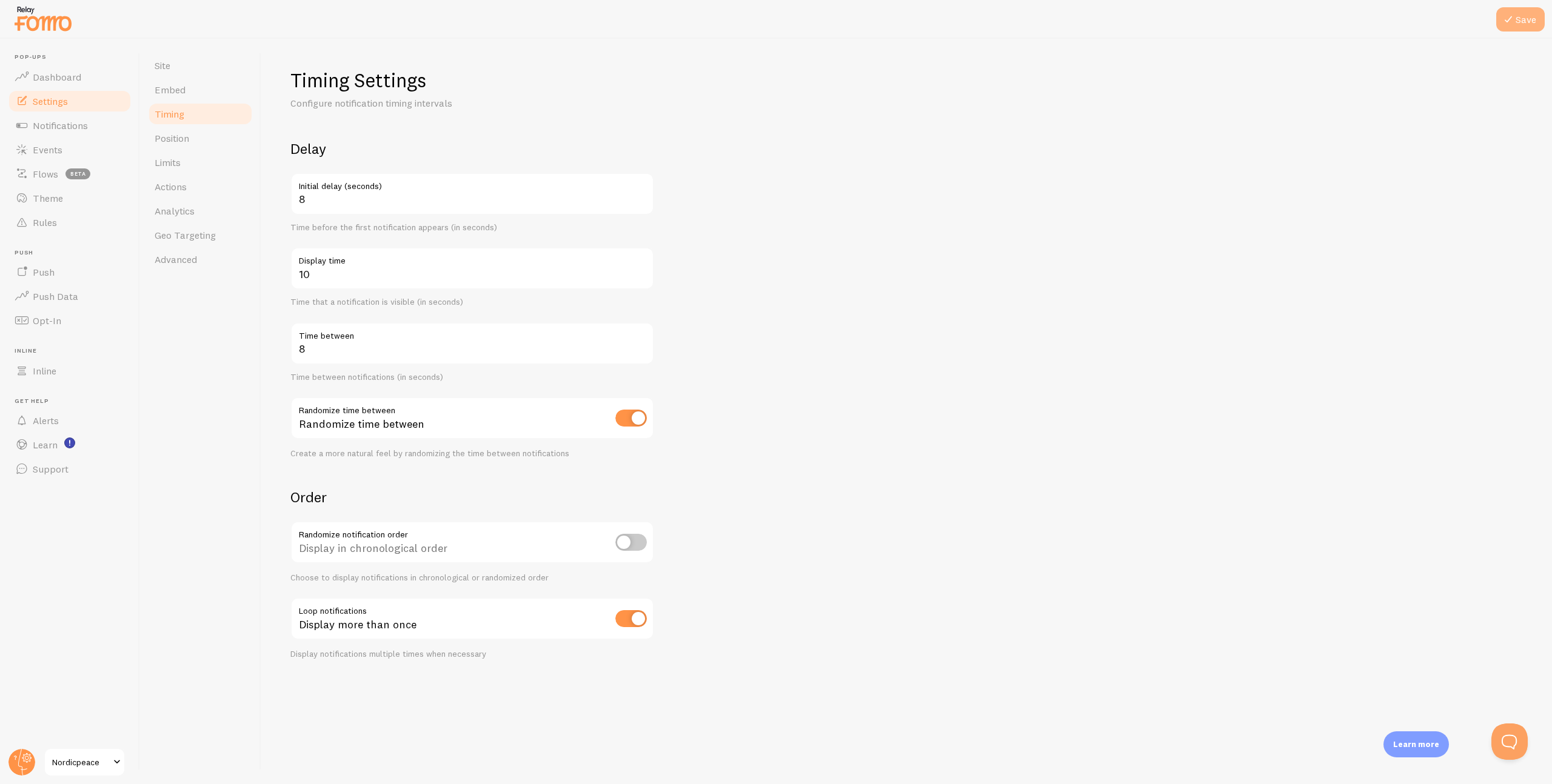
click at [1510, 14] on icon at bounding box center [1508, 19] width 15 height 15
click at [195, 145] on link "Position" at bounding box center [200, 138] width 106 height 24
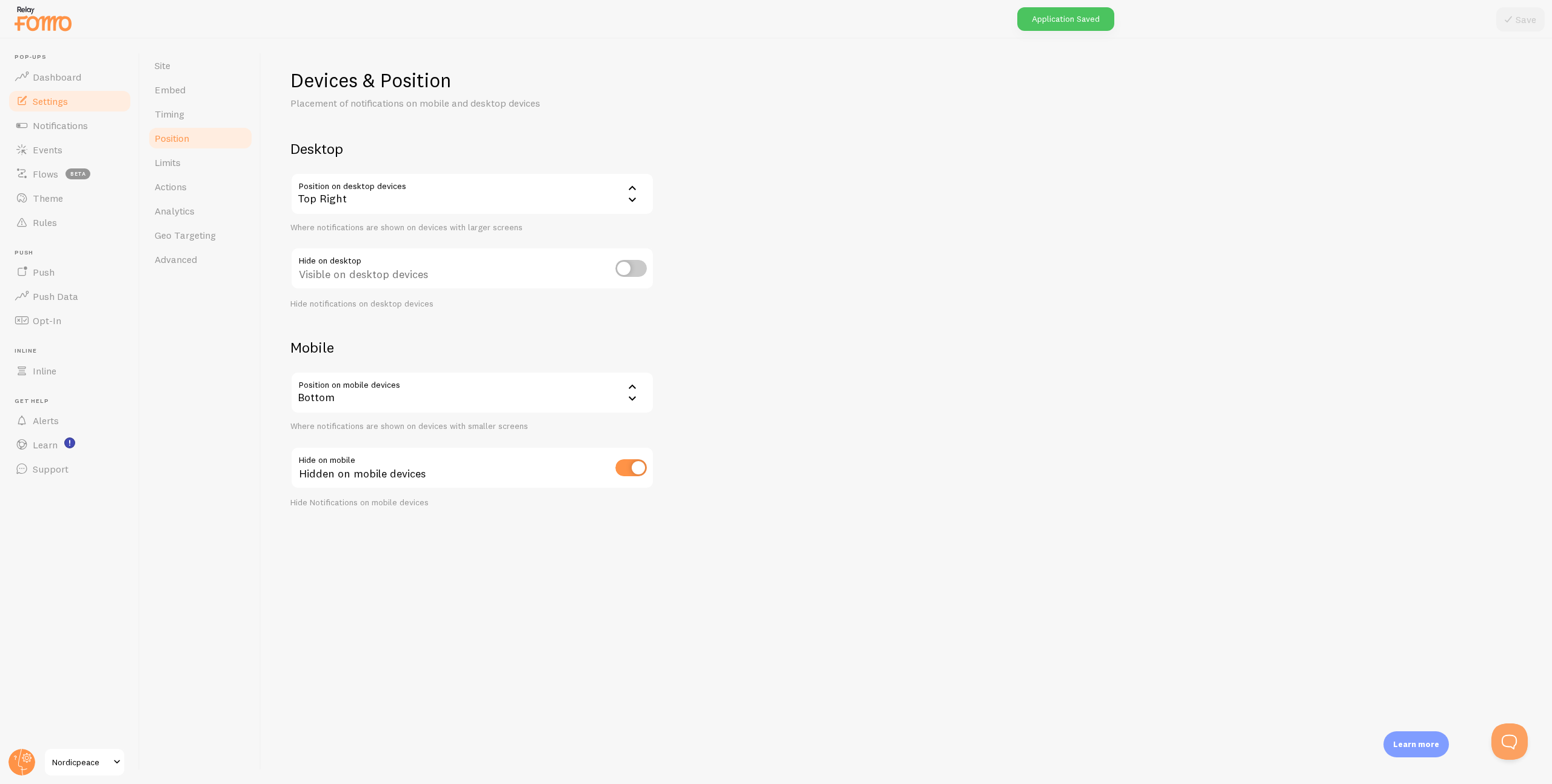
drag, startPoint x: 516, startPoint y: 196, endPoint x: 512, endPoint y: 209, distance: 13.6
click at [516, 197] on div "Top Right" at bounding box center [471, 194] width 363 height 42
click at [411, 279] on li "Bottom Right - Slide In" at bounding box center [472, 276] width 361 height 21
click at [1511, 29] on button "Save" at bounding box center [1520, 19] width 48 height 24
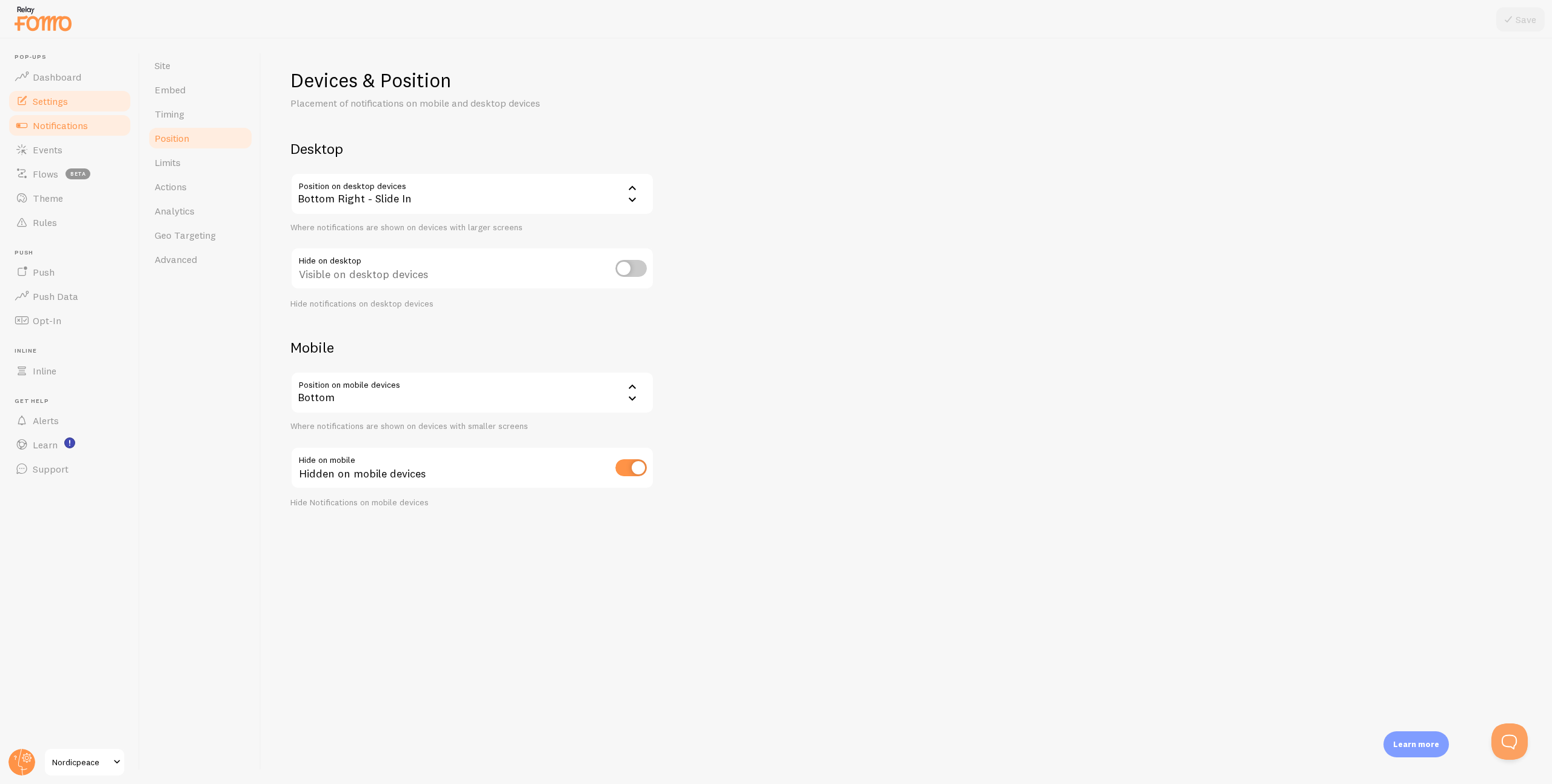
click at [86, 132] on link "Notifications" at bounding box center [70, 125] width 124 height 24
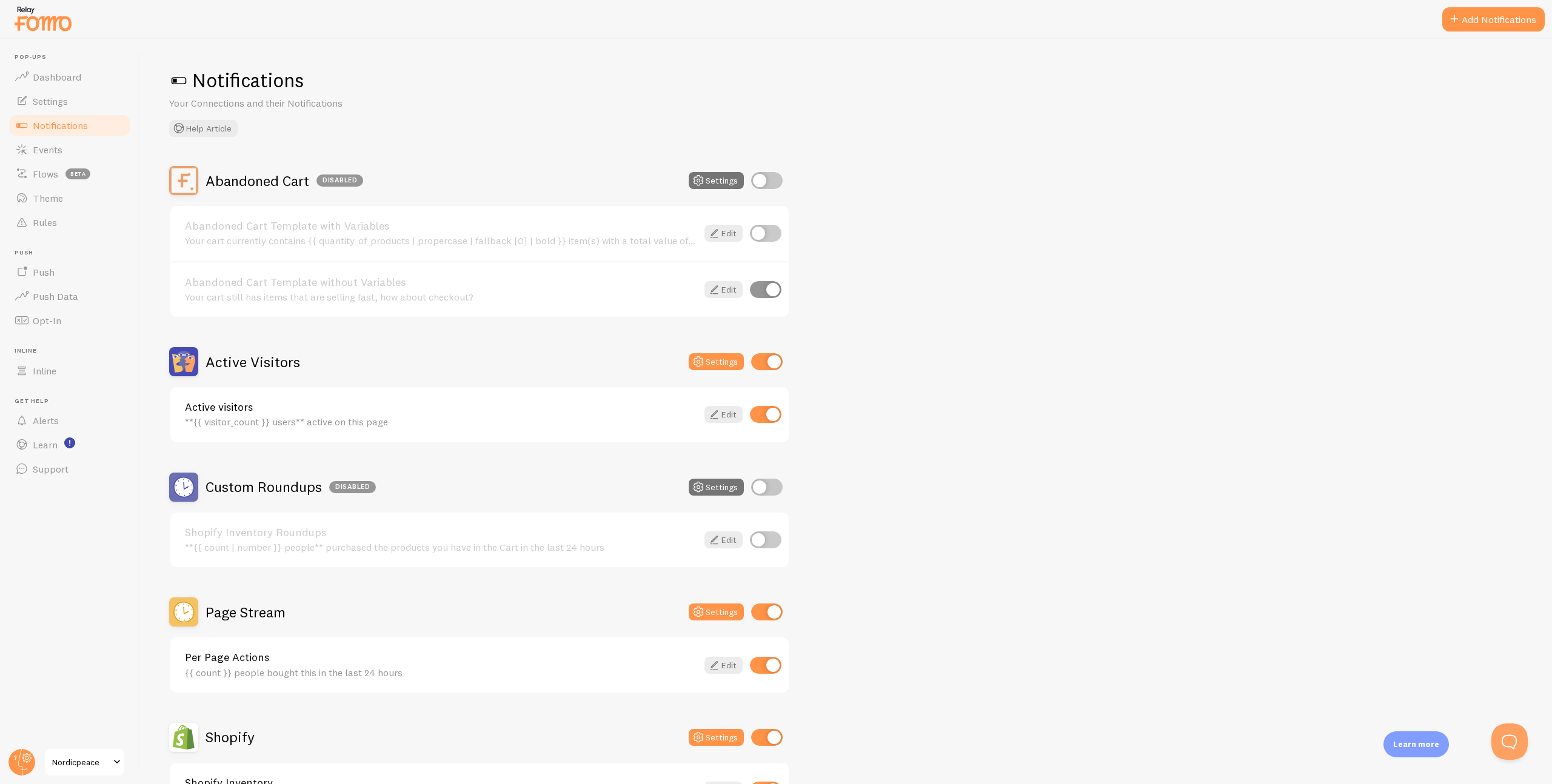
click at [764, 366] on input "checkbox" at bounding box center [767, 361] width 31 height 17
checkbox input "false"
click at [768, 417] on input "checkbox" at bounding box center [765, 414] width 31 height 17
checkbox input "false"
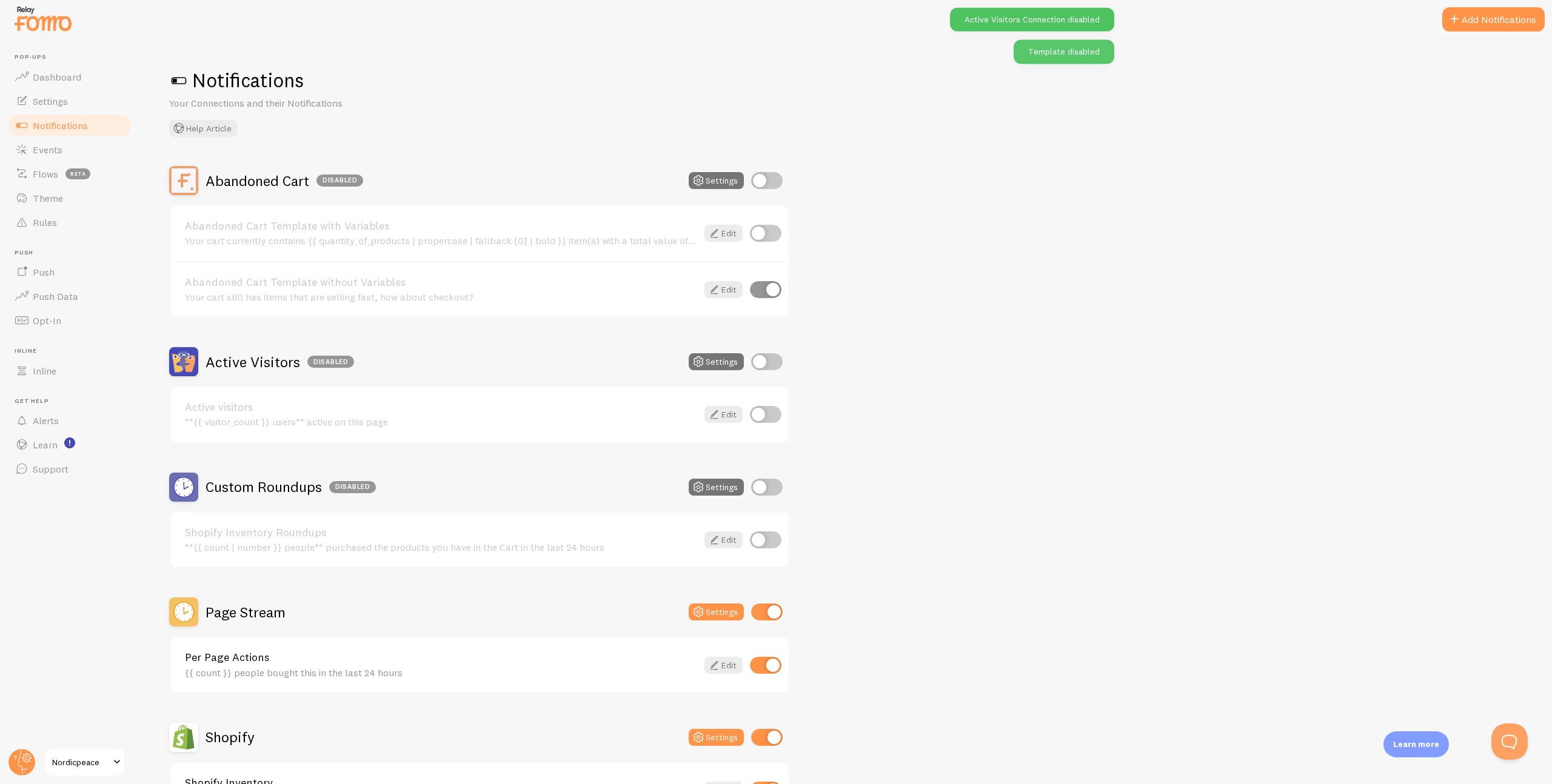
click at [769, 604] on input "checkbox" at bounding box center [767, 612] width 31 height 17
checkbox input "false"
drag, startPoint x: 767, startPoint y: 663, endPoint x: 773, endPoint y: 623, distance: 40.4
click at [767, 663] on input "checkbox" at bounding box center [765, 665] width 31 height 17
checkbox input "false"
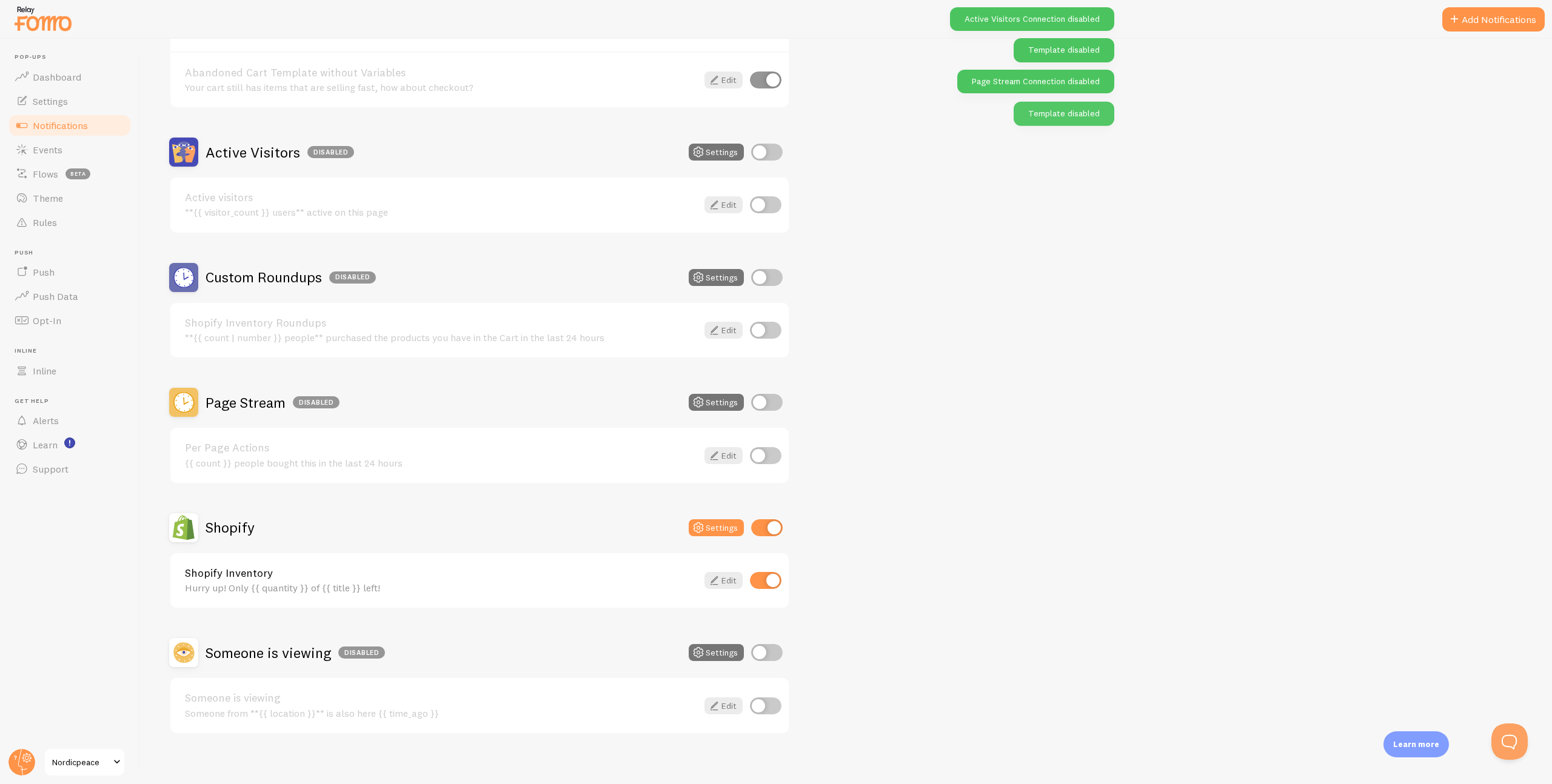
scroll to position [218, 0]
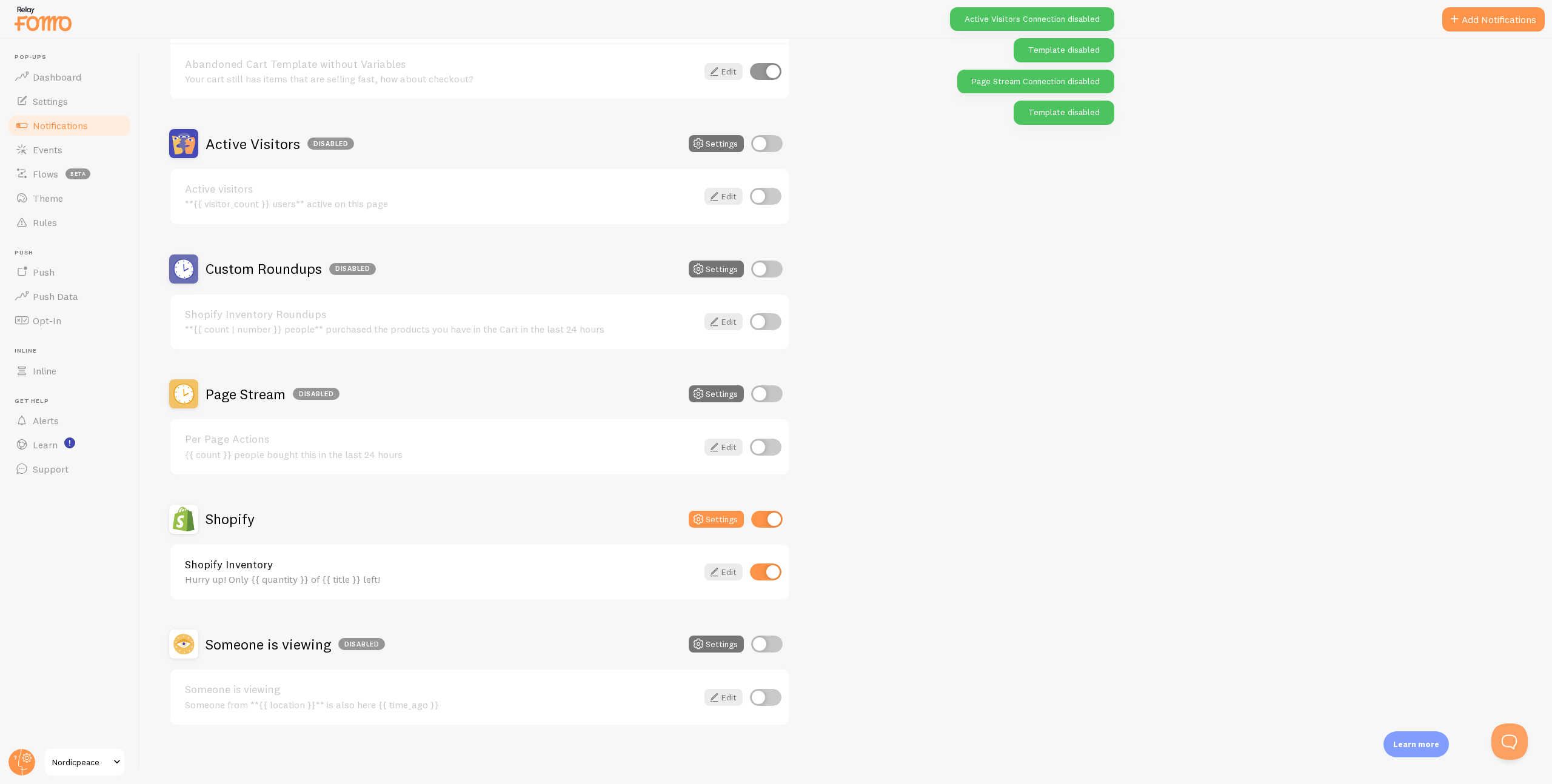
click at [766, 521] on input "checkbox" at bounding box center [767, 519] width 31 height 17
checkbox input "false"
drag, startPoint x: 763, startPoint y: 575, endPoint x: 764, endPoint y: 543, distance: 32.0
click at [763, 575] on input "checkbox" at bounding box center [765, 572] width 31 height 17
checkbox input "false"
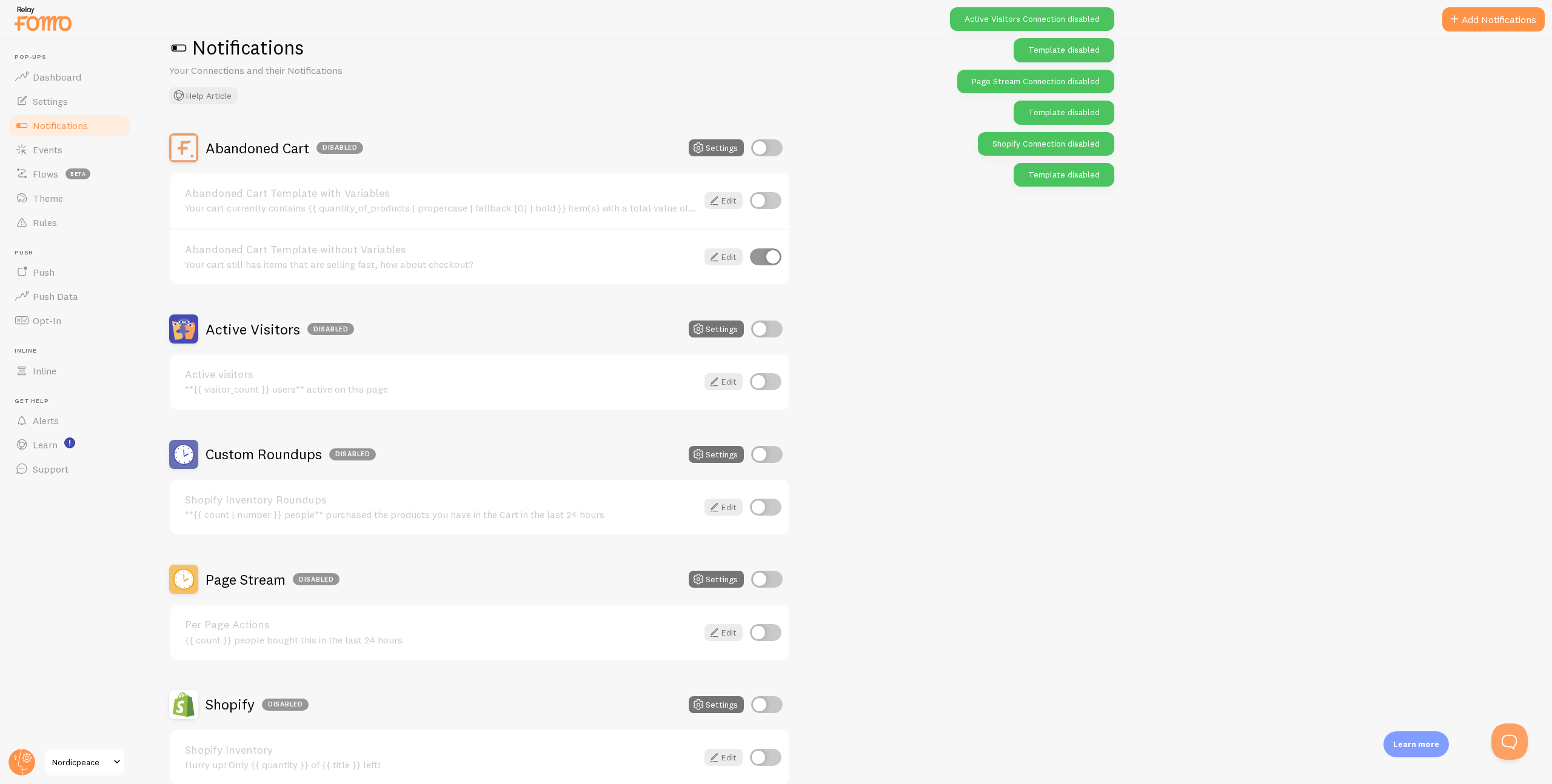
scroll to position [0, 0]
